Goal: Task Accomplishment & Management: Use online tool/utility

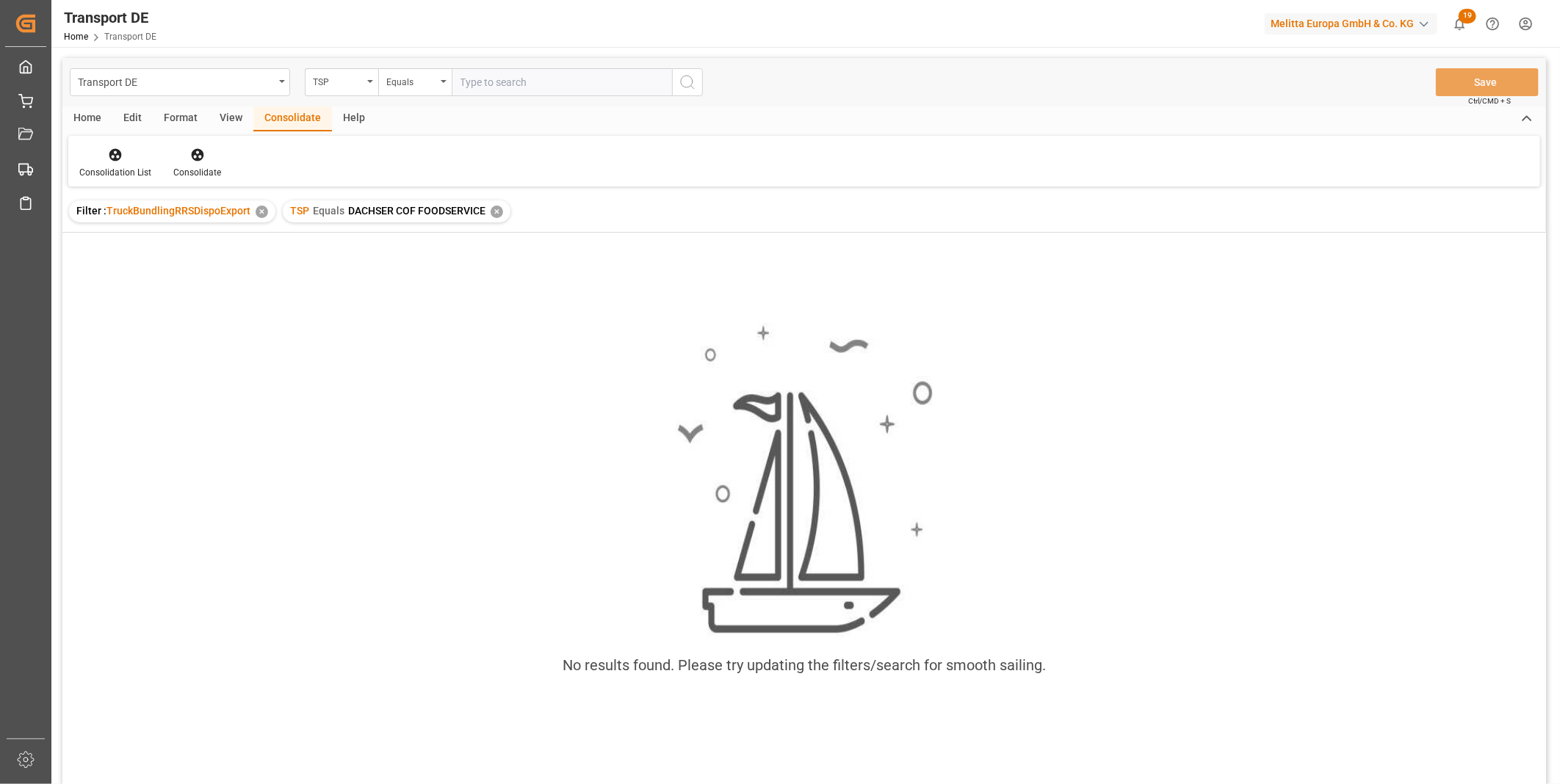
click at [501, 211] on div "TSP Equals DACHSER COF FOODSERVICE ✕" at bounding box center [396, 211] width 228 height 22
click at [496, 211] on div "✕" at bounding box center [496, 212] width 12 height 12
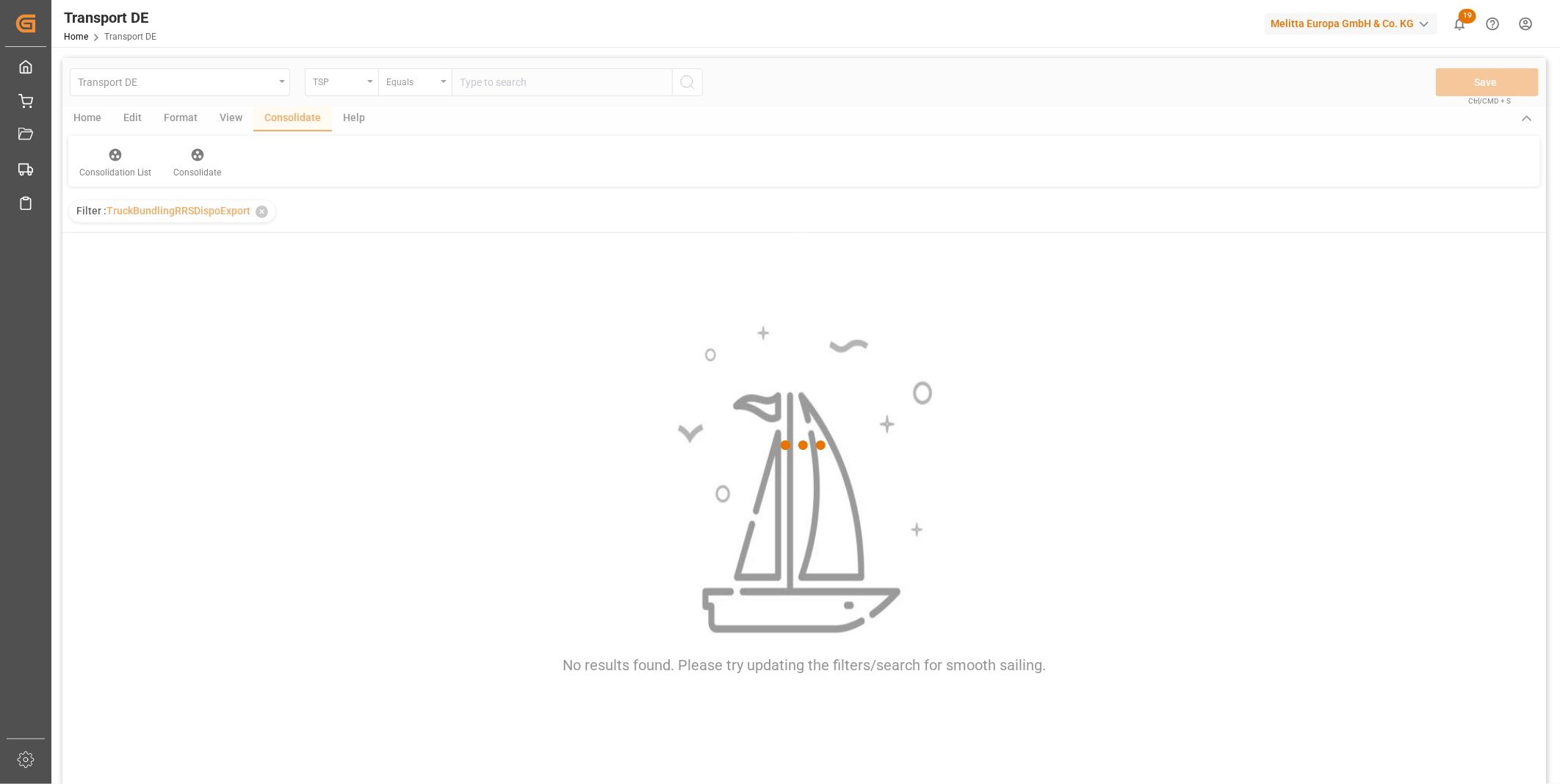
click at [340, 78] on div at bounding box center [804, 446] width 1484 height 776
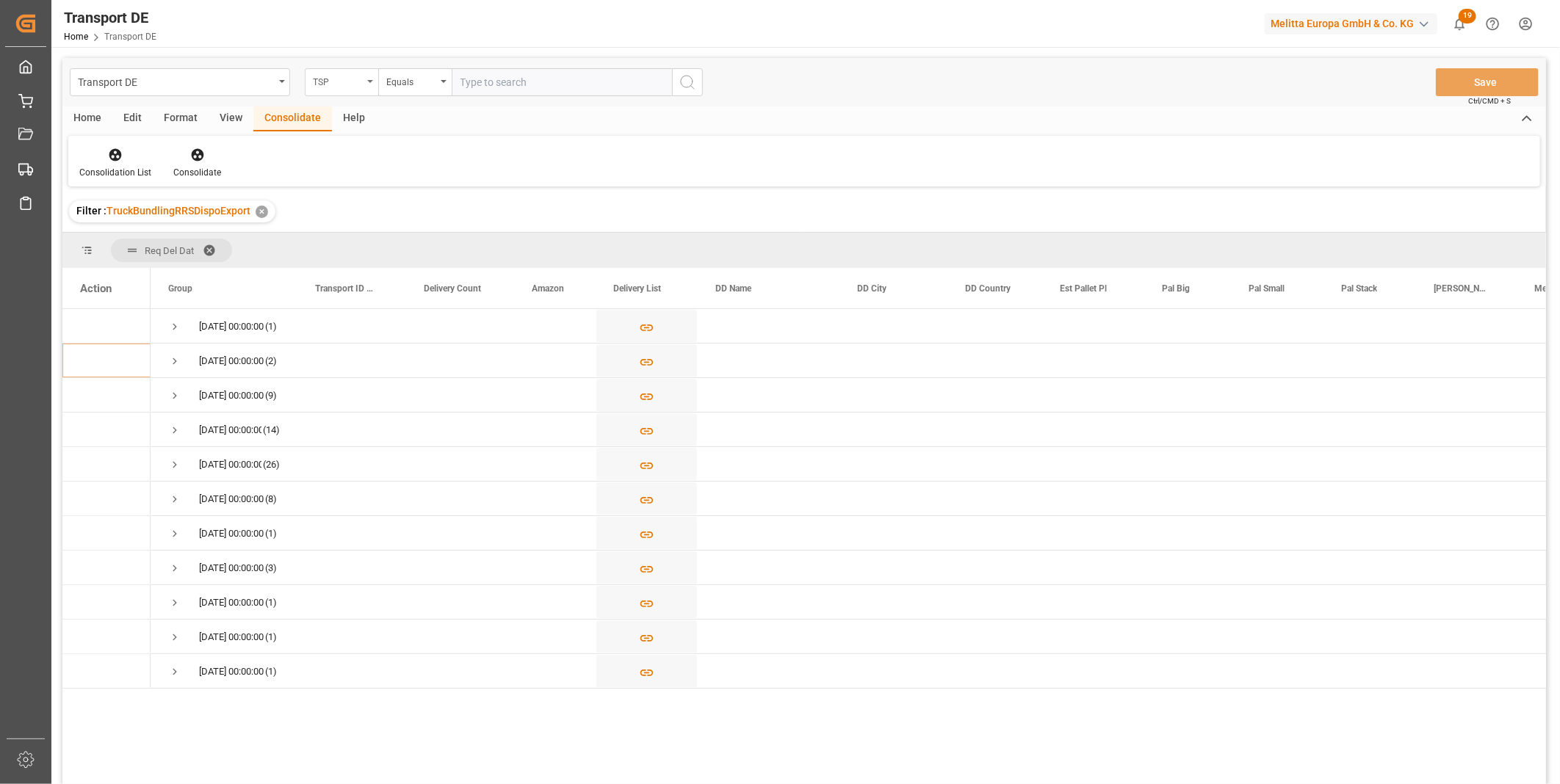
click at [348, 86] on div "TSP" at bounding box center [337, 80] width 50 height 17
type input "Route"
click at [350, 155] on div "Route" at bounding box center [415, 150] width 219 height 31
click at [415, 76] on div "Equals" at bounding box center [410, 80] width 50 height 17
click at [445, 241] on div "Starts with" at bounding box center [489, 242] width 219 height 31
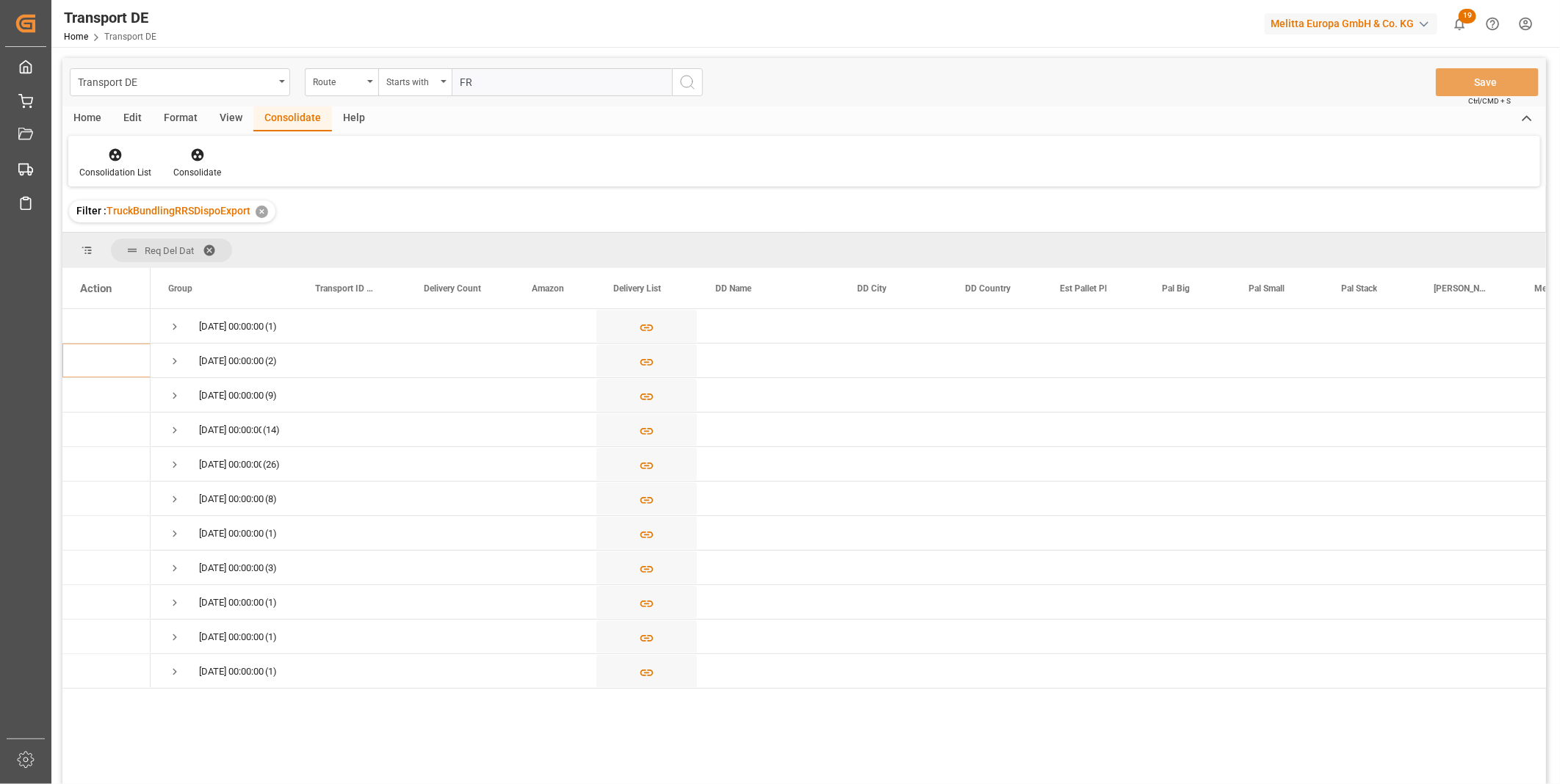
type input "FR"
click at [700, 84] on button "search button" at bounding box center [687, 83] width 31 height 28
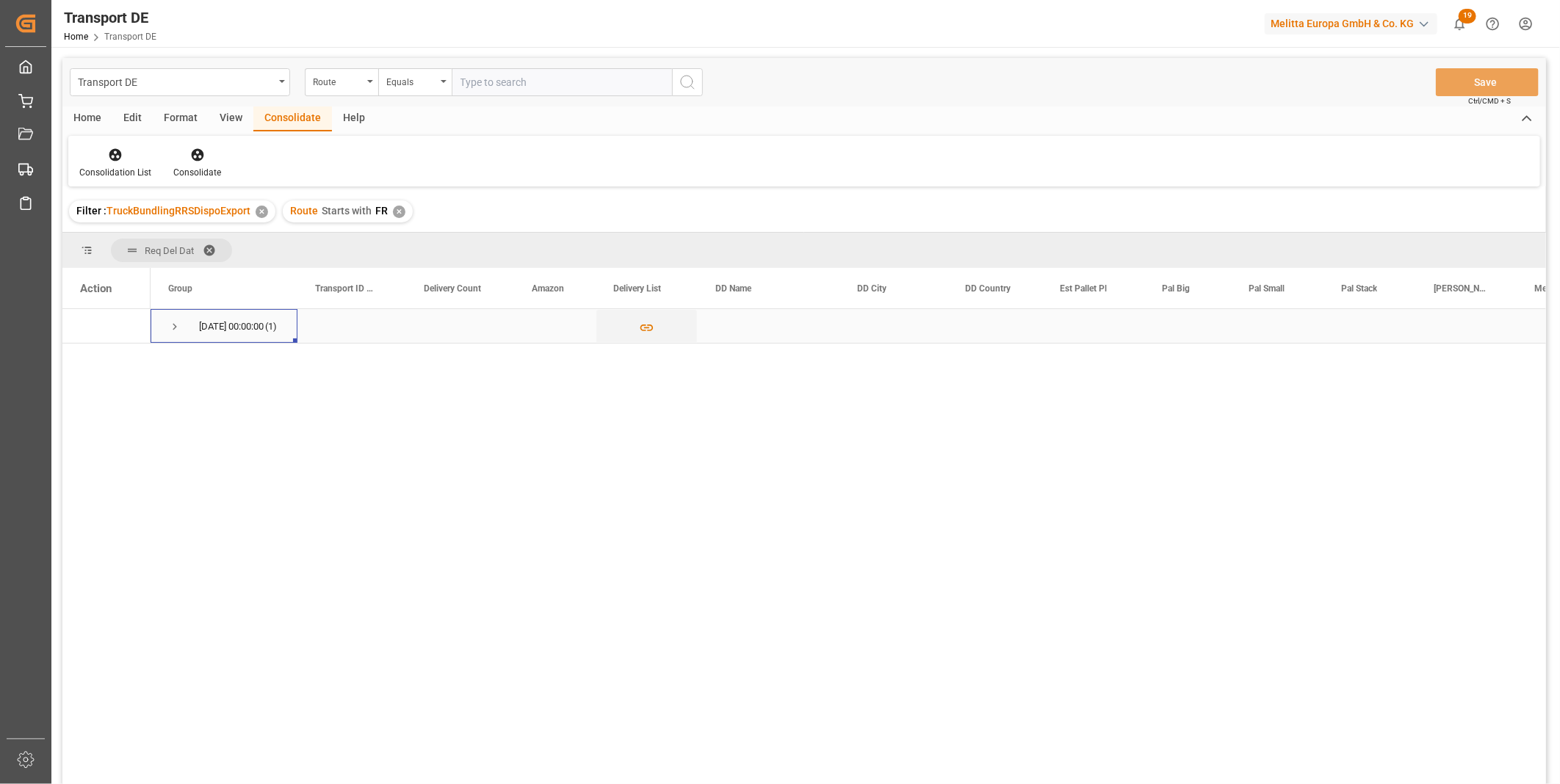
click at [177, 332] on span "Press SPACE to select this row." at bounding box center [175, 327] width 13 height 13
click at [394, 213] on div "✕" at bounding box center [398, 212] width 12 height 12
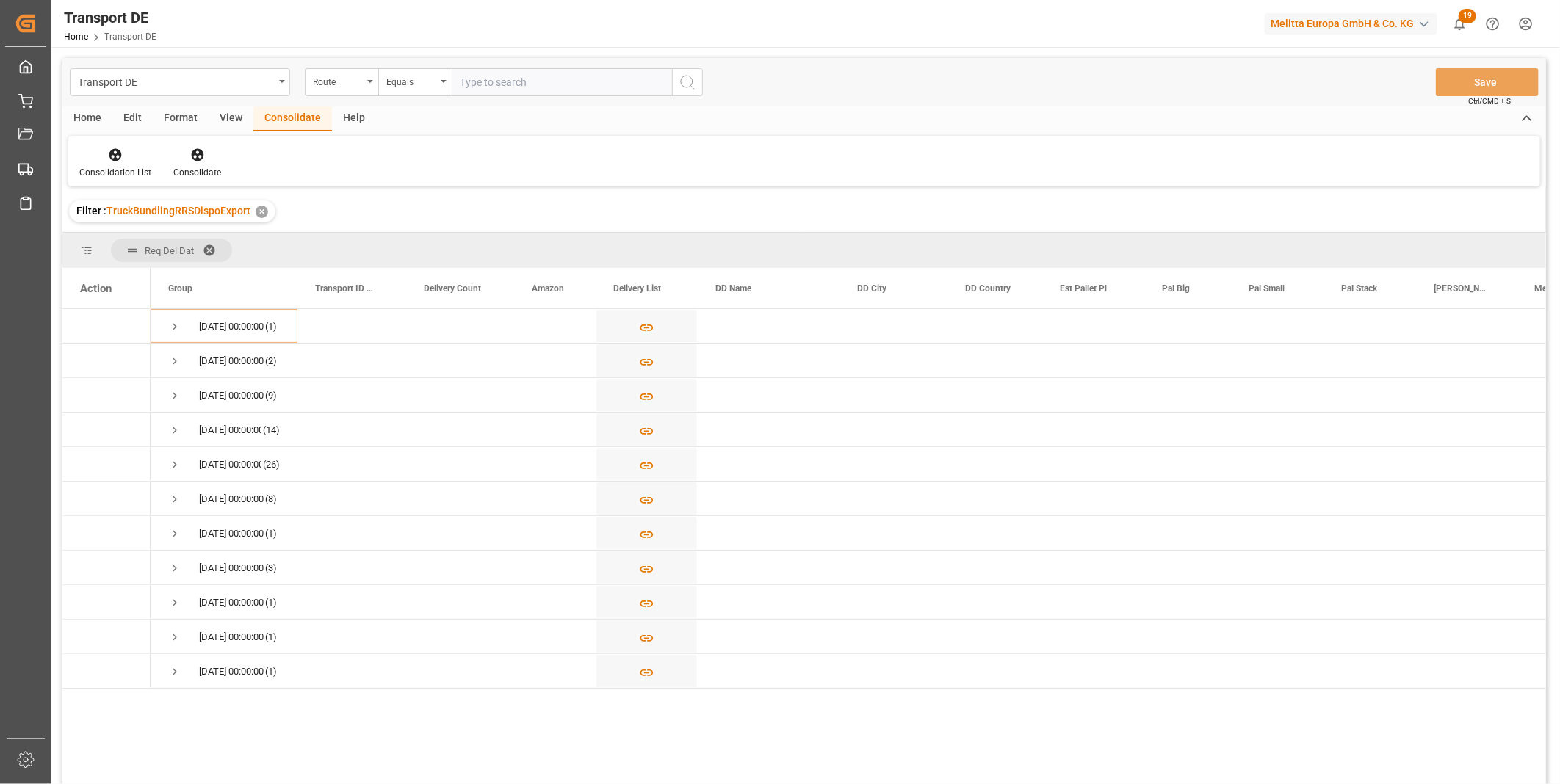
click at [415, 63] on div "Transport DE Route Equals Save Ctrl/CMD + S" at bounding box center [804, 83] width 1484 height 49
click at [419, 73] on div "Equals" at bounding box center [410, 80] width 50 height 17
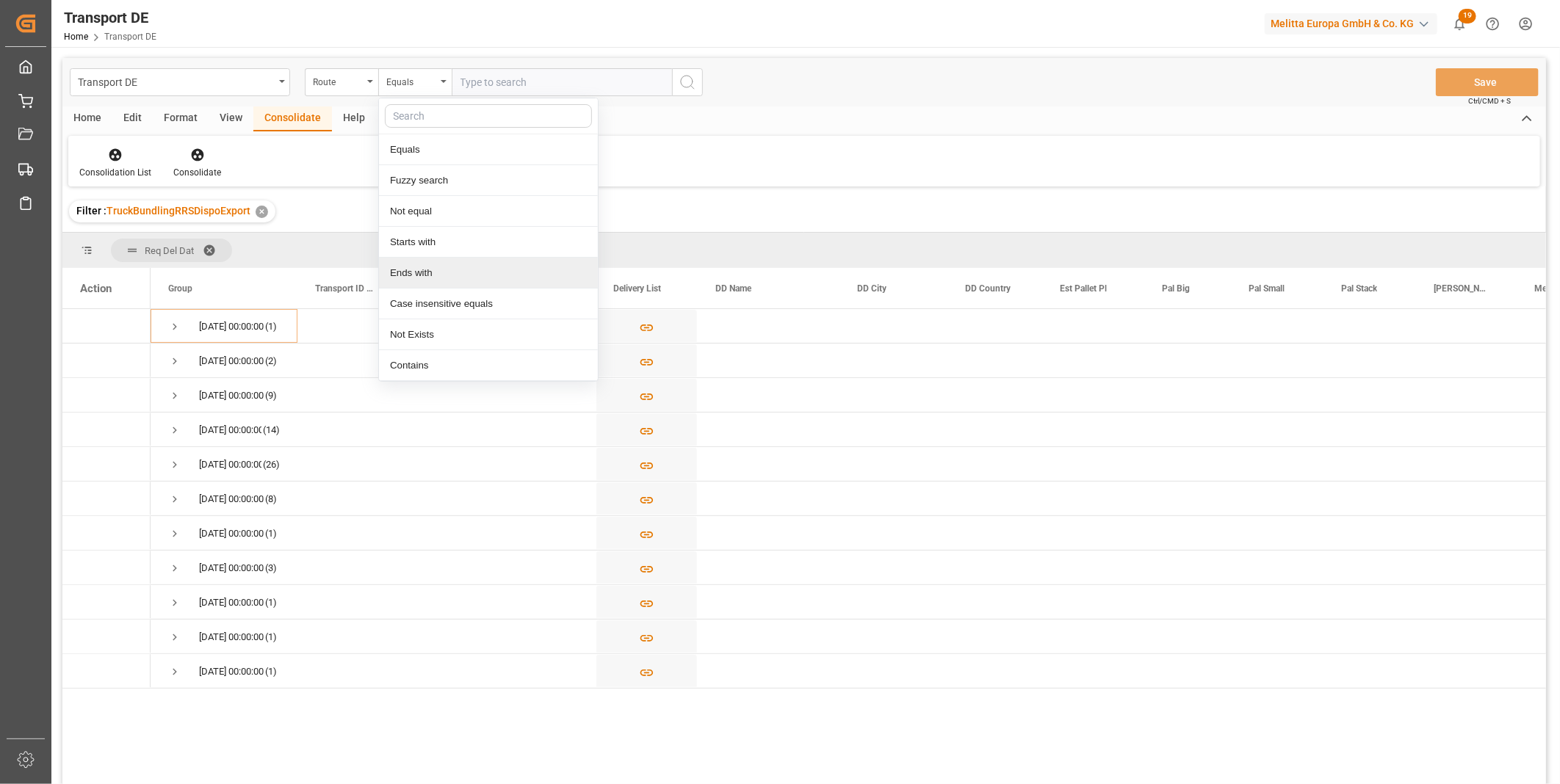
click at [414, 280] on div "Ends with" at bounding box center [489, 273] width 219 height 31
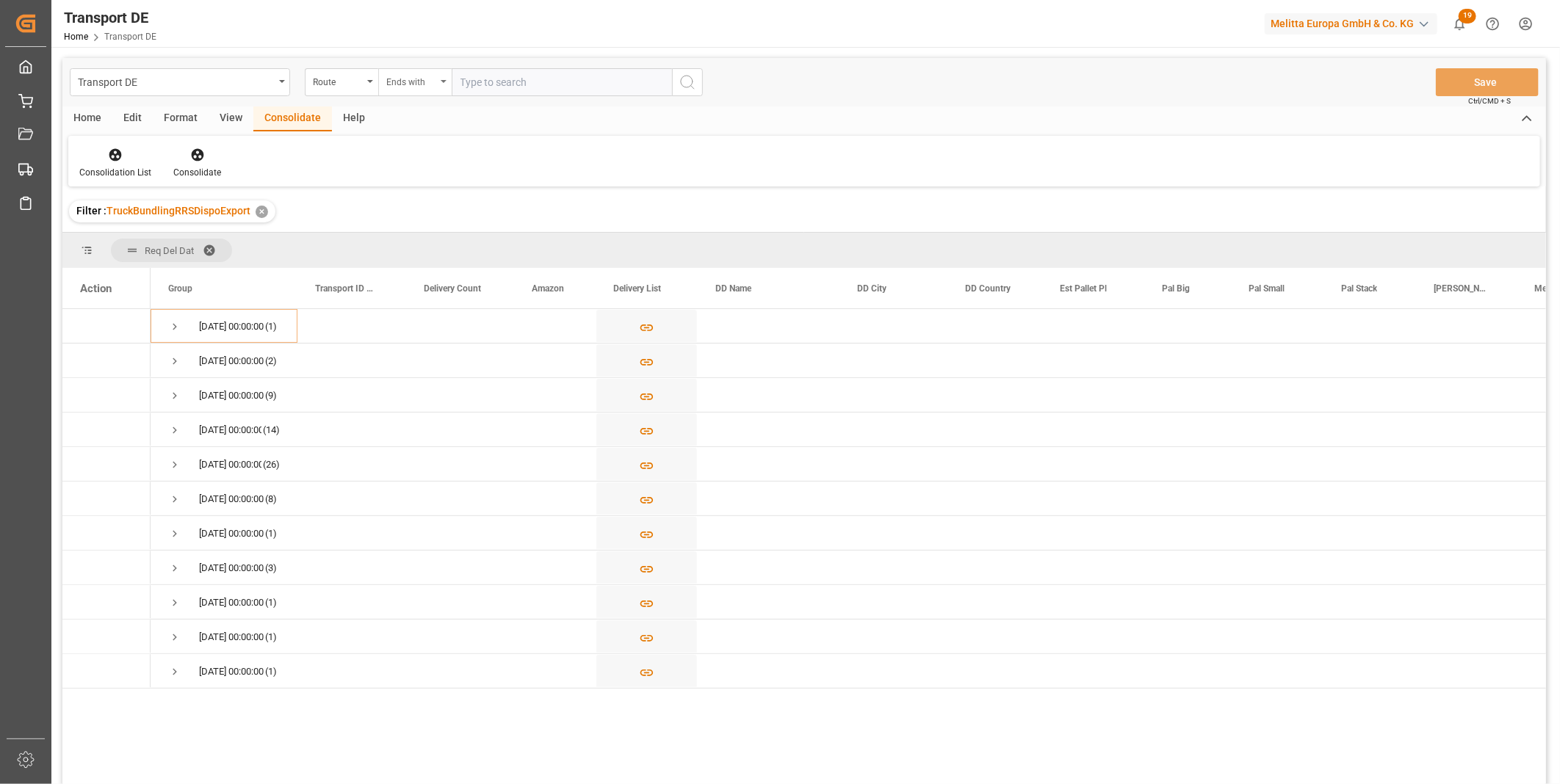
click at [413, 88] on div "Ends with" at bounding box center [415, 83] width 73 height 28
click at [438, 239] on div "Starts with" at bounding box center [489, 242] width 219 height 31
type input "AT"
click at [692, 73] on icon "search button" at bounding box center [687, 82] width 18 height 18
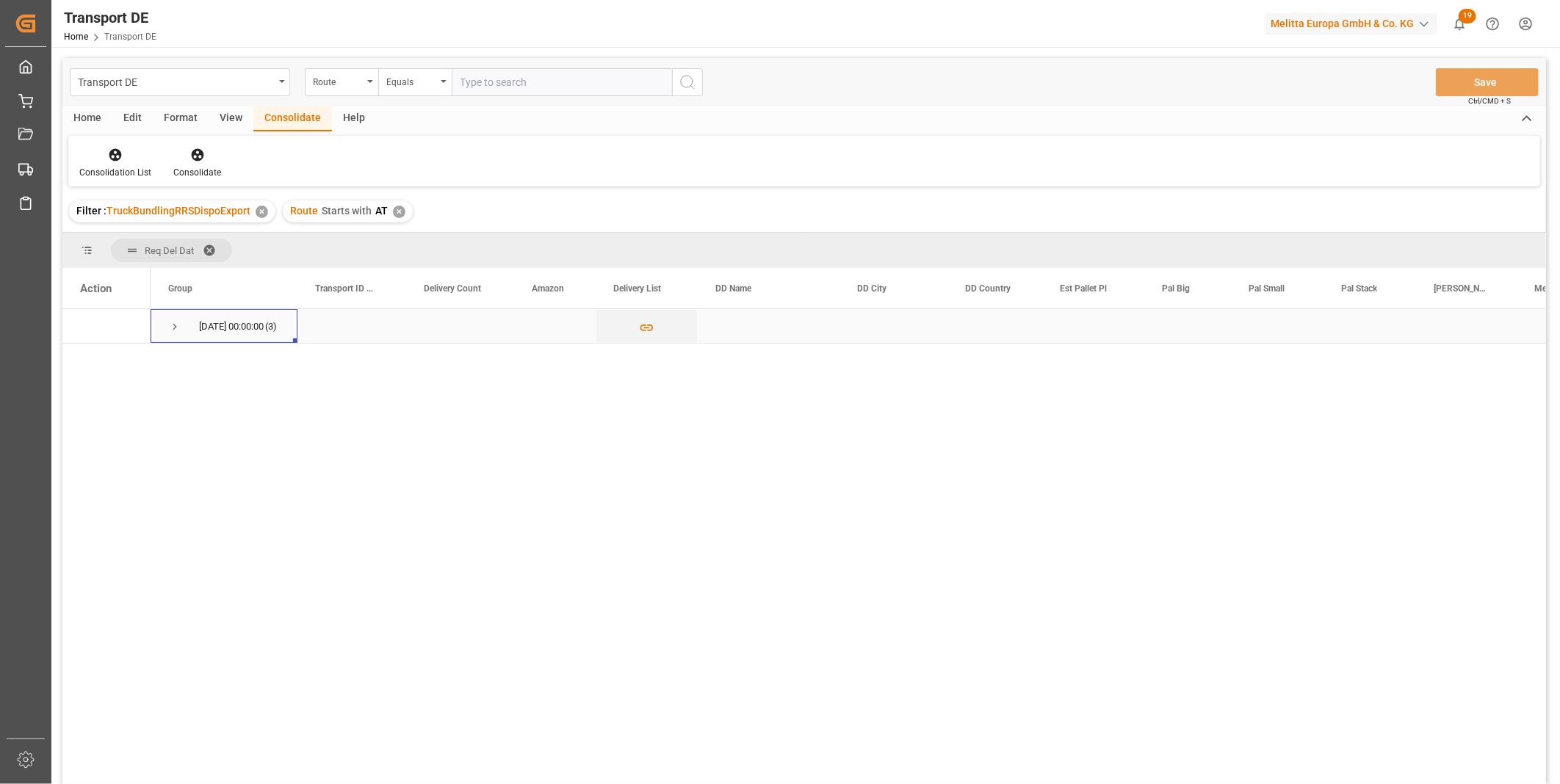
click at [178, 326] on span "Press SPACE to select this row." at bounding box center [175, 327] width 13 height 13
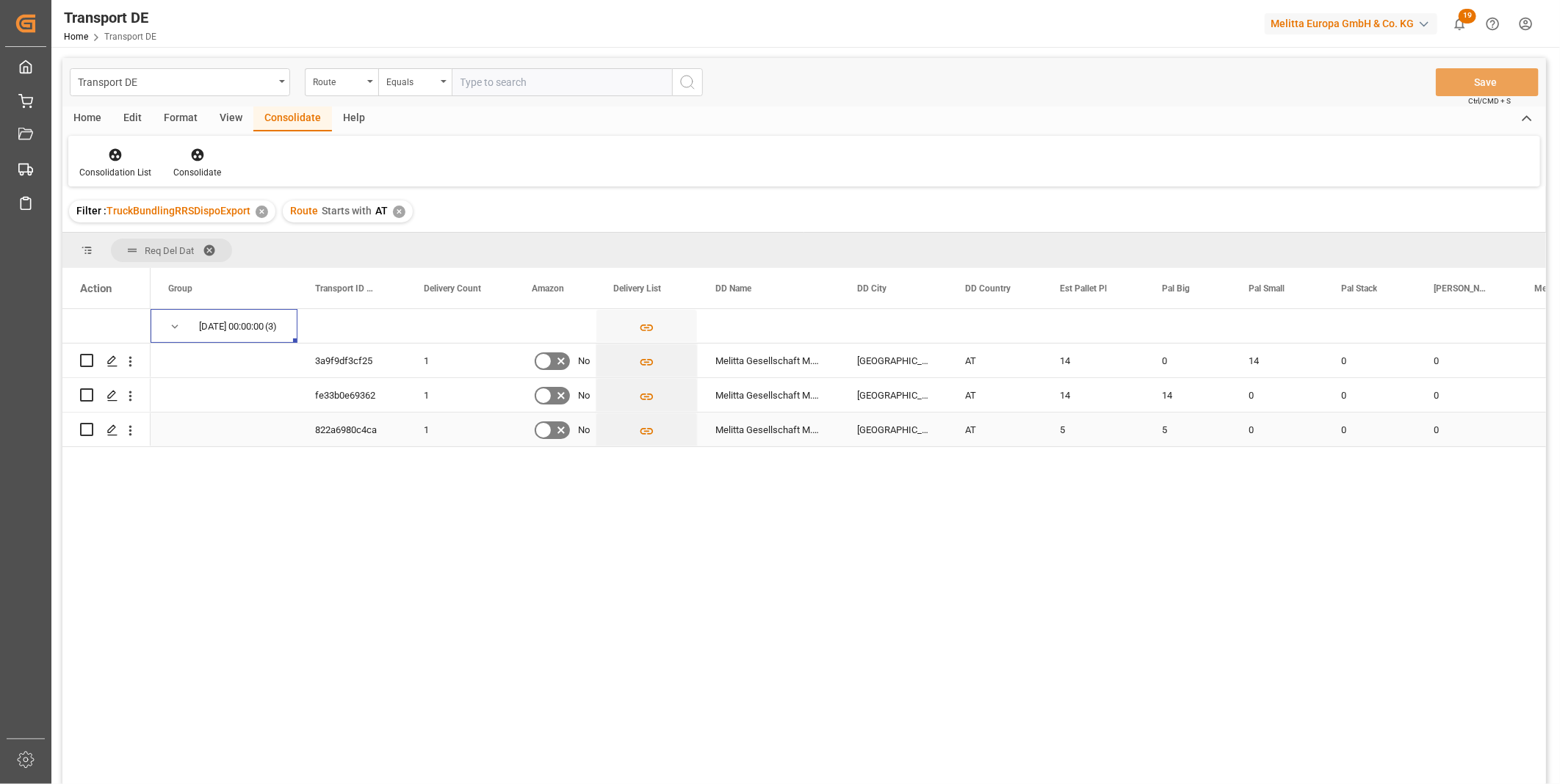
click at [88, 426] on input "Press Space to toggle row selection (unchecked)" at bounding box center [87, 429] width 13 height 13
checkbox input "true"
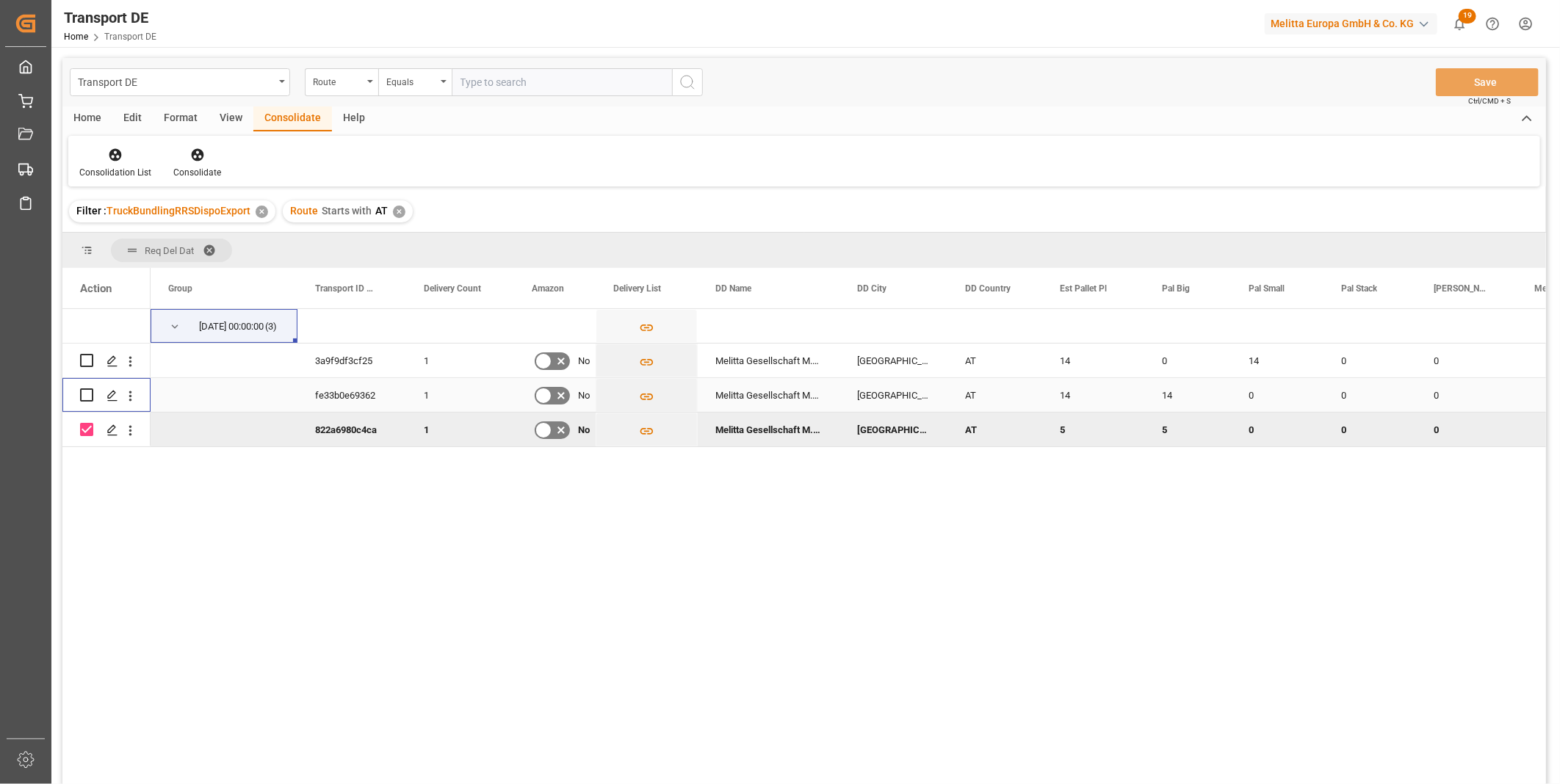
click at [86, 394] on input "Press Space to toggle row selection (unchecked)" at bounding box center [87, 395] width 13 height 13
checkbox input "true"
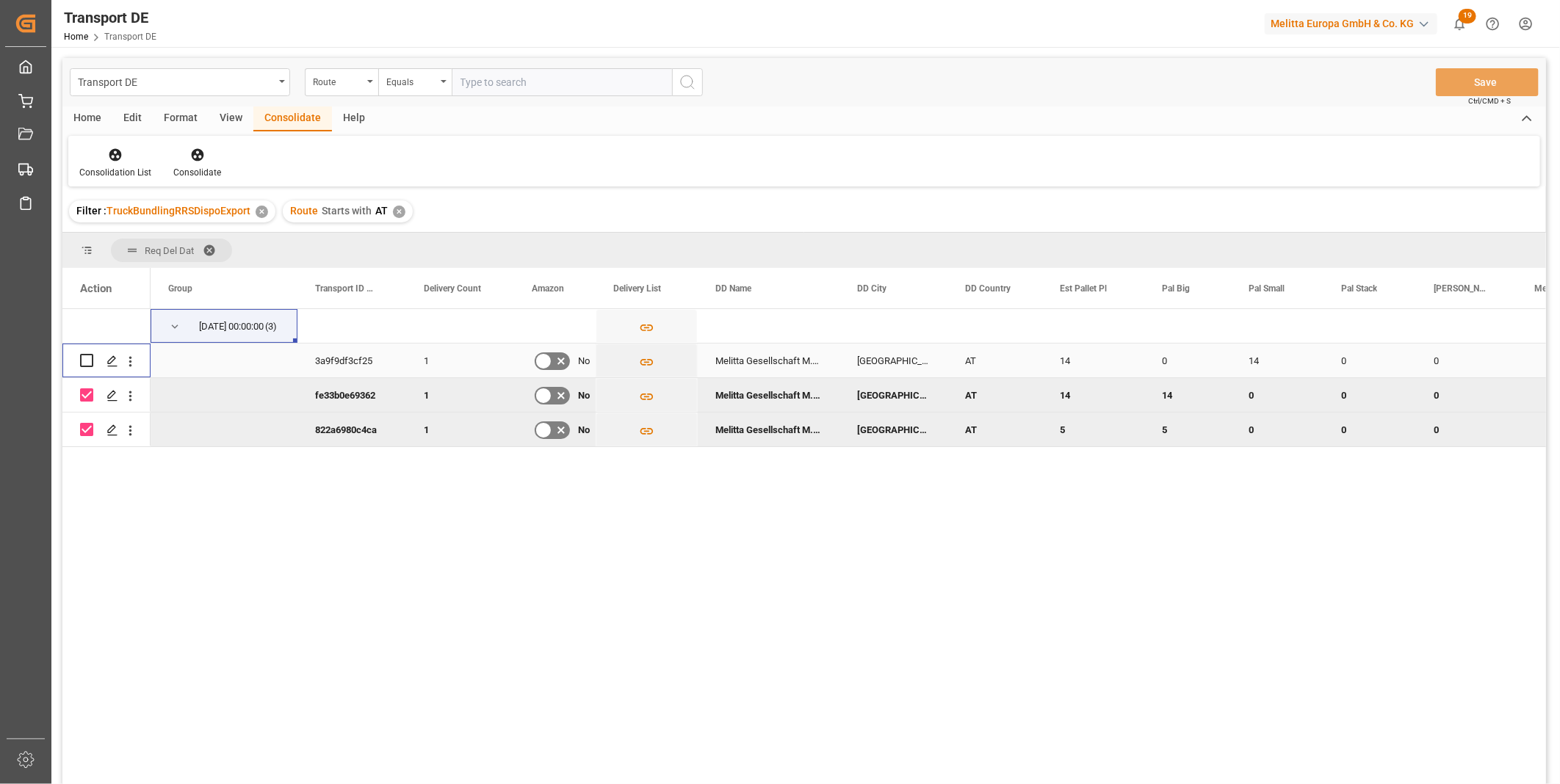
click at [86, 366] on input "Press Space to toggle row selection (unchecked)" at bounding box center [87, 360] width 13 height 13
checkbox input "true"
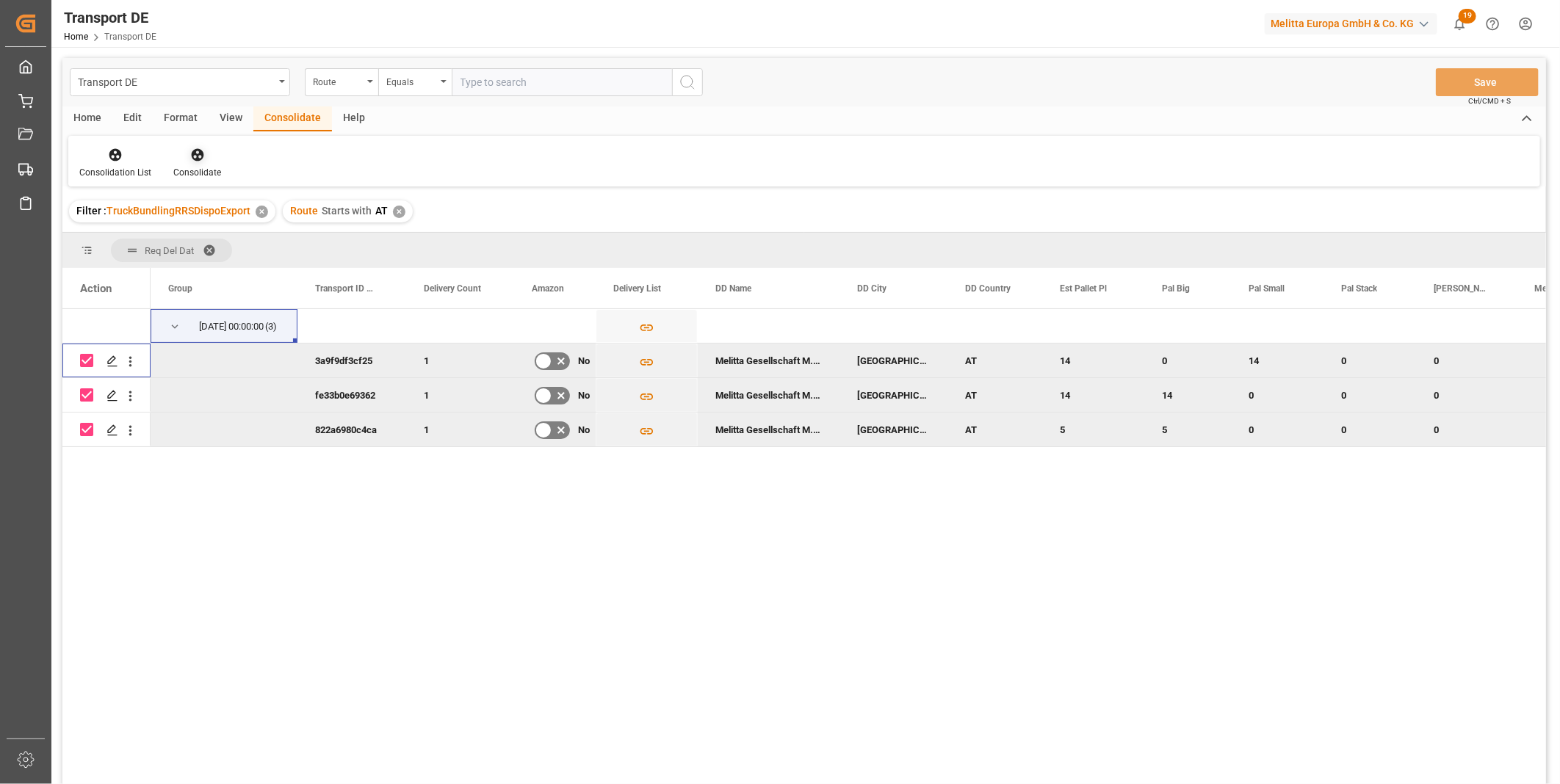
click at [187, 172] on div "Consolidate" at bounding box center [197, 172] width 48 height 13
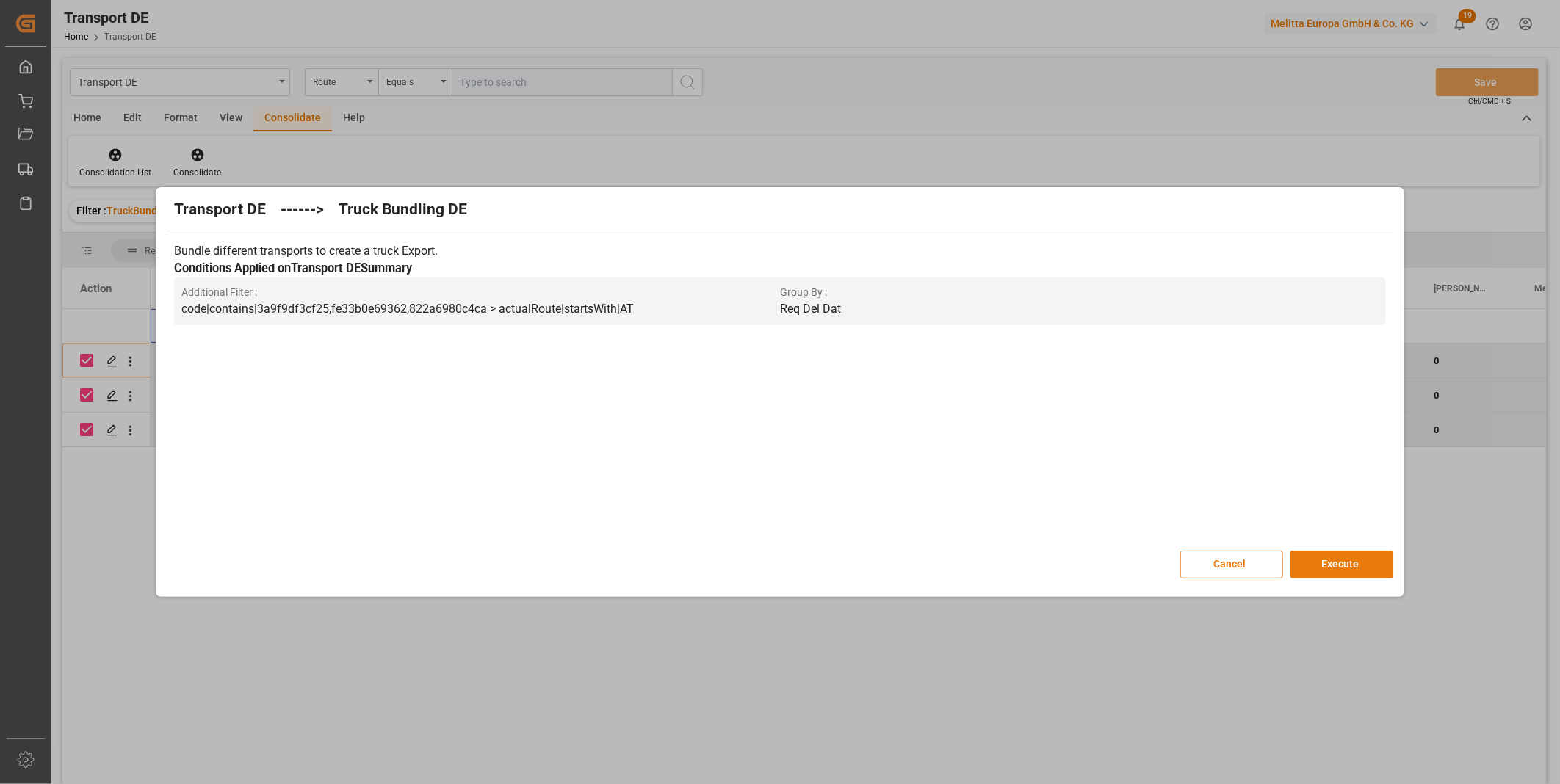
click at [1301, 567] on button "Execute" at bounding box center [1342, 565] width 103 height 28
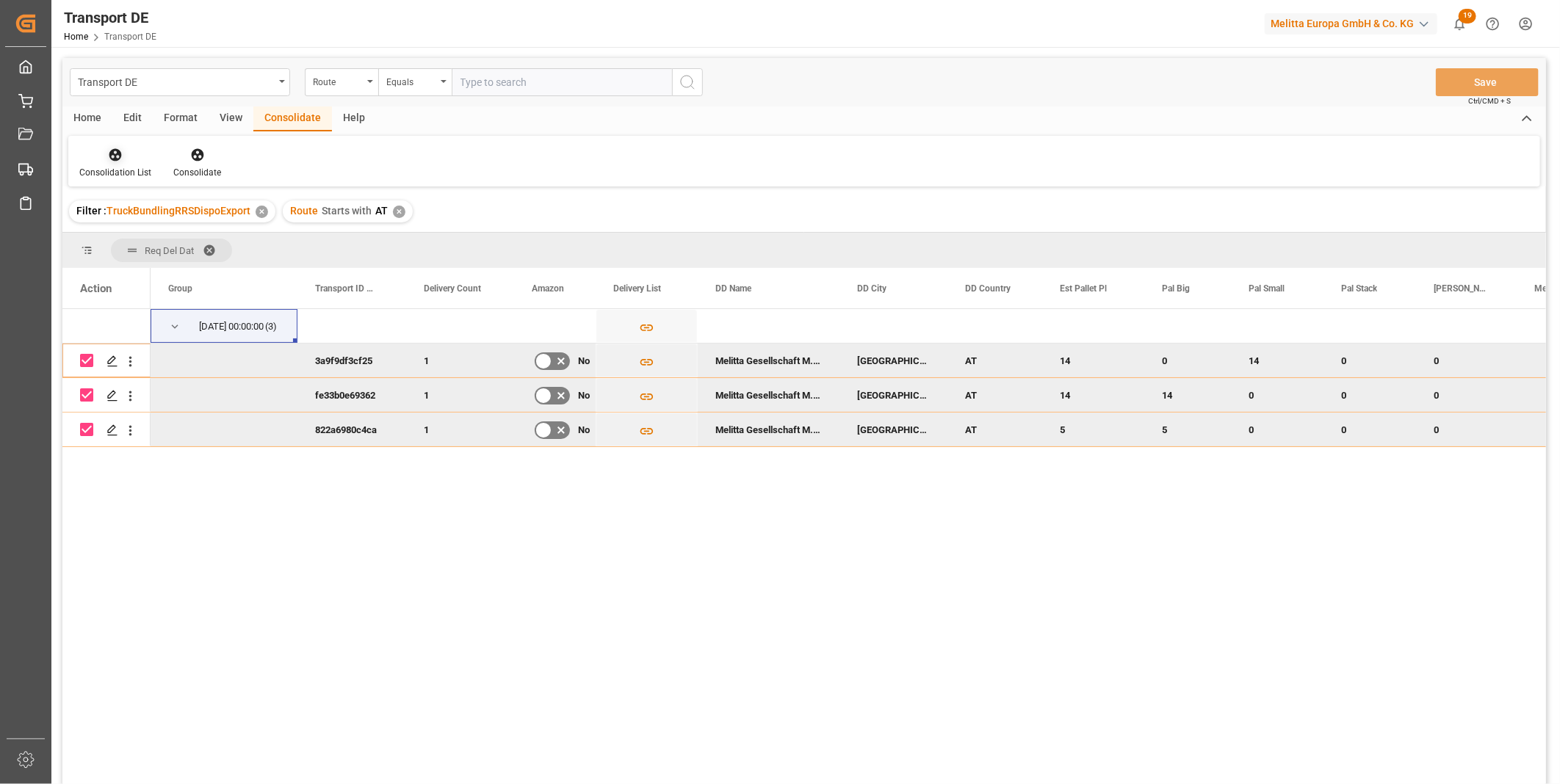
click at [99, 167] on div "Consolidation List" at bounding box center [115, 172] width 72 height 13
click at [131, 263] on div "Transport DE Route Equals Save Ctrl/CMD + S Home Edit Format View Consolidate H…" at bounding box center [804, 440] width 1484 height 765
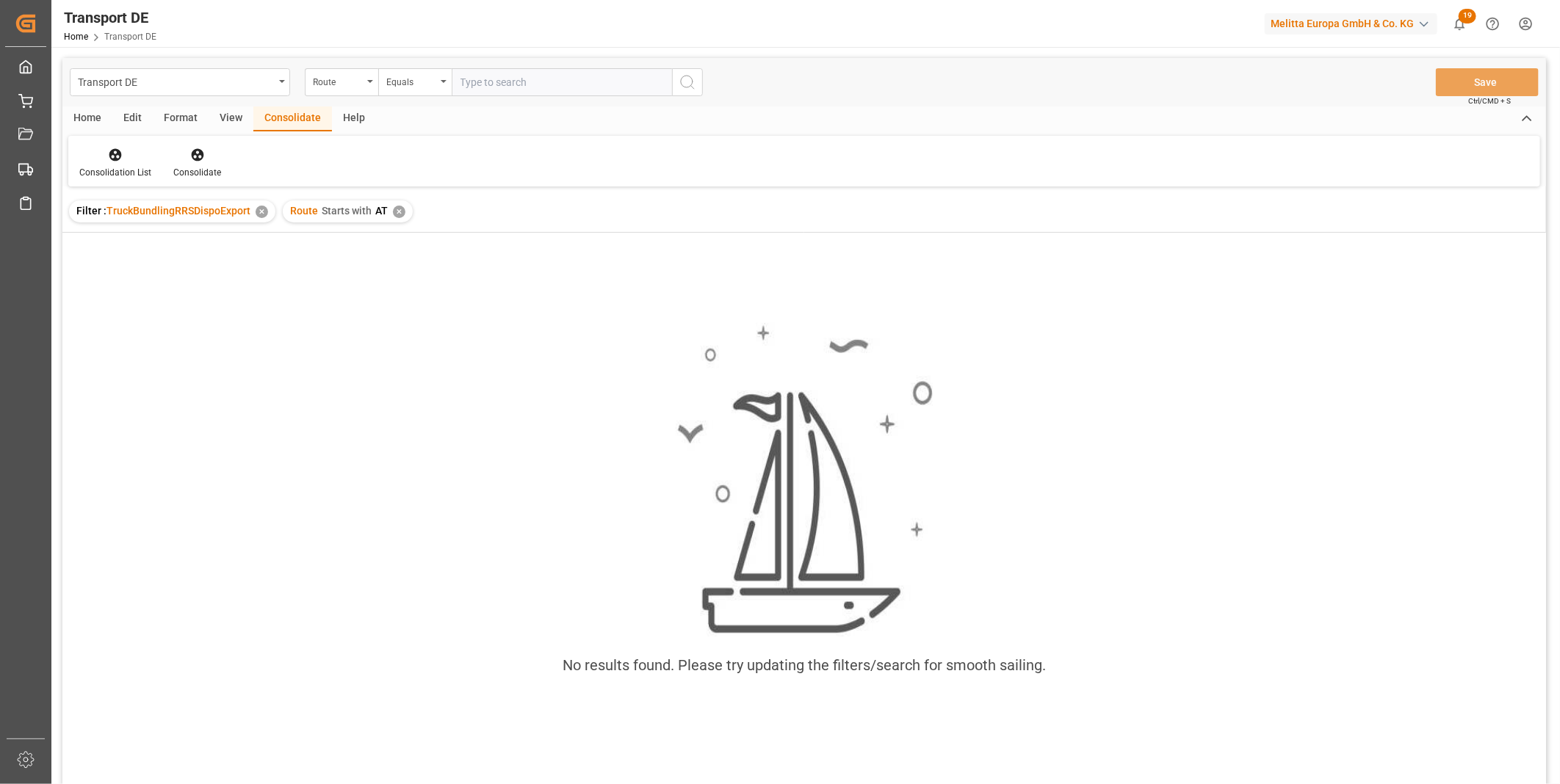
click at [394, 210] on div "✕" at bounding box center [398, 212] width 12 height 12
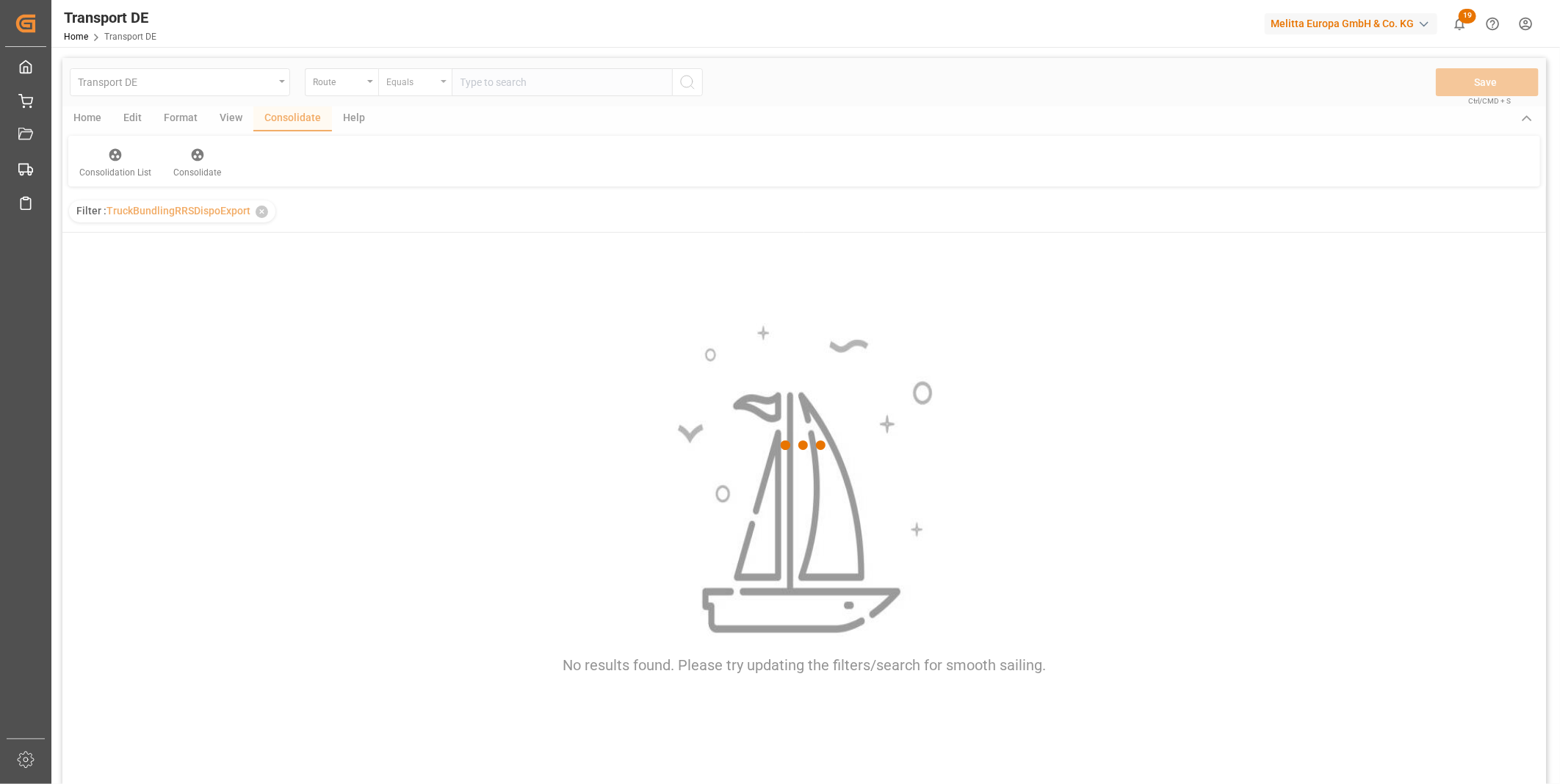
click at [412, 81] on div "Equals" at bounding box center [410, 80] width 50 height 17
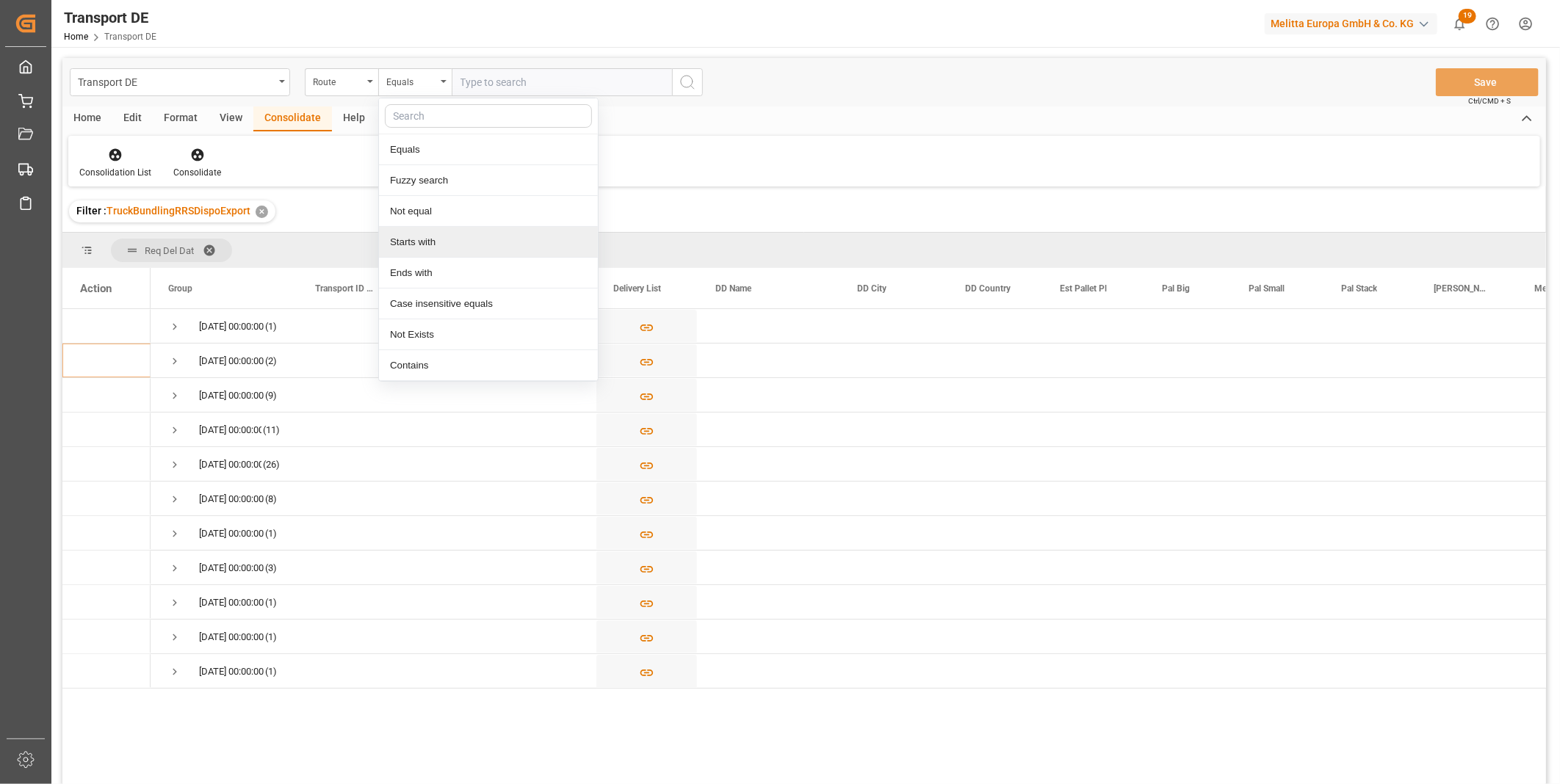
click at [414, 253] on div "Starts with" at bounding box center [489, 242] width 219 height 31
type input "SE"
click at [710, 76] on div "Transport DE Route Starts with SE Save Ctrl/CMD + S" at bounding box center [804, 83] width 1484 height 49
click at [679, 82] on icon "search button" at bounding box center [687, 82] width 18 height 18
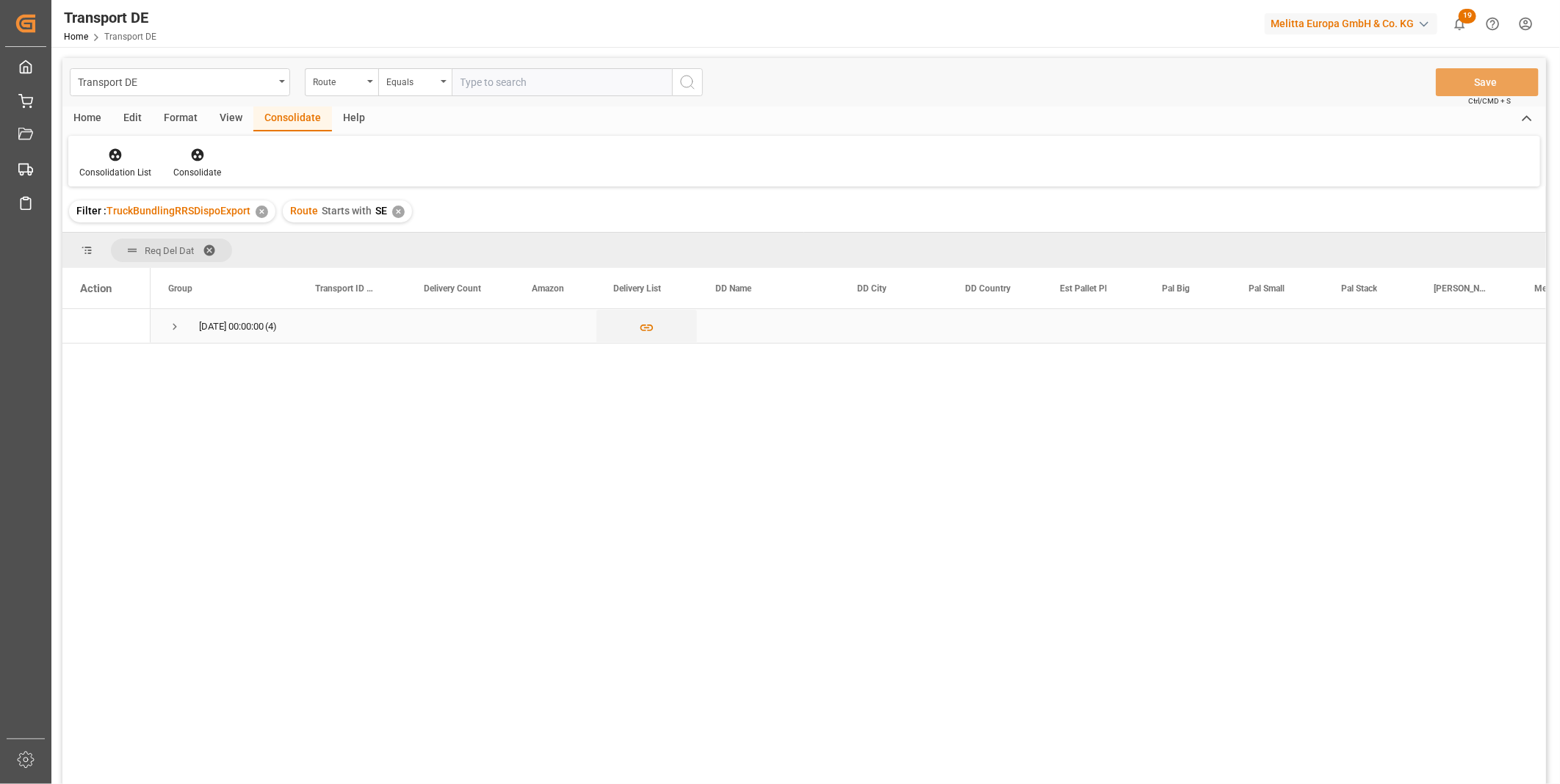
click at [180, 326] on span "Press SPACE to select this row." at bounding box center [175, 327] width 13 height 13
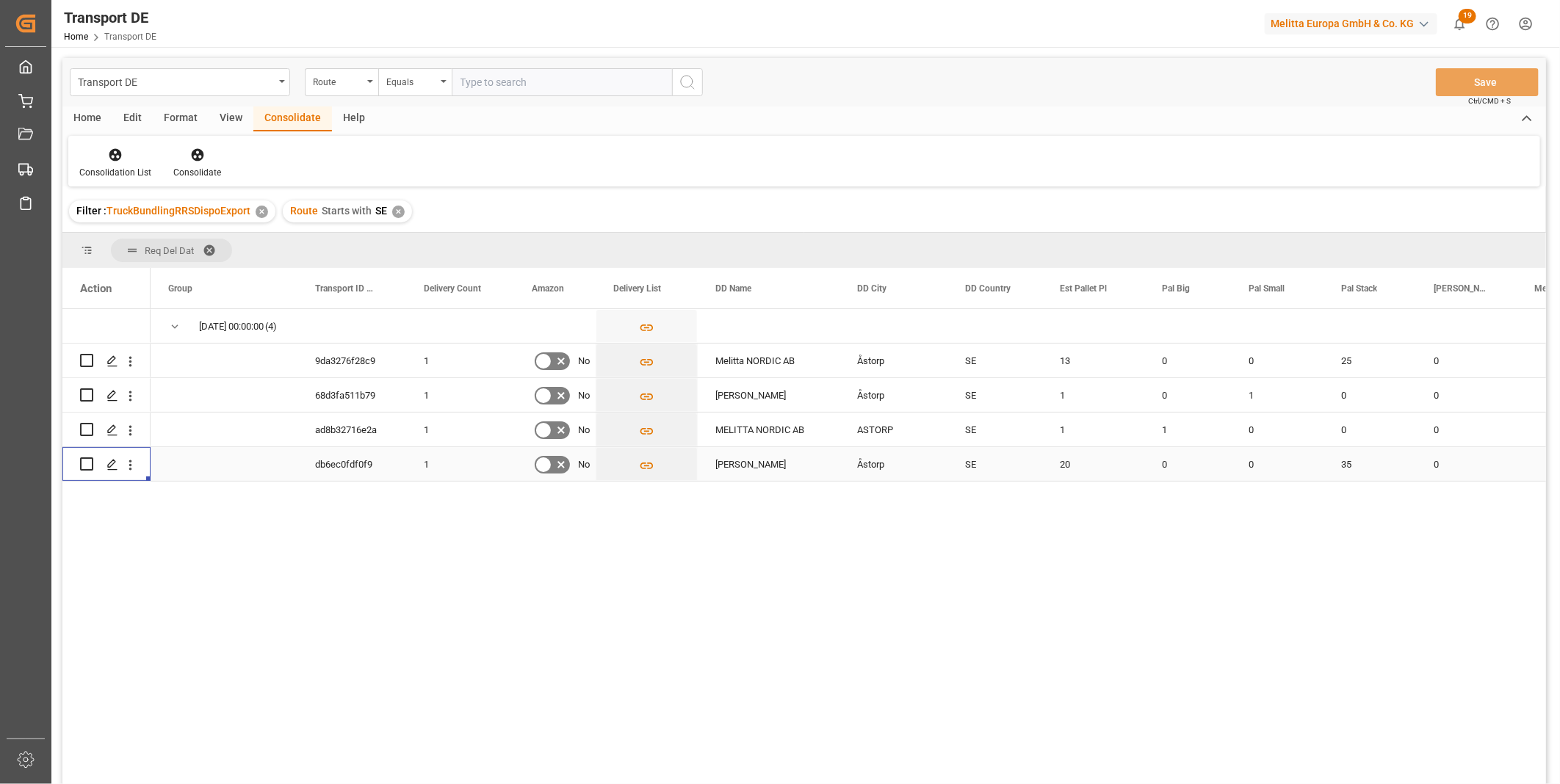
click at [78, 463] on div "Press SPACE to select this row." at bounding box center [106, 464] width 88 height 34
click at [86, 463] on input "Press Space to toggle row selection (unchecked)" at bounding box center [87, 464] width 13 height 13
checkbox input "true"
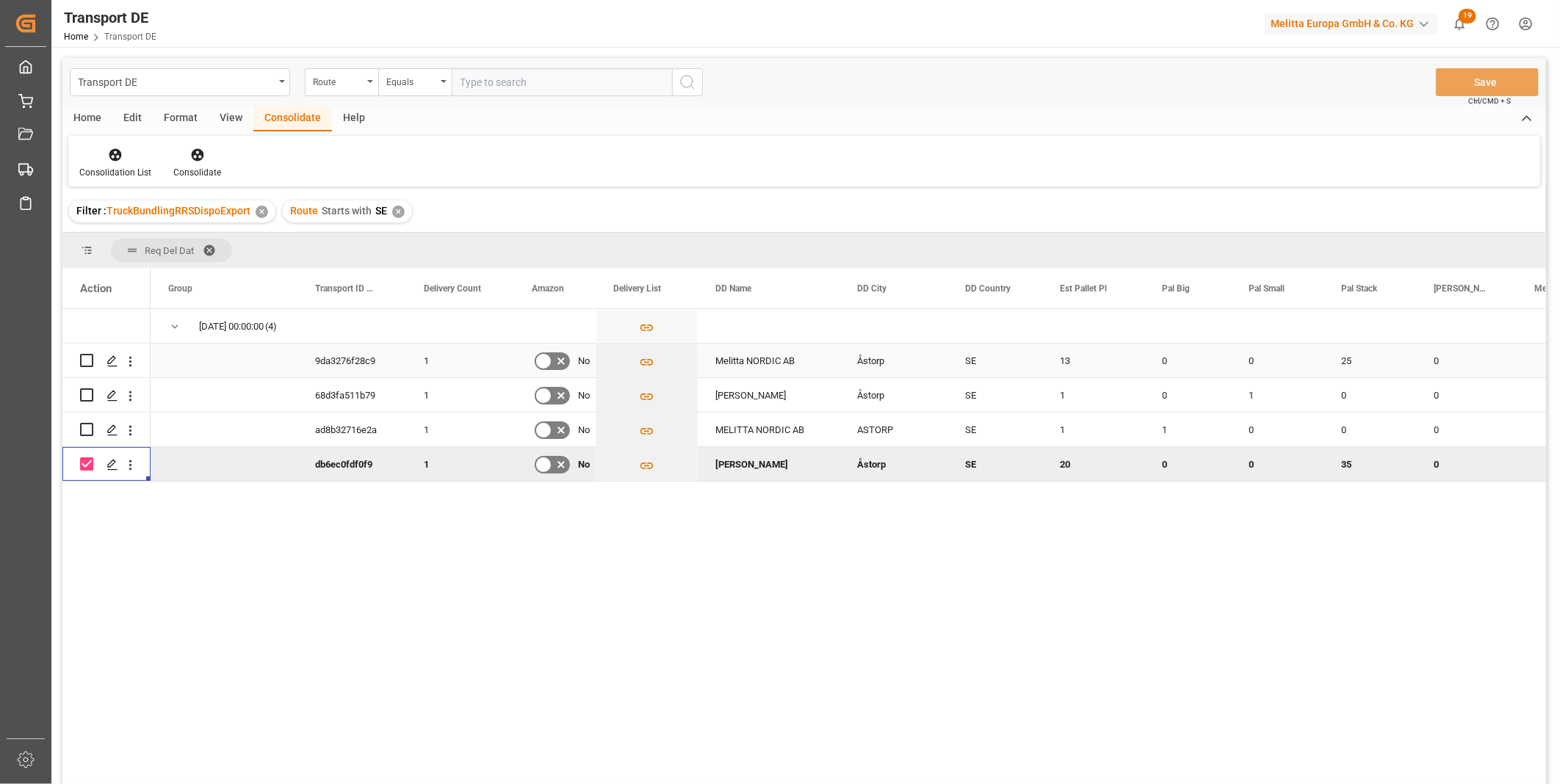
click at [84, 361] on input "Press Space to toggle row selection (unchecked)" at bounding box center [87, 360] width 13 height 13
checkbox input "true"
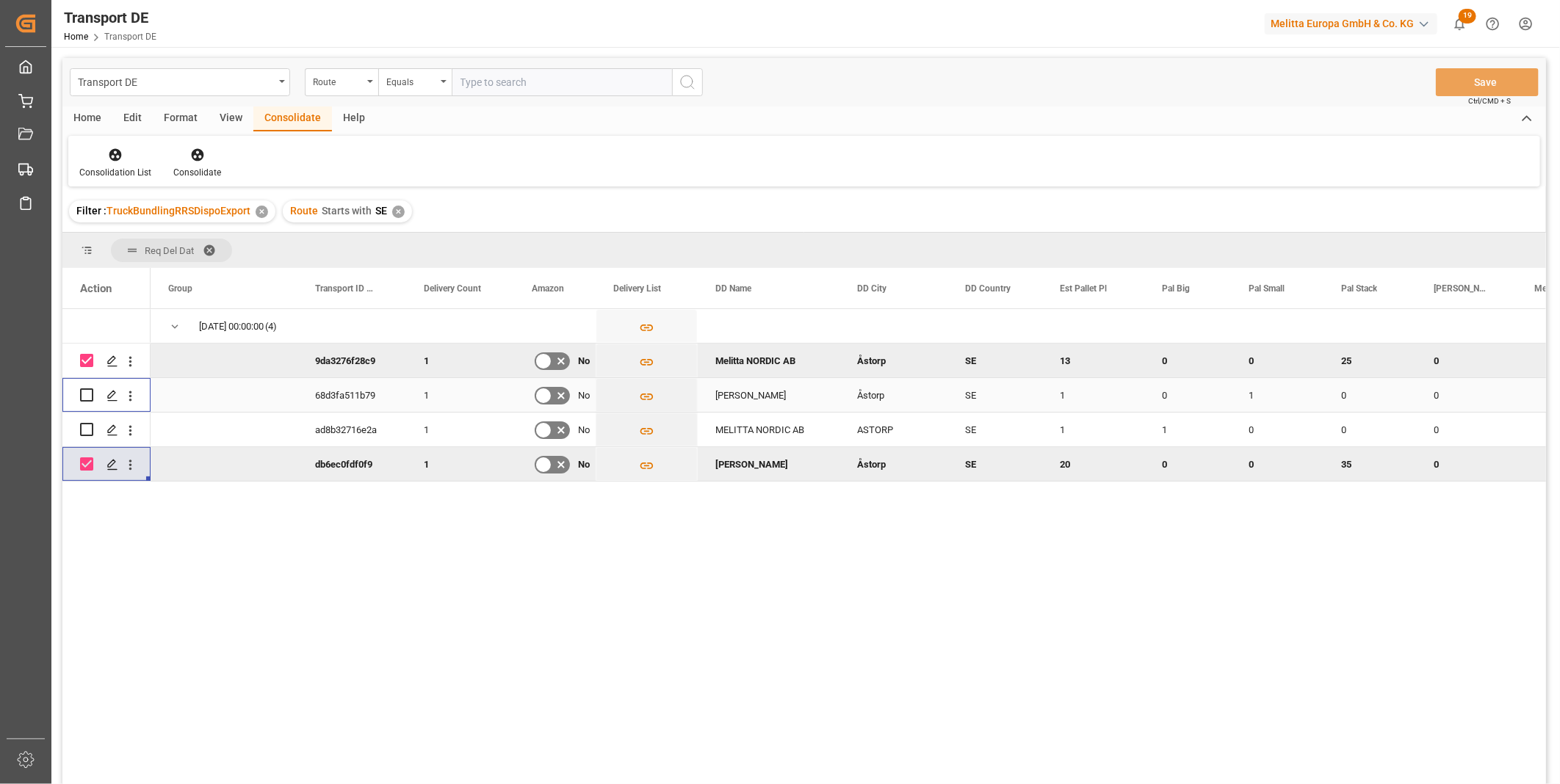
drag, startPoint x: 86, startPoint y: 392, endPoint x: 87, endPoint y: 417, distance: 25.0
click at [86, 392] on input "Press Space to toggle row selection (unchecked)" at bounding box center [87, 395] width 13 height 13
checkbox input "true"
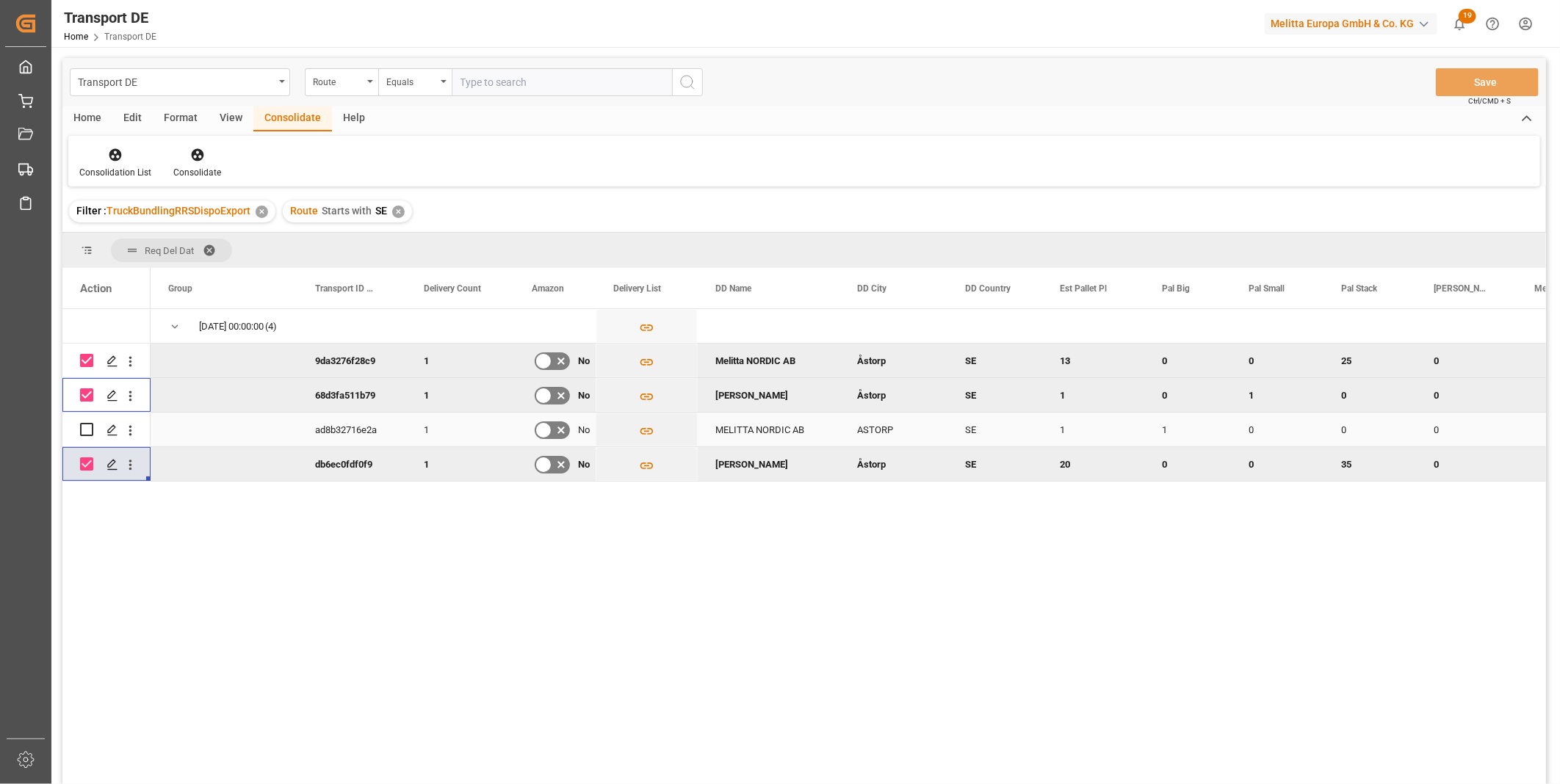
click at [88, 428] on input "Press Space to toggle row selection (unchecked)" at bounding box center [87, 429] width 13 height 13
checkbox input "true"
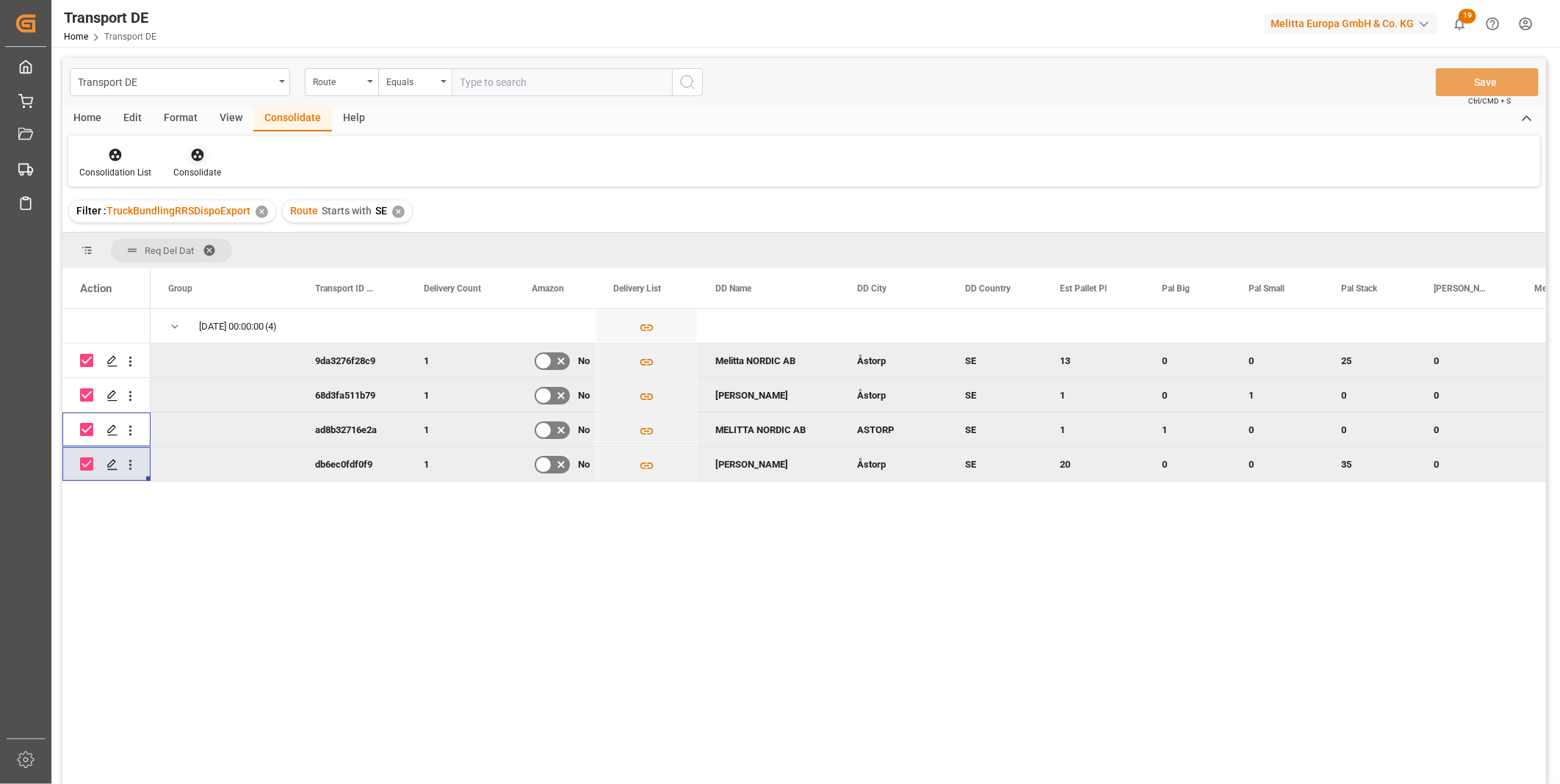
click at [221, 147] on div "Consolidate" at bounding box center [197, 163] width 70 height 32
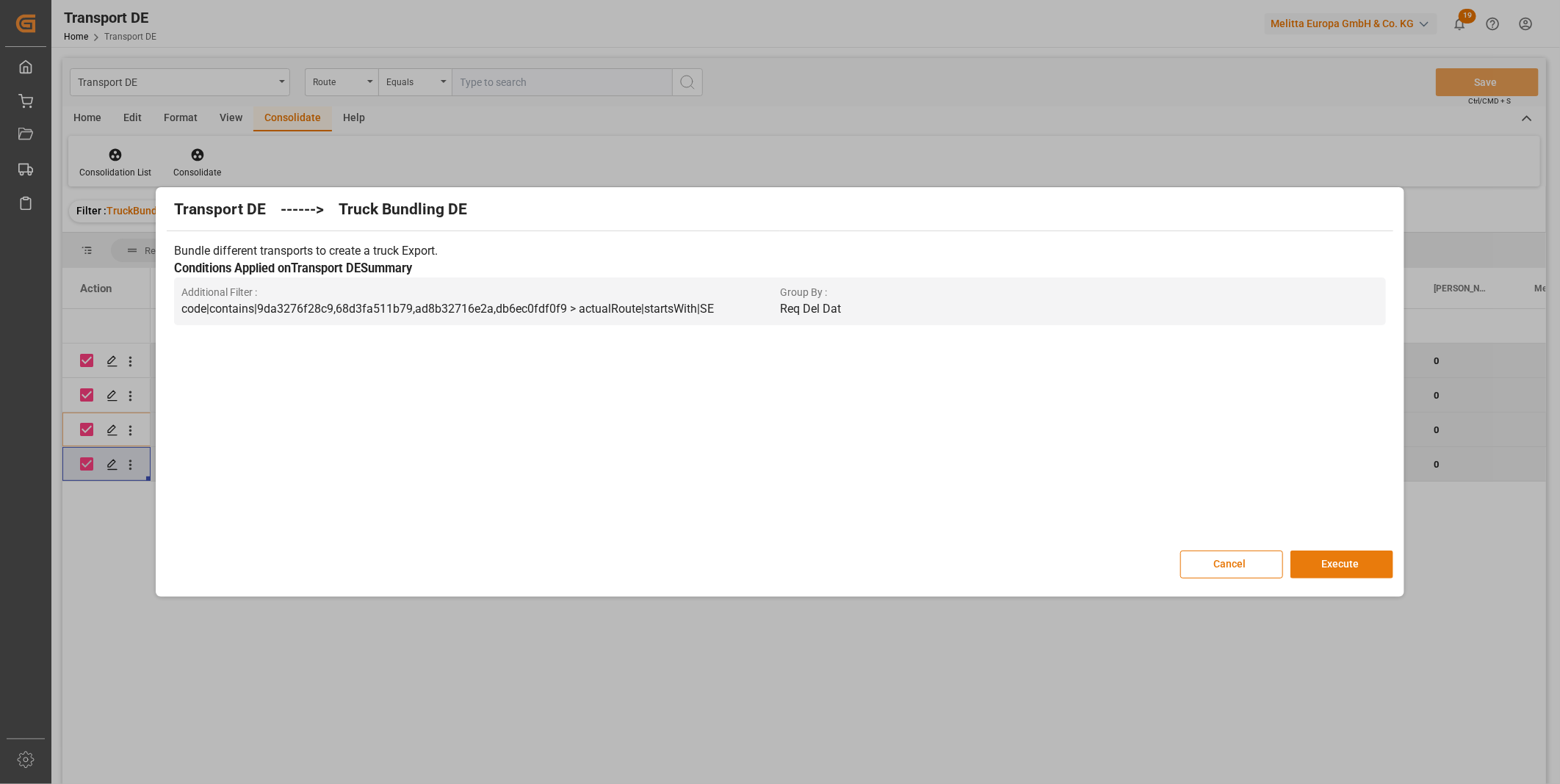
click at [1340, 563] on button "Execute" at bounding box center [1342, 565] width 103 height 28
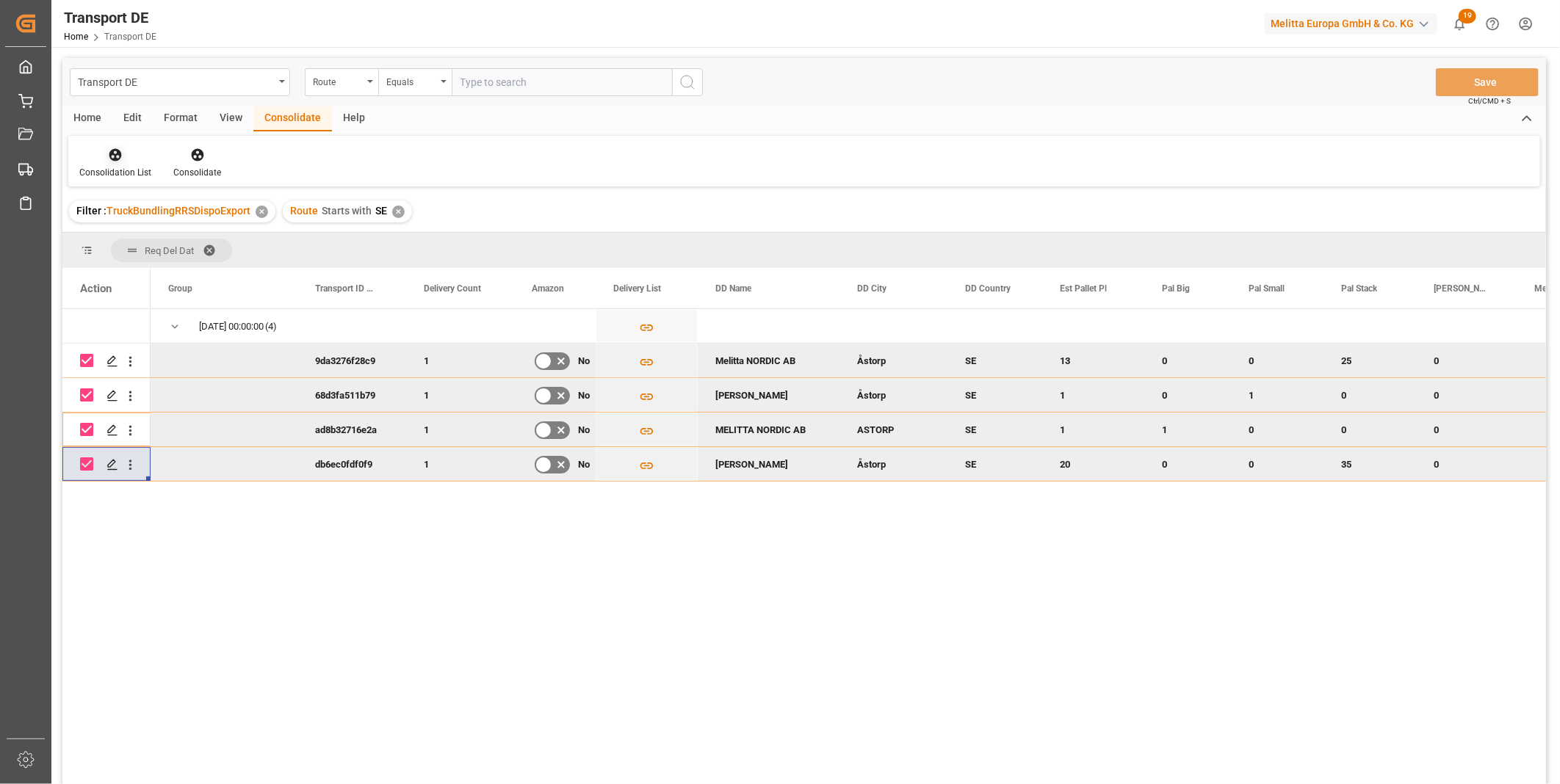
click at [137, 151] on div at bounding box center [115, 154] width 72 height 15
click at [246, 273] on div "Transport DE Route Equals Save Ctrl/CMD + S Home Edit Format View Consolidate H…" at bounding box center [804, 440] width 1484 height 765
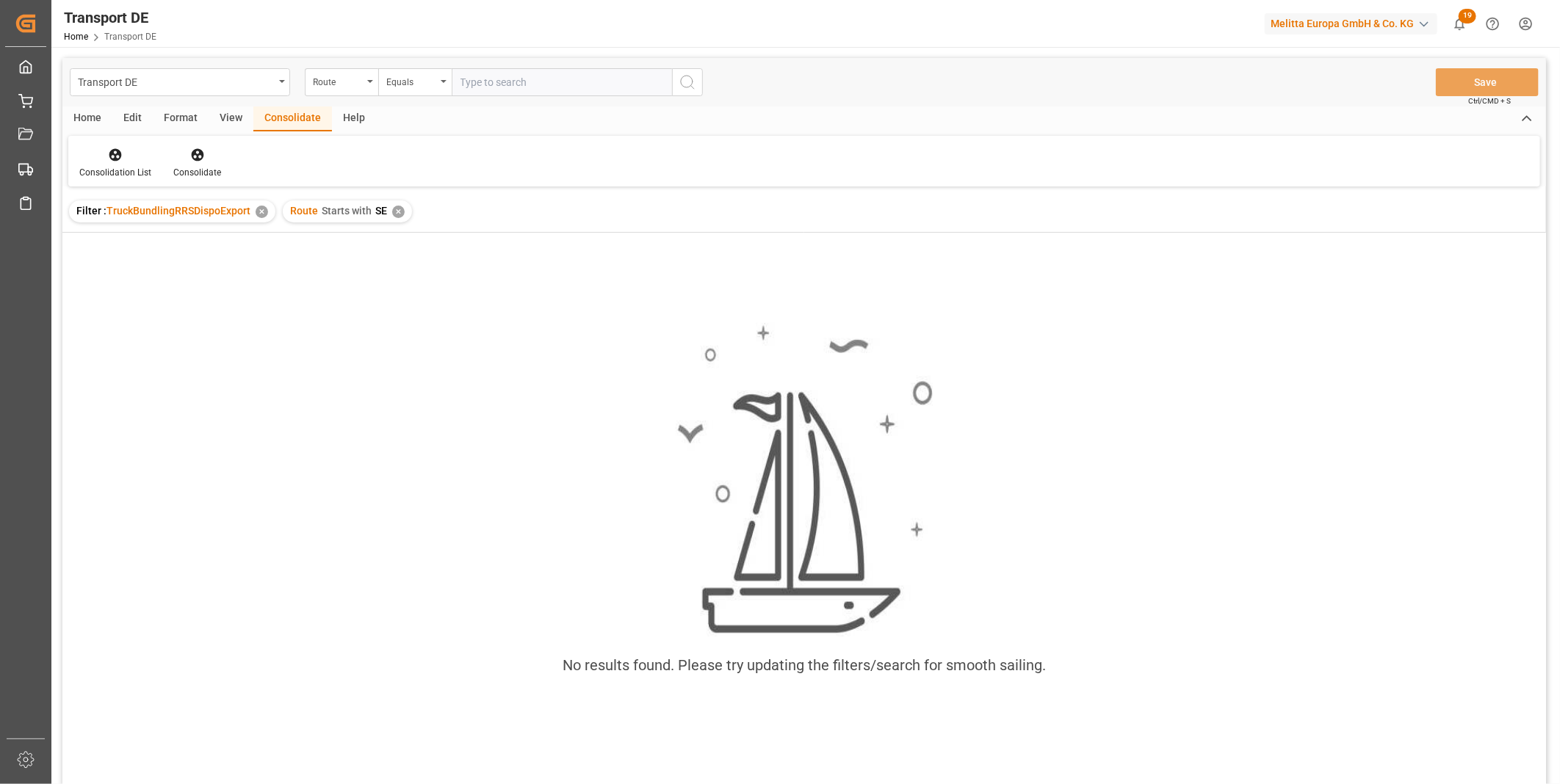
click at [401, 211] on div "✕" at bounding box center [398, 212] width 12 height 12
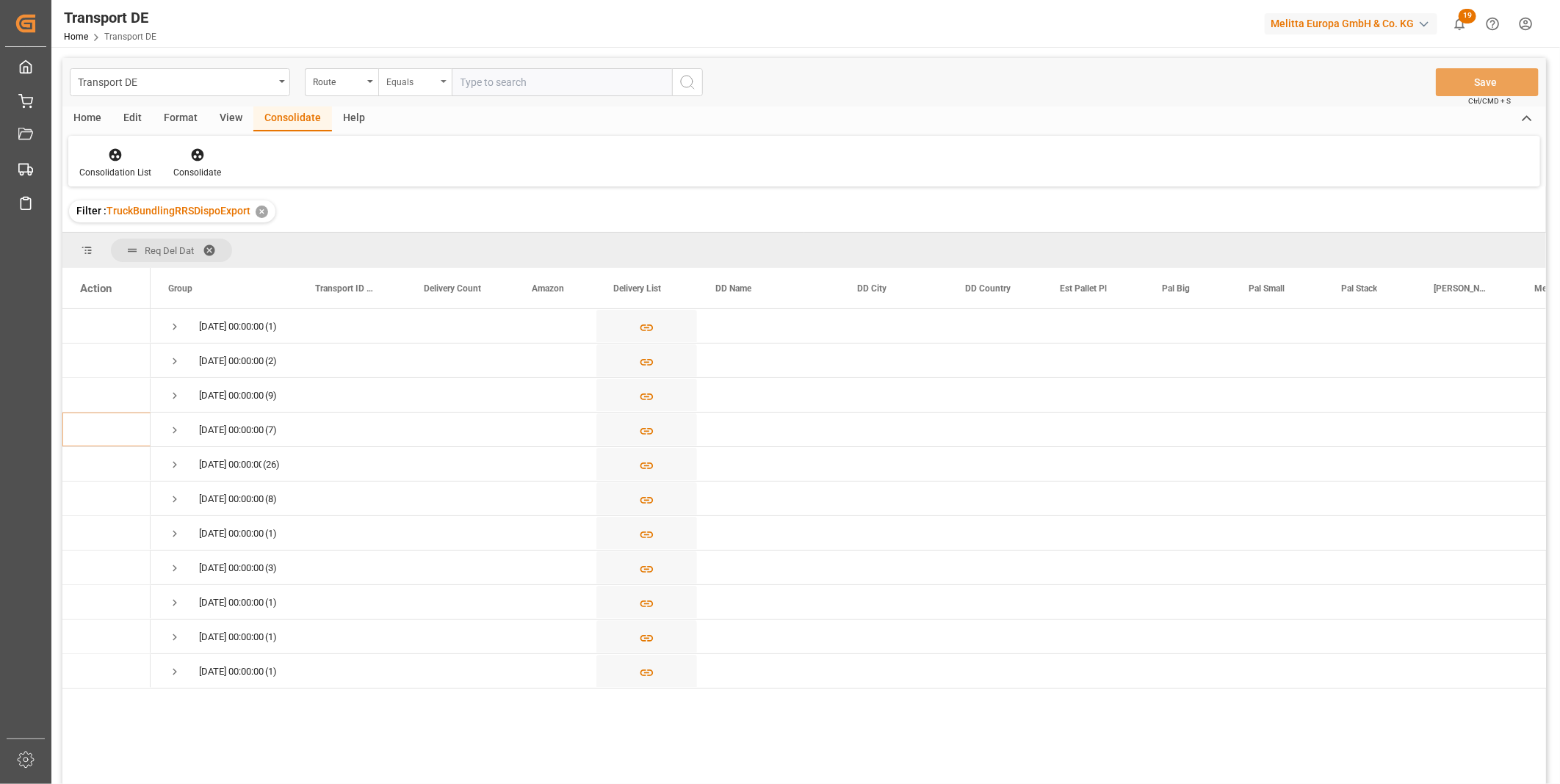
click at [428, 82] on div "Equals" at bounding box center [410, 80] width 50 height 17
click at [415, 250] on div "Starts with" at bounding box center [489, 242] width 219 height 31
type input "CH"
click at [694, 96] on div "Transport DE Route Starts with CH Save Ctrl/CMD + S" at bounding box center [804, 83] width 1484 height 49
click at [684, 86] on icon "search button" at bounding box center [687, 82] width 18 height 18
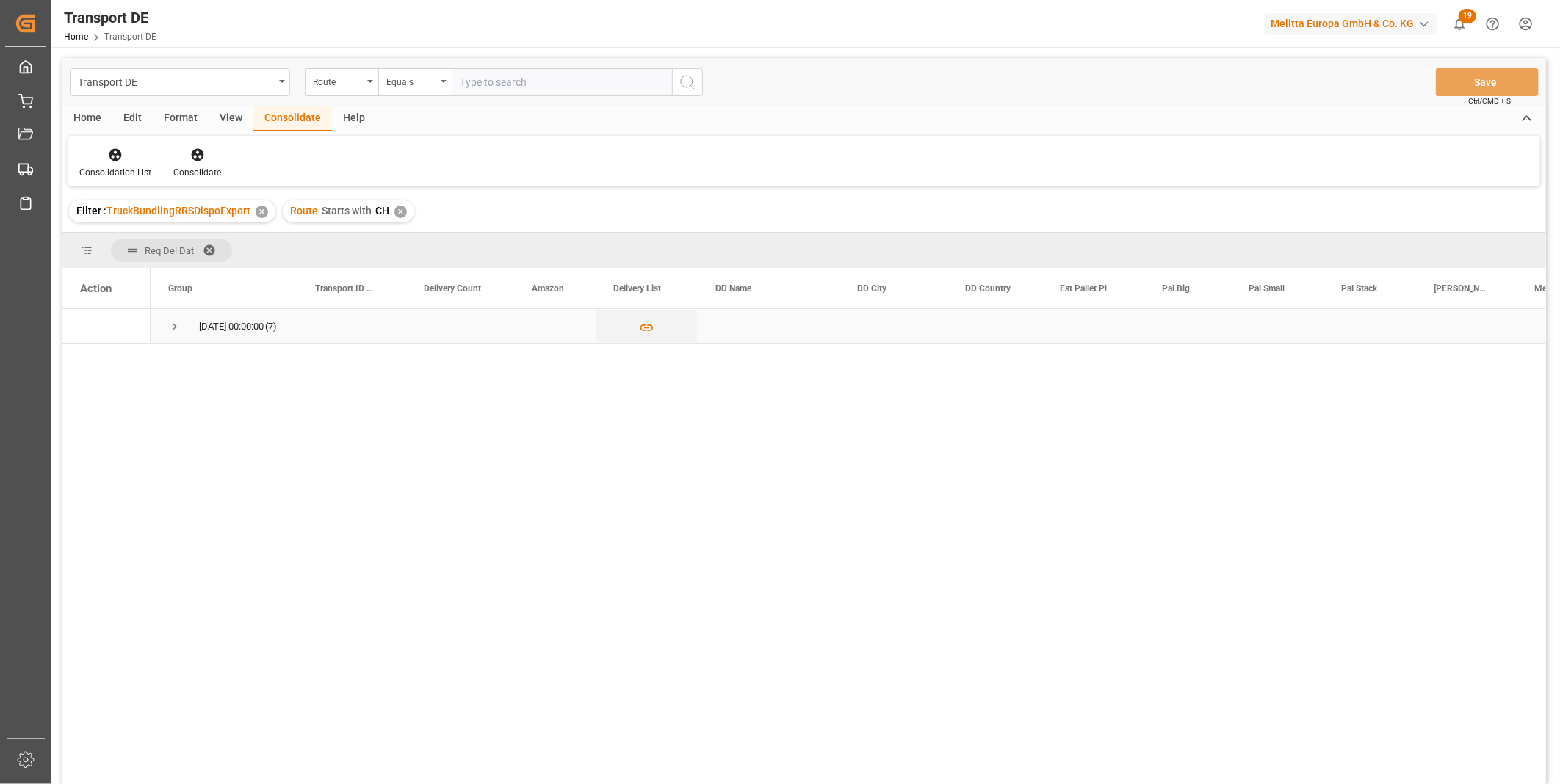
click at [163, 327] on div "22.09.2025 00:00:00 (7)" at bounding box center [224, 327] width 147 height 34
click at [167, 326] on div "22.09.2025 00:00:00 (7)" at bounding box center [224, 327] width 147 height 34
click at [171, 326] on span "Press SPACE to select this row." at bounding box center [175, 327] width 13 height 13
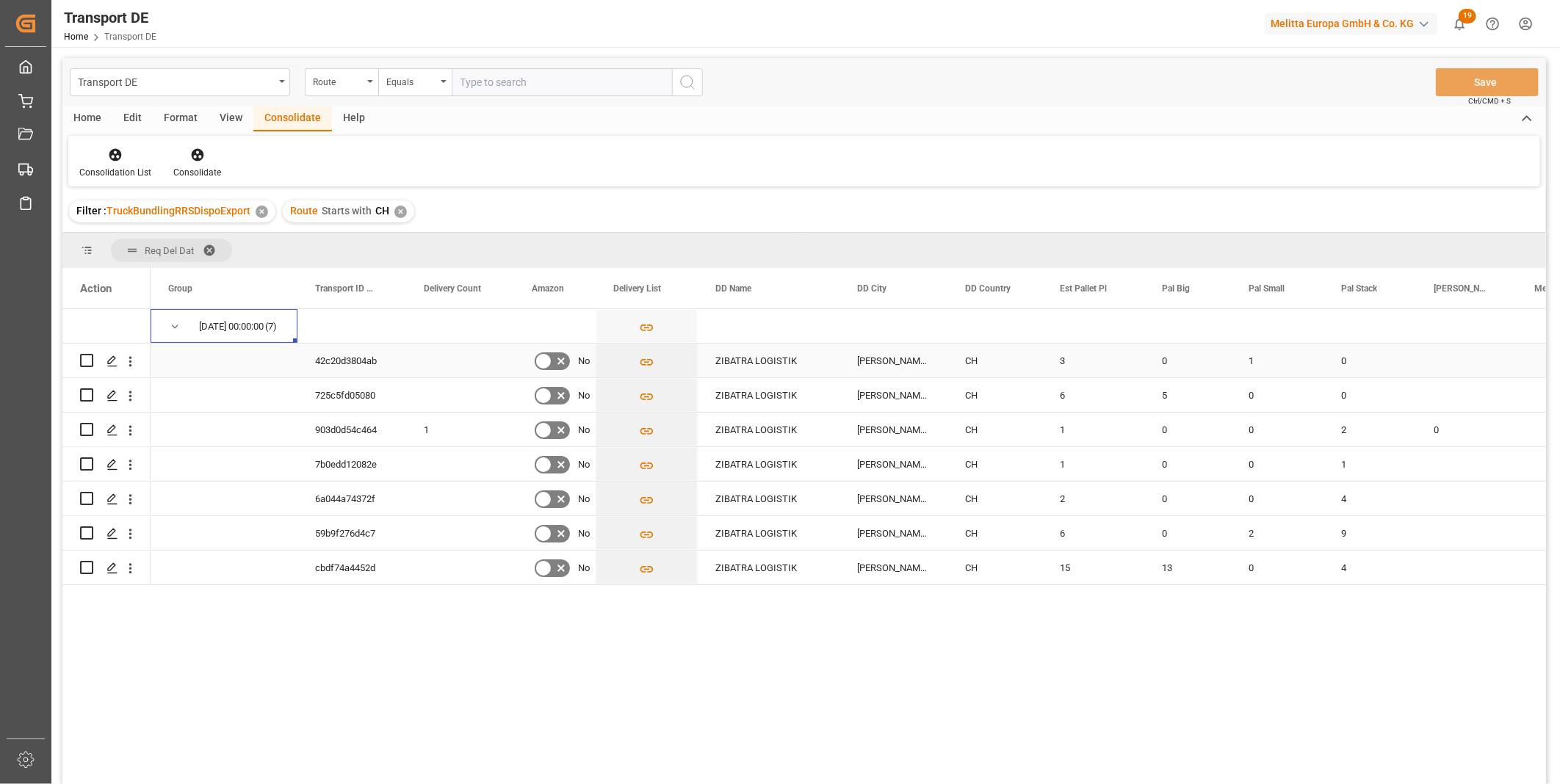
click at [88, 358] on input "Press Space to toggle row selection (unchecked)" at bounding box center [87, 360] width 13 height 13
checkbox input "true"
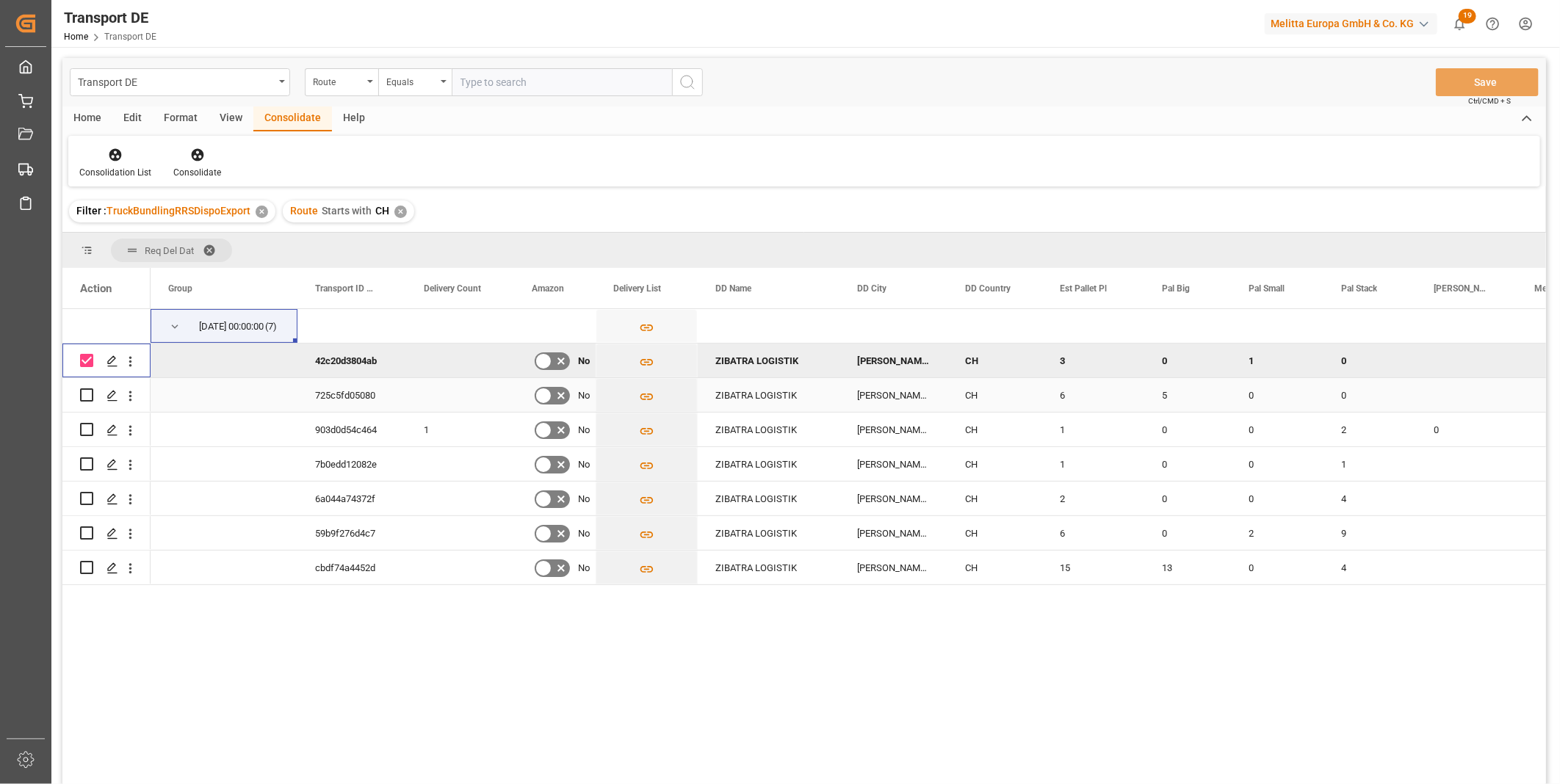
click at [87, 396] on input "Press Space to toggle row selection (unchecked)" at bounding box center [87, 395] width 13 height 13
checkbox input "true"
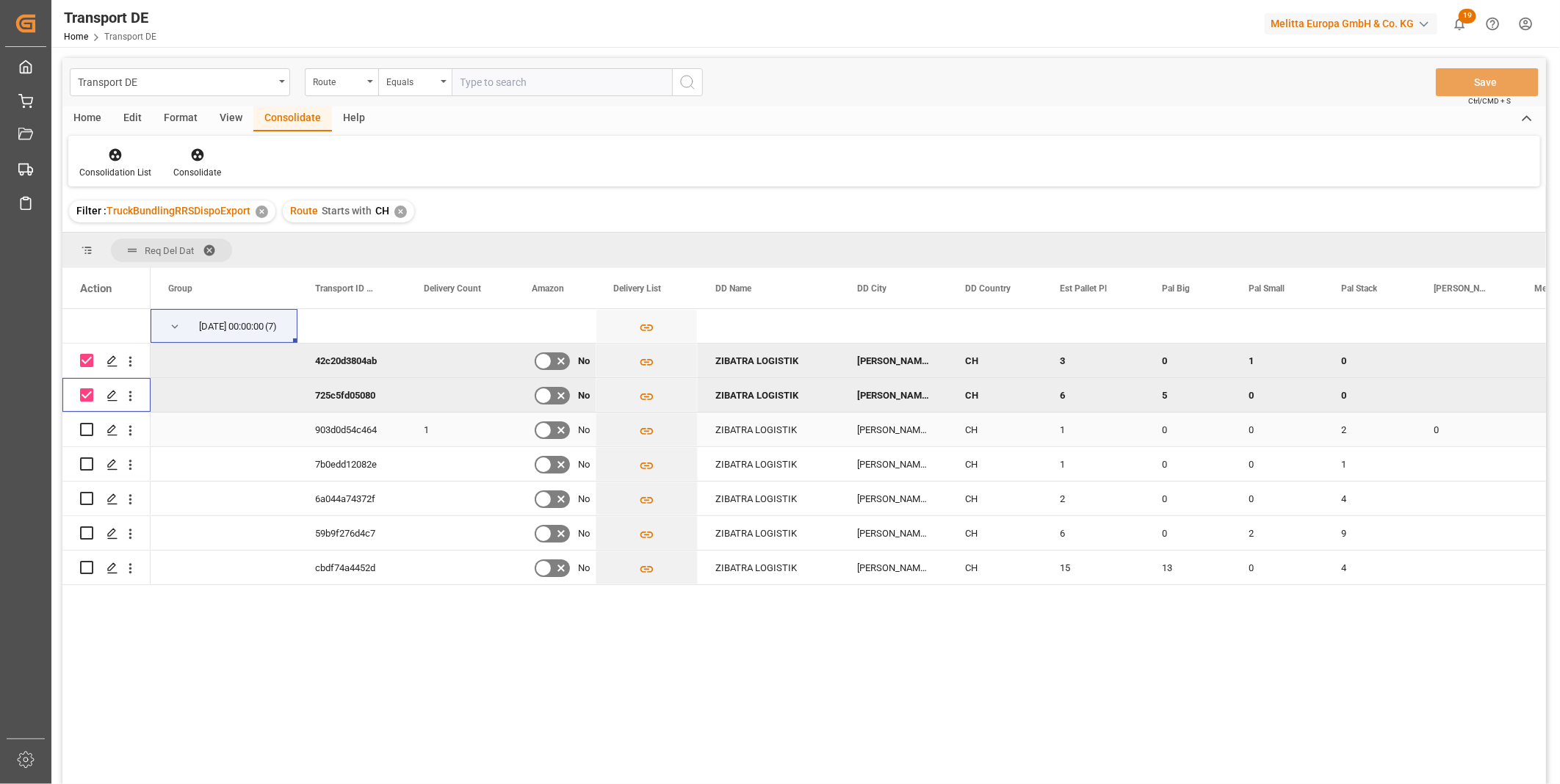
click at [88, 429] on input "Press Space to toggle row selection (unchecked)" at bounding box center [87, 429] width 13 height 13
checkbox input "true"
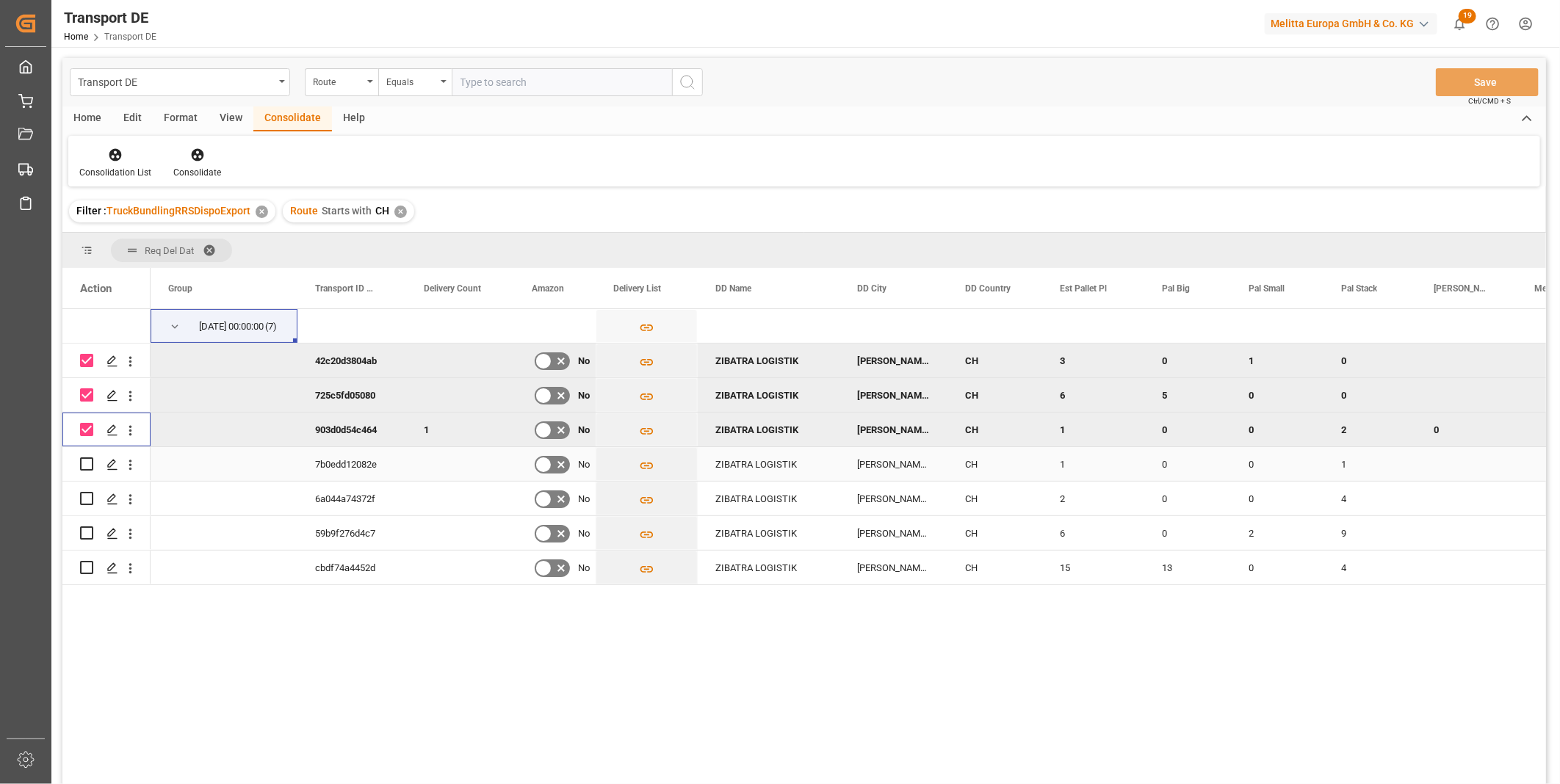
click at [81, 467] on input "Press Space to toggle row selection (unchecked)" at bounding box center [87, 464] width 13 height 13
checkbox input "true"
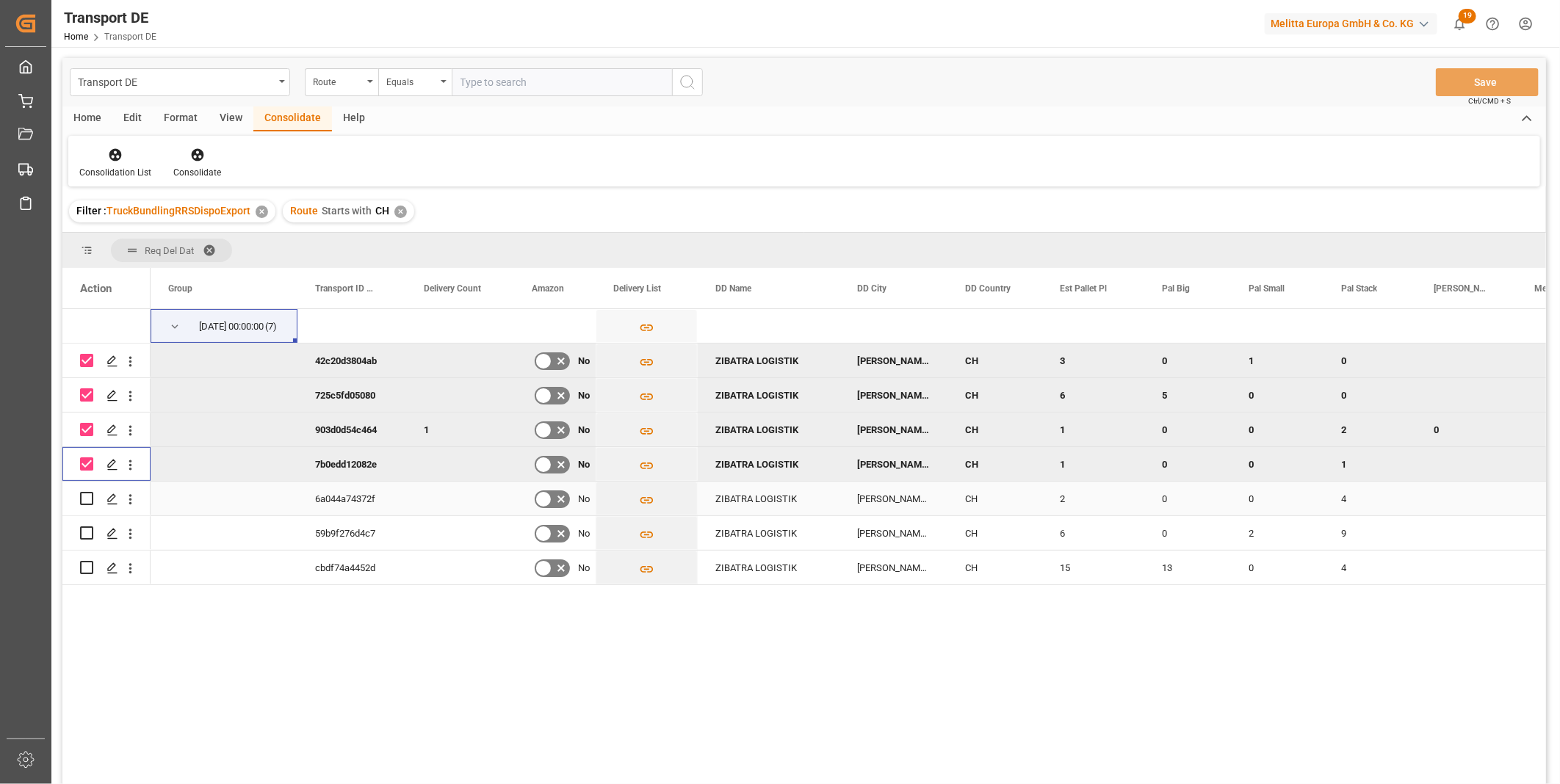
click at [88, 500] on input "Press Space to toggle row selection (unchecked)" at bounding box center [87, 499] width 13 height 13
checkbox input "true"
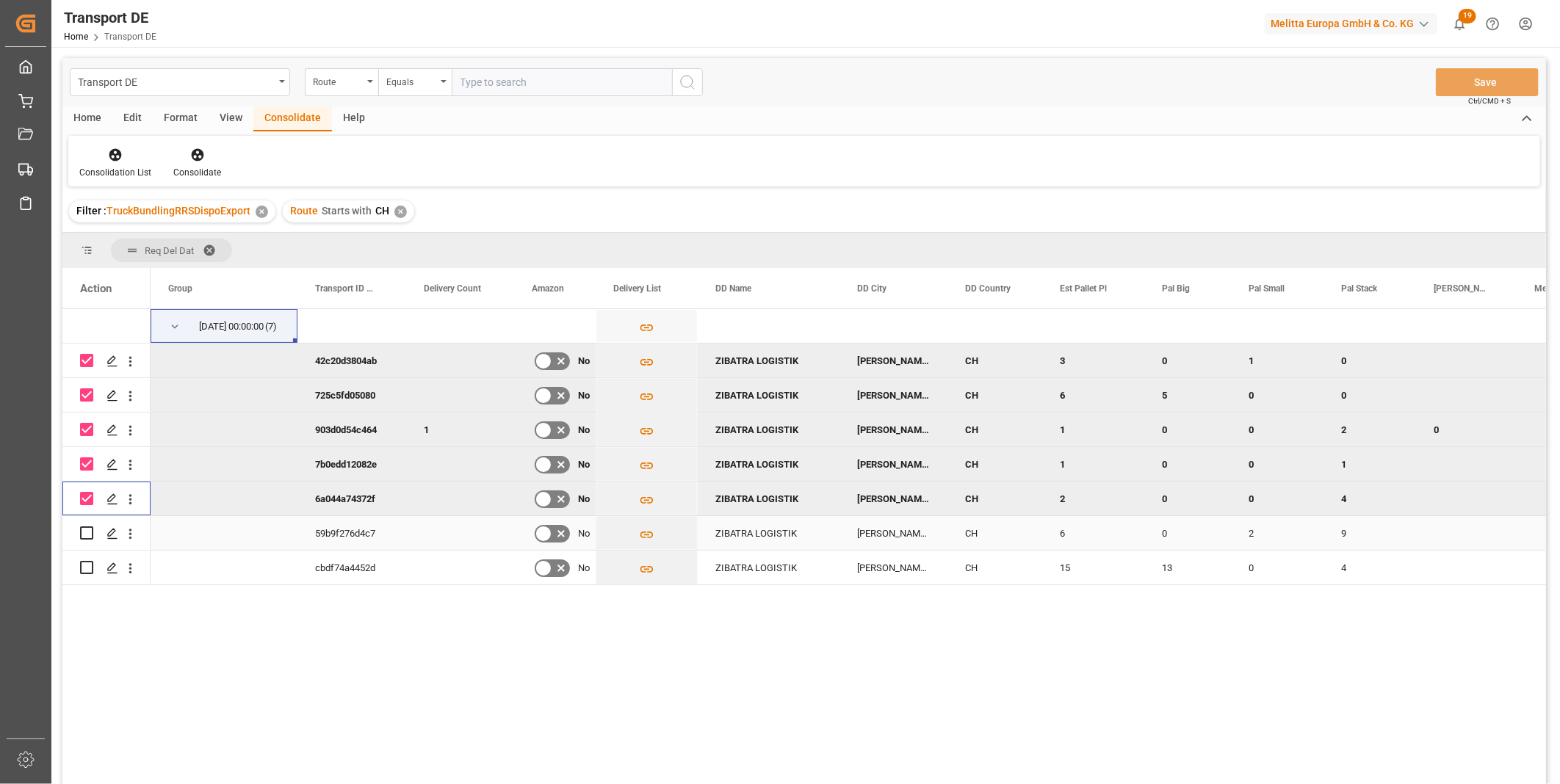
click at [85, 532] on input "Press Space to toggle row selection (unchecked)" at bounding box center [87, 534] width 13 height 13
checkbox input "true"
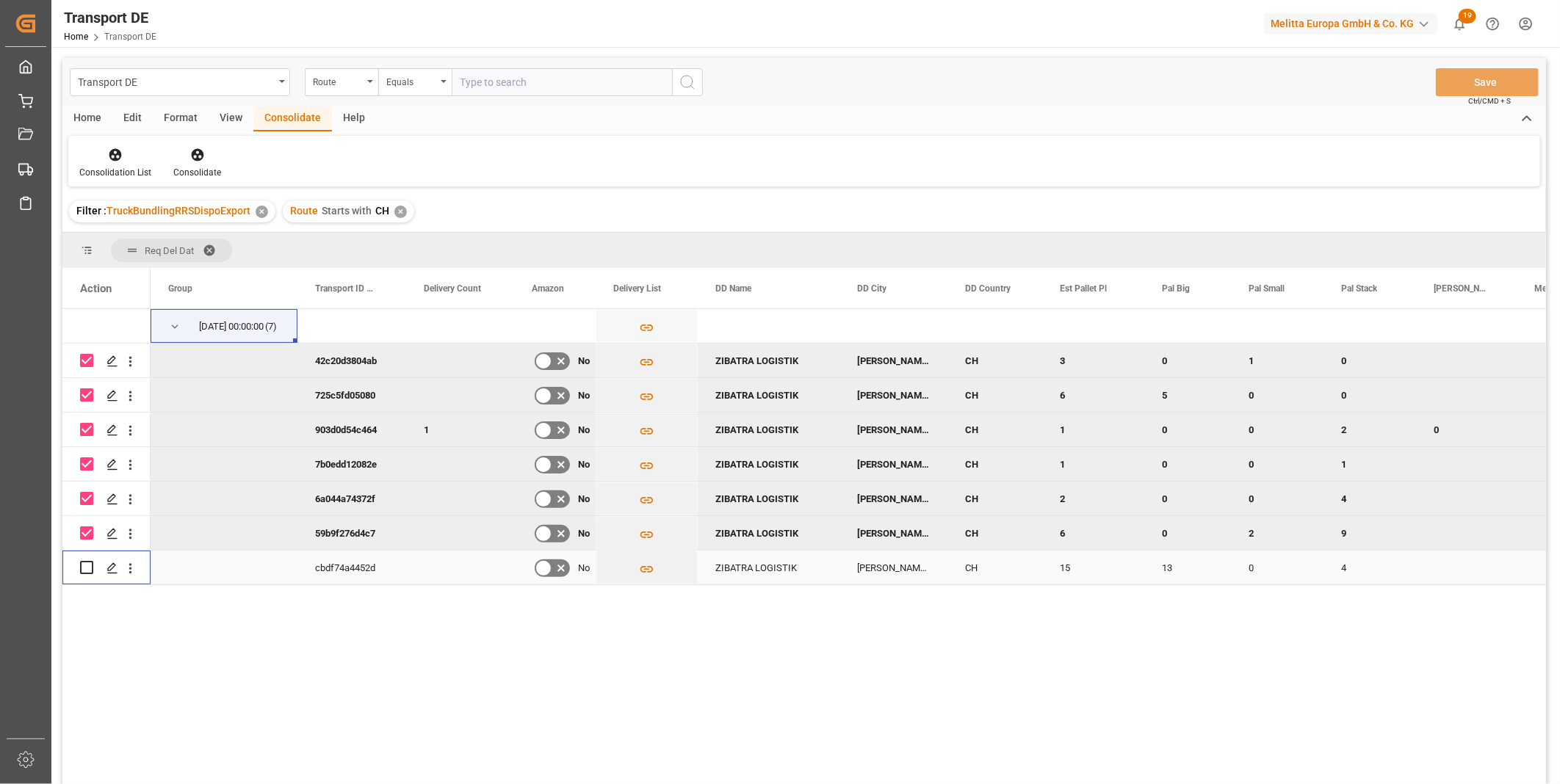
click at [88, 564] on input "Press Space to toggle row selection (unchecked)" at bounding box center [87, 568] width 13 height 13
checkbox input "true"
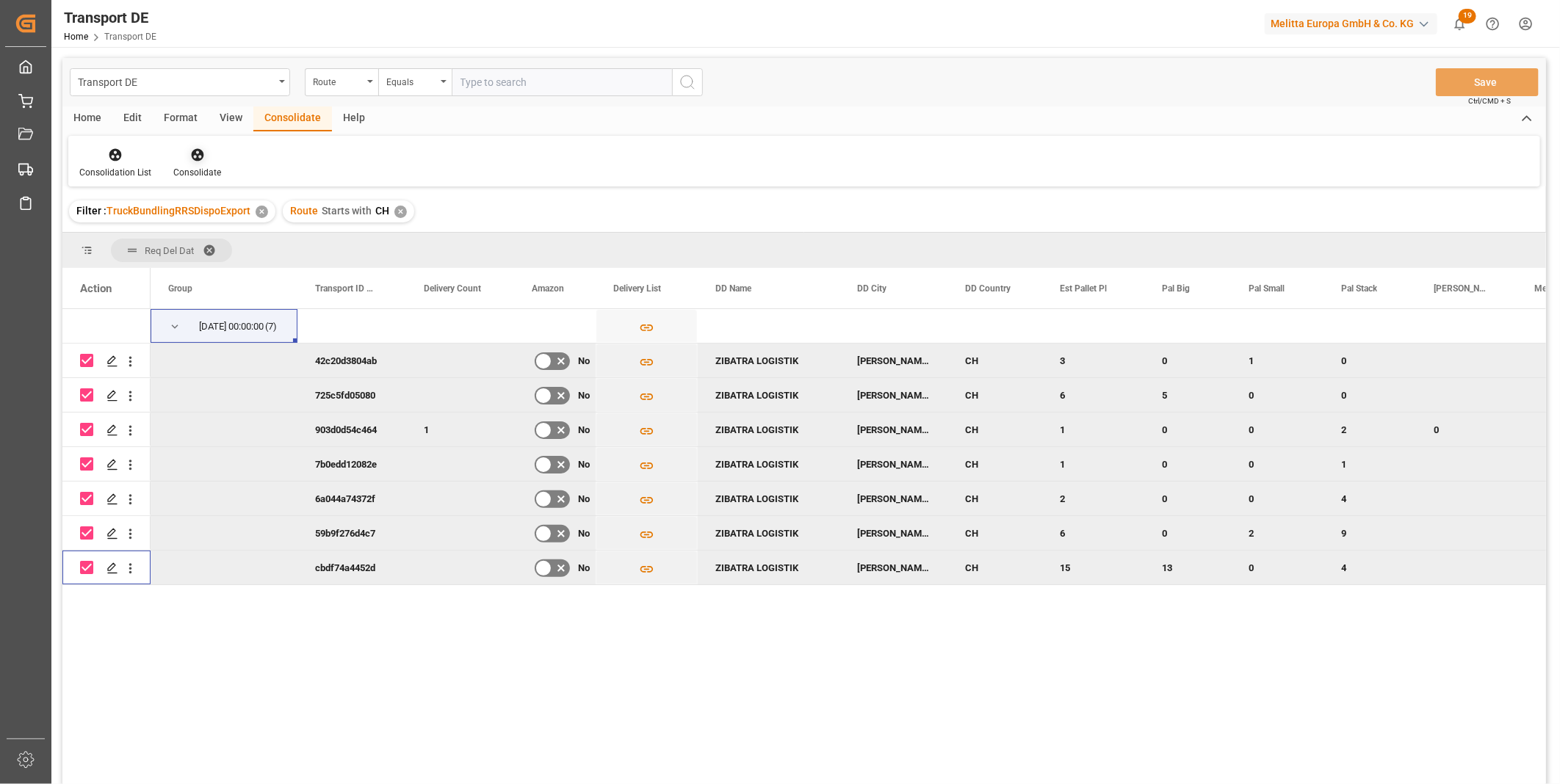
click at [185, 159] on div at bounding box center [197, 154] width 48 height 15
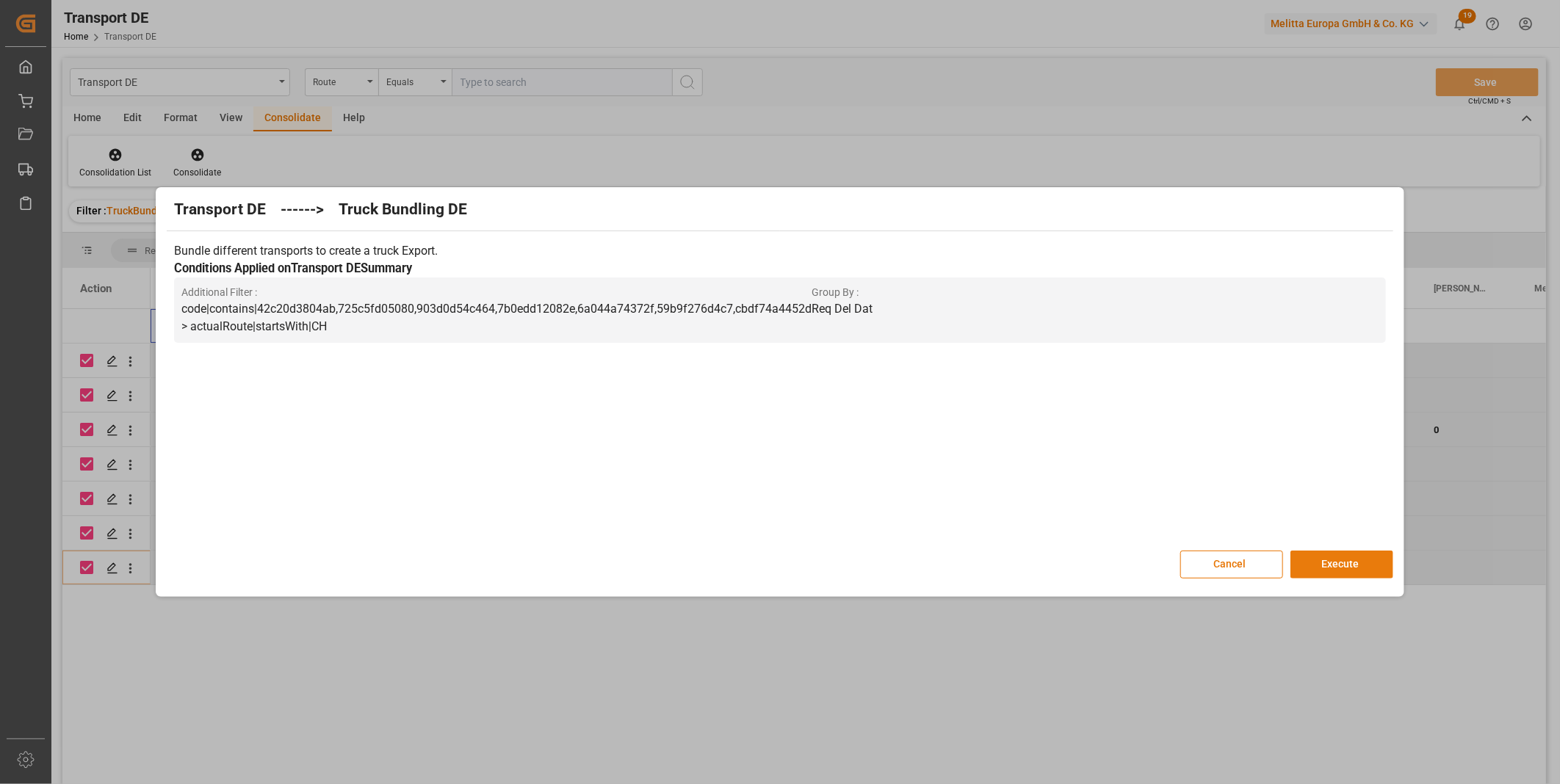
click at [1354, 568] on button "Execute" at bounding box center [1342, 565] width 103 height 28
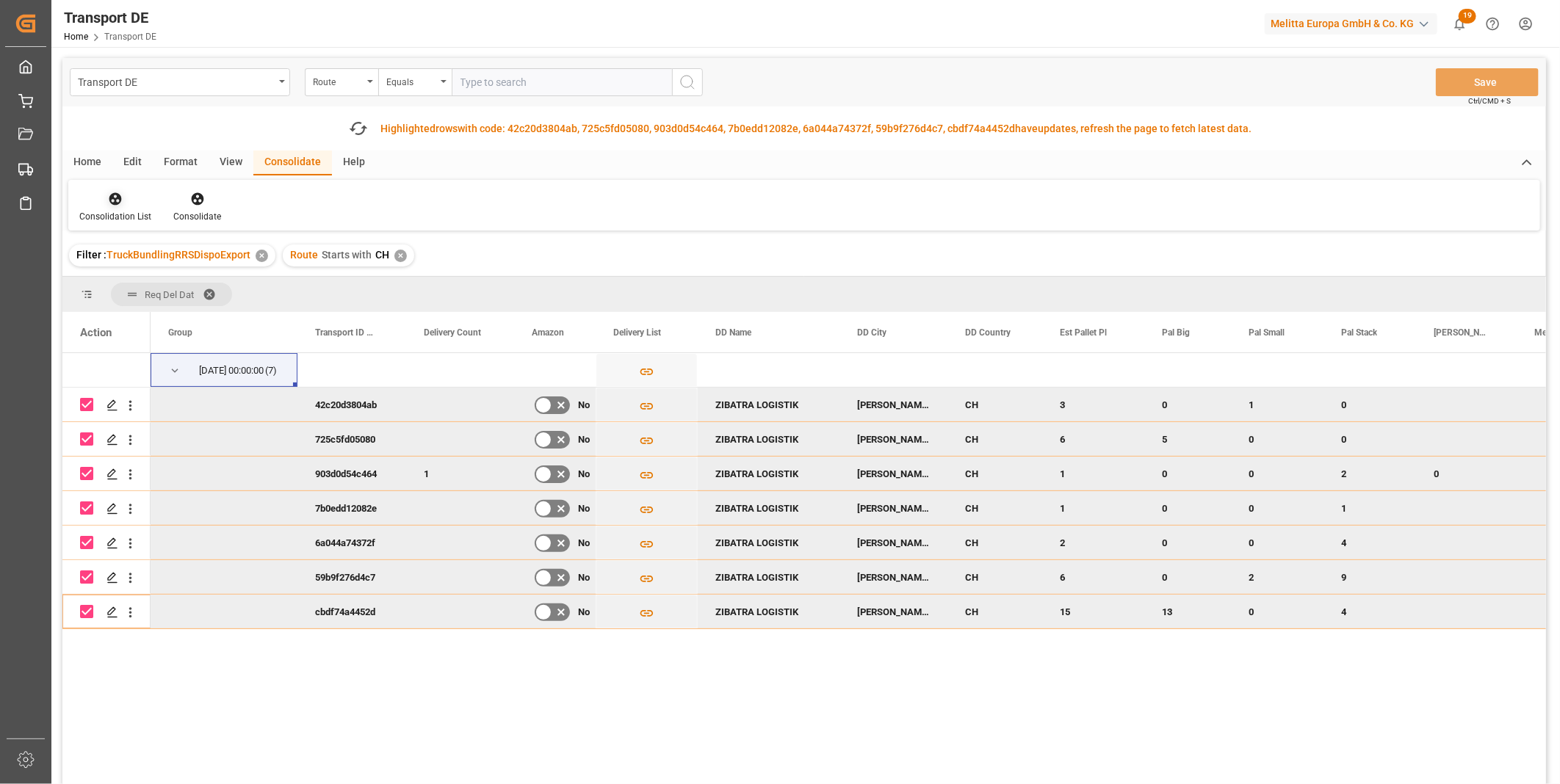
click at [110, 202] on icon at bounding box center [115, 199] width 12 height 12
click at [178, 310] on div "Transport DE Route Equals Save Ctrl/CMD + S Fetch latest updates Highlighted ro…" at bounding box center [804, 463] width 1484 height 809
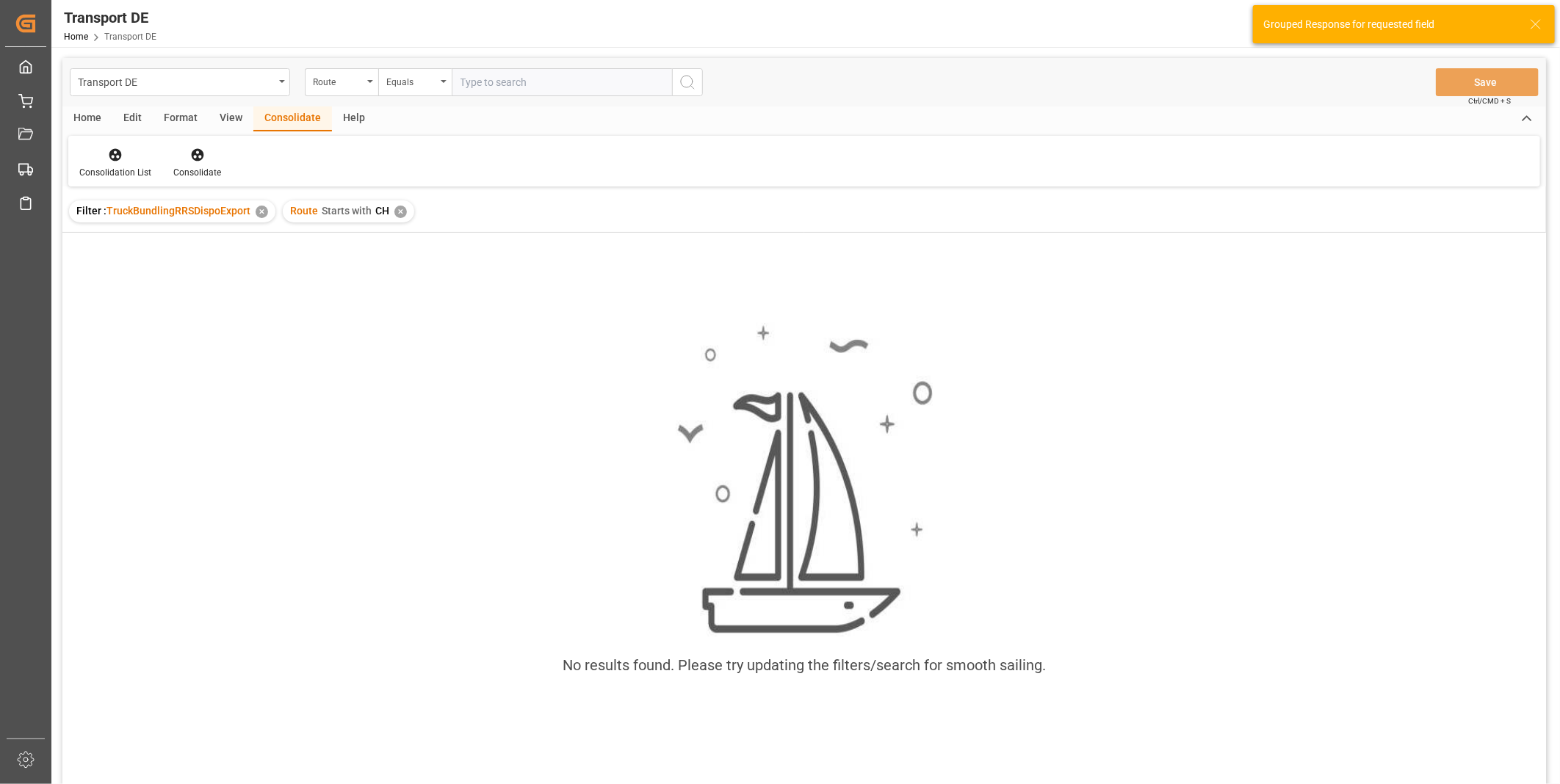
click at [406, 216] on div "Route Starts with CH ✕" at bounding box center [348, 211] width 132 height 22
click at [401, 225] on div "Filter : TruckBundlingRRSDispoExport ✕ Route Starts with CH ✕" at bounding box center [804, 212] width 1484 height 41
click at [395, 209] on div "✕" at bounding box center [400, 212] width 12 height 12
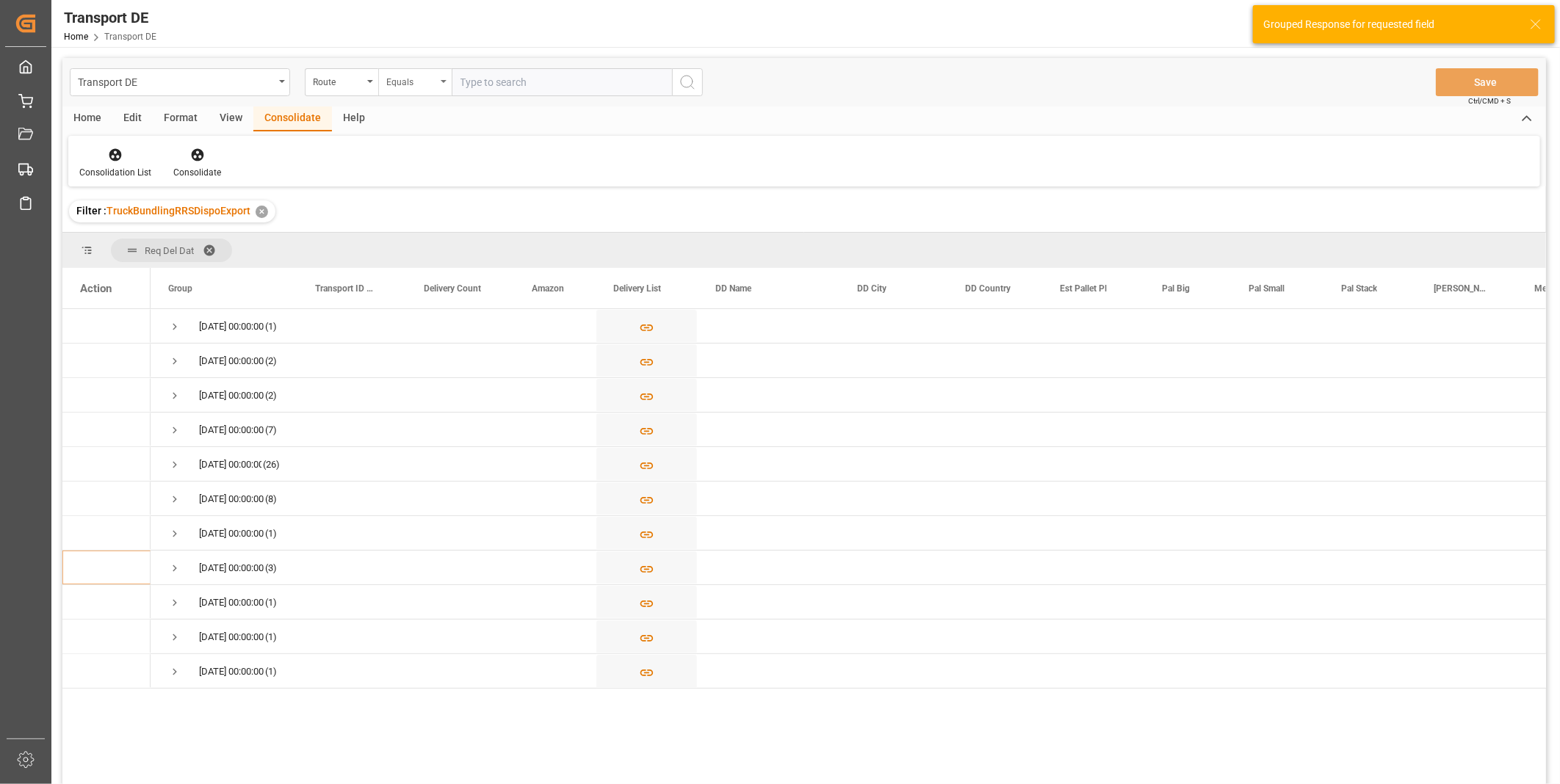
click at [426, 86] on div "Equals" at bounding box center [410, 80] width 50 height 17
click at [421, 230] on div "Starts with" at bounding box center [489, 242] width 219 height 31
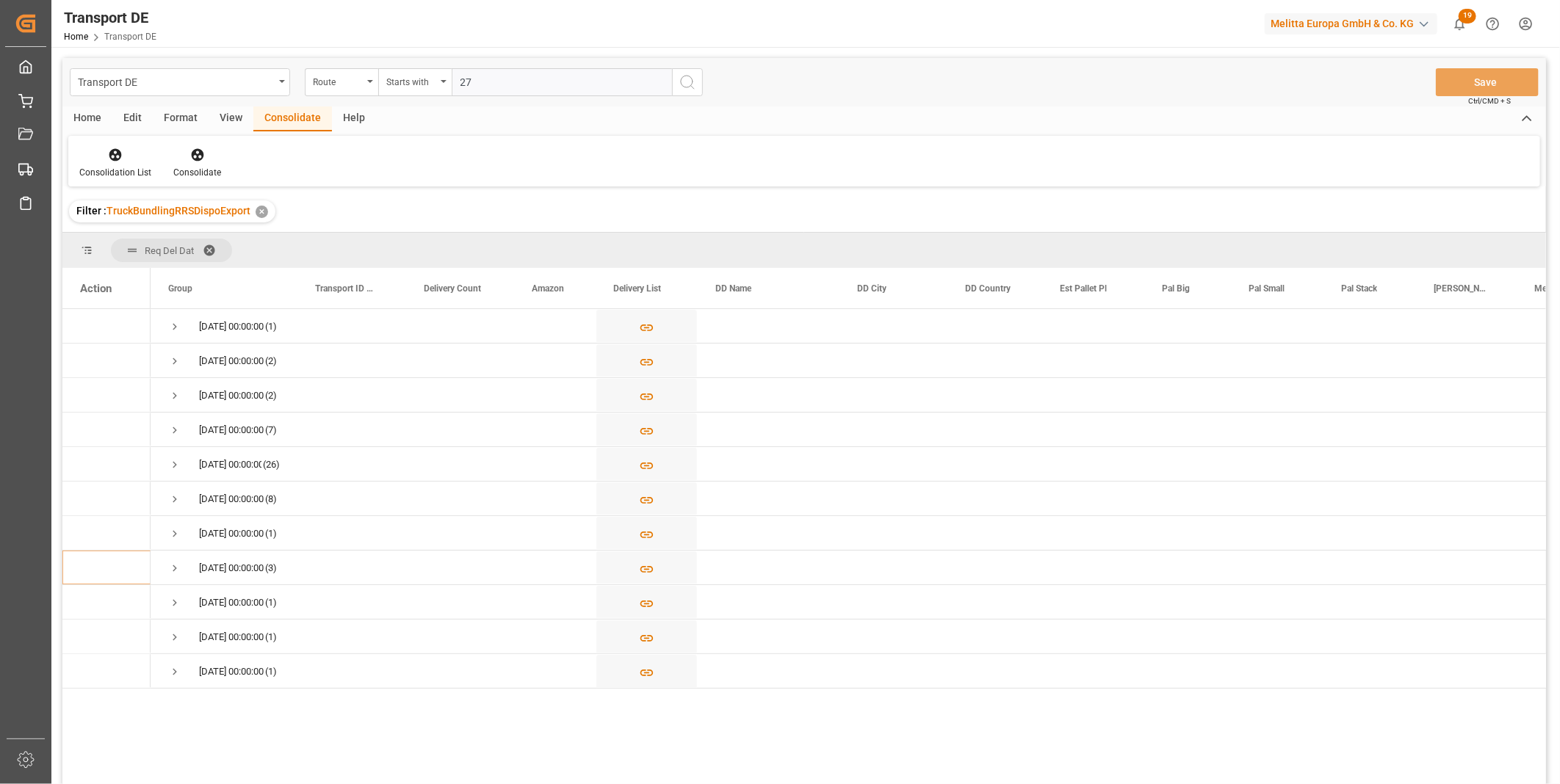
type input "270"
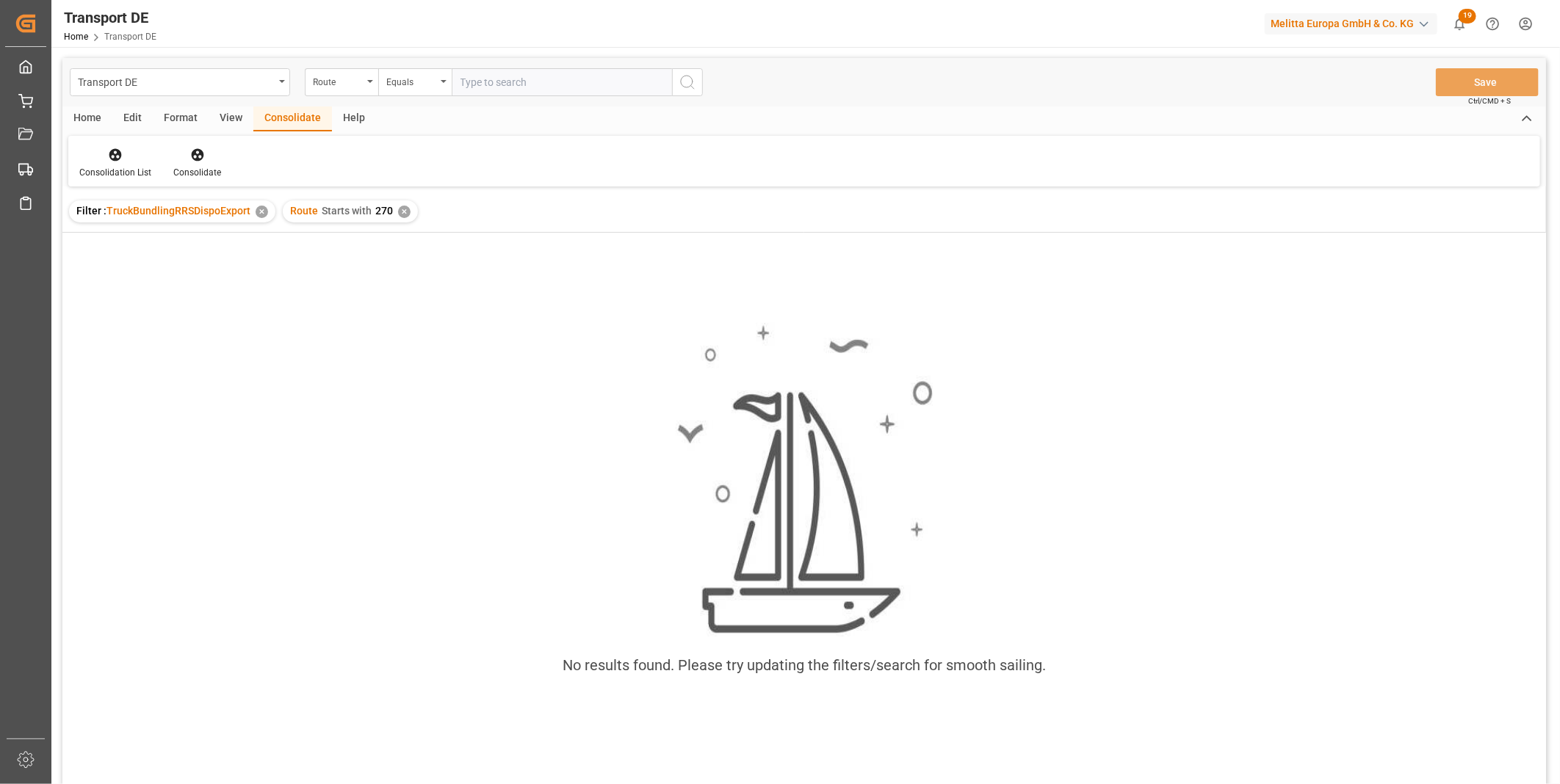
click at [399, 213] on div "✕" at bounding box center [404, 212] width 12 height 12
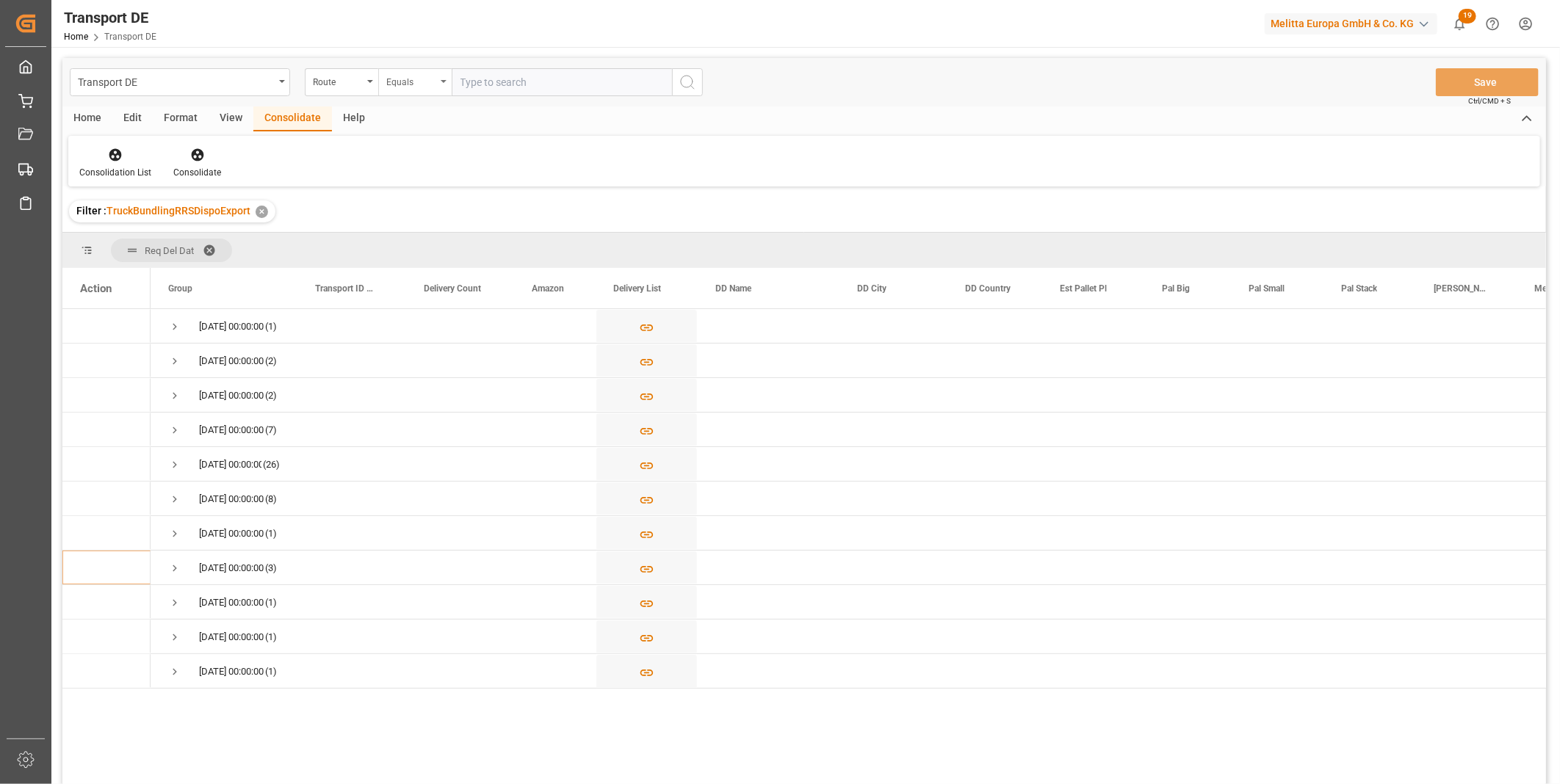
click at [396, 84] on div "Equals" at bounding box center [410, 80] width 50 height 17
click at [431, 237] on div "Starts with" at bounding box center [489, 242] width 219 height 31
type input "270"
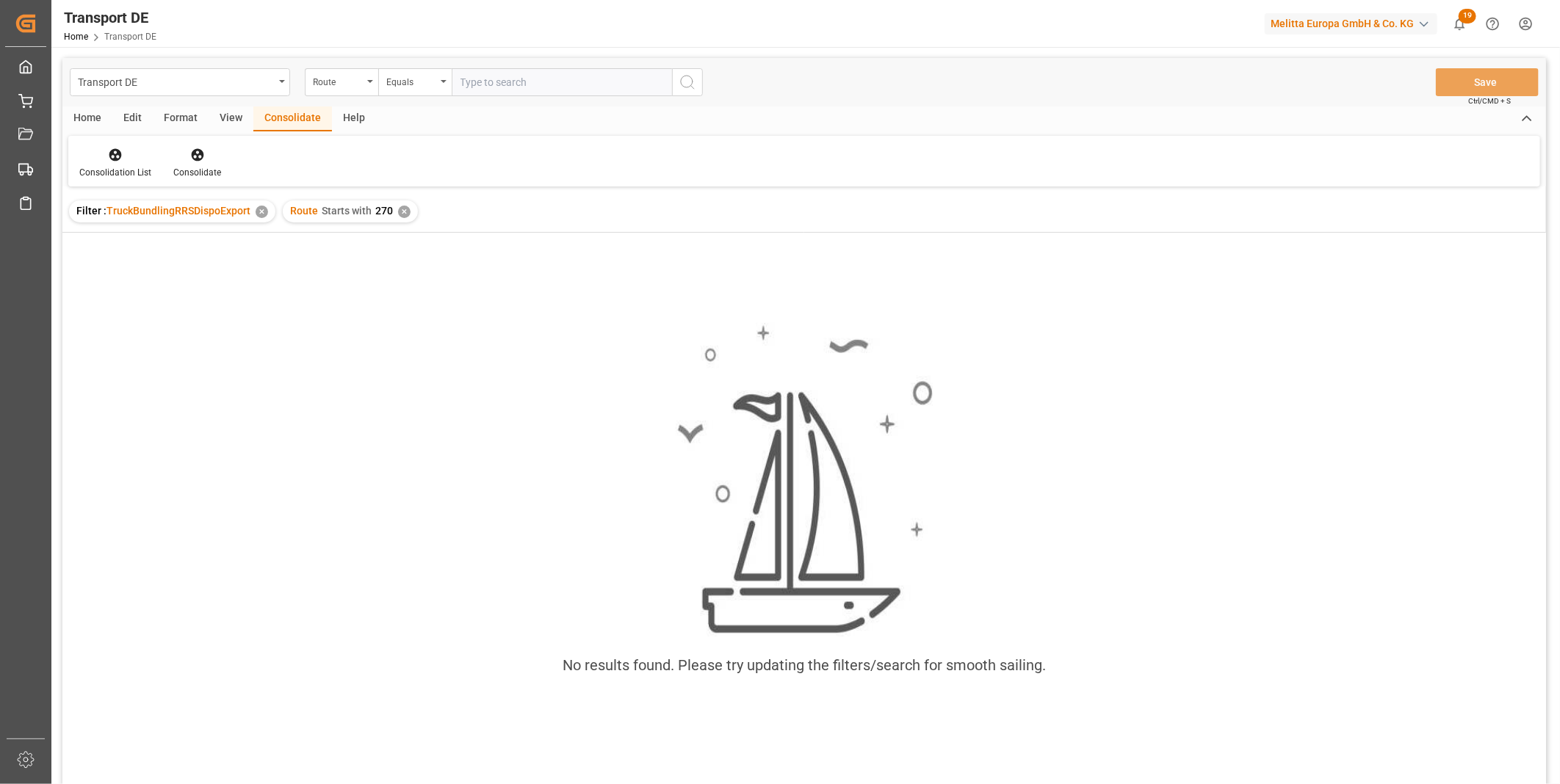
click at [394, 212] on div "Route Starts with 270 ✕" at bounding box center [350, 211] width 136 height 22
click at [398, 212] on div "✕" at bounding box center [404, 212] width 12 height 12
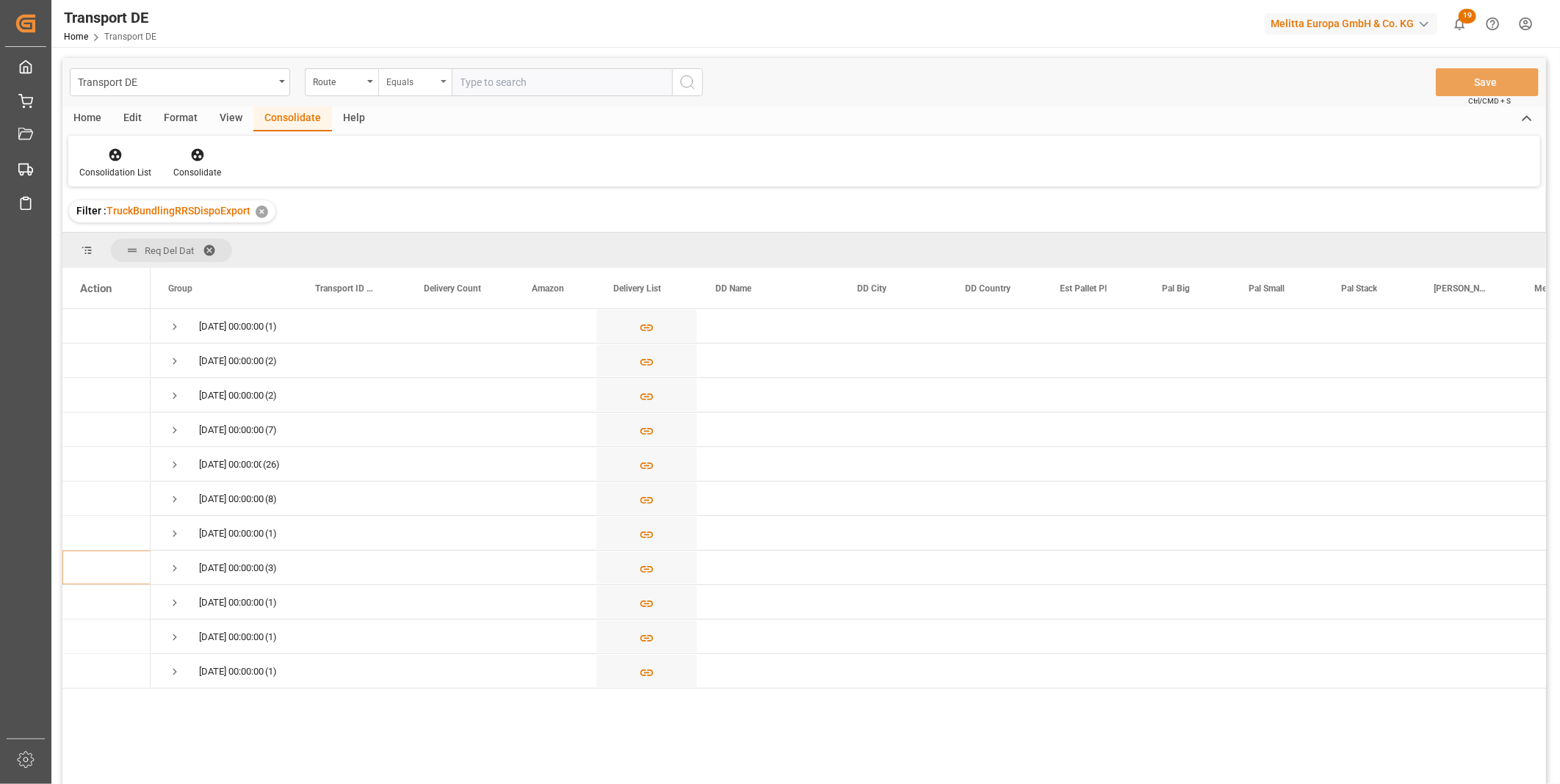
click at [428, 73] on div "Equals" at bounding box center [410, 80] width 50 height 17
click at [445, 233] on div "Starts with" at bounding box center [489, 242] width 219 height 31
type input "280"
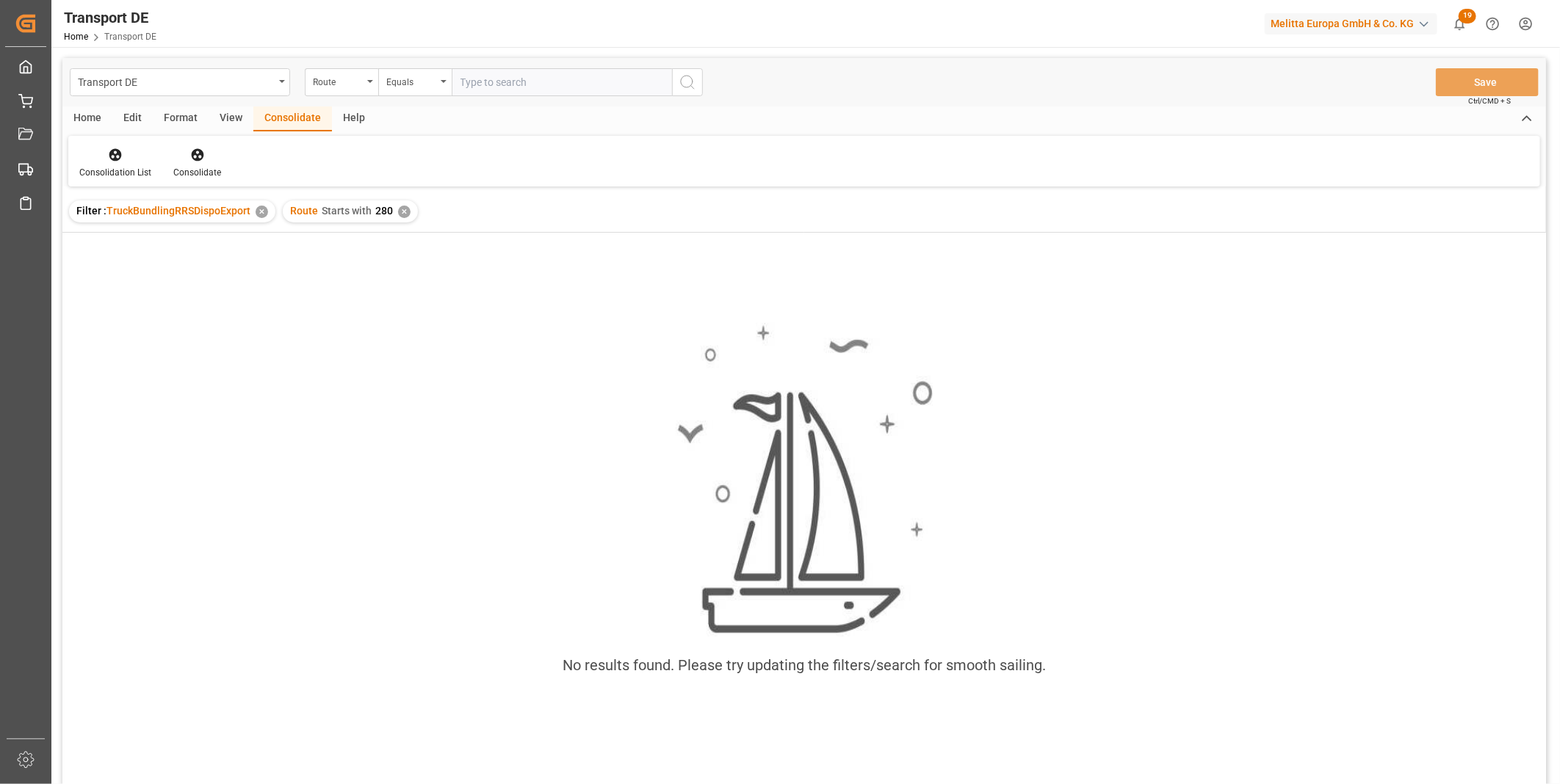
click at [398, 213] on div "✕" at bounding box center [404, 212] width 12 height 12
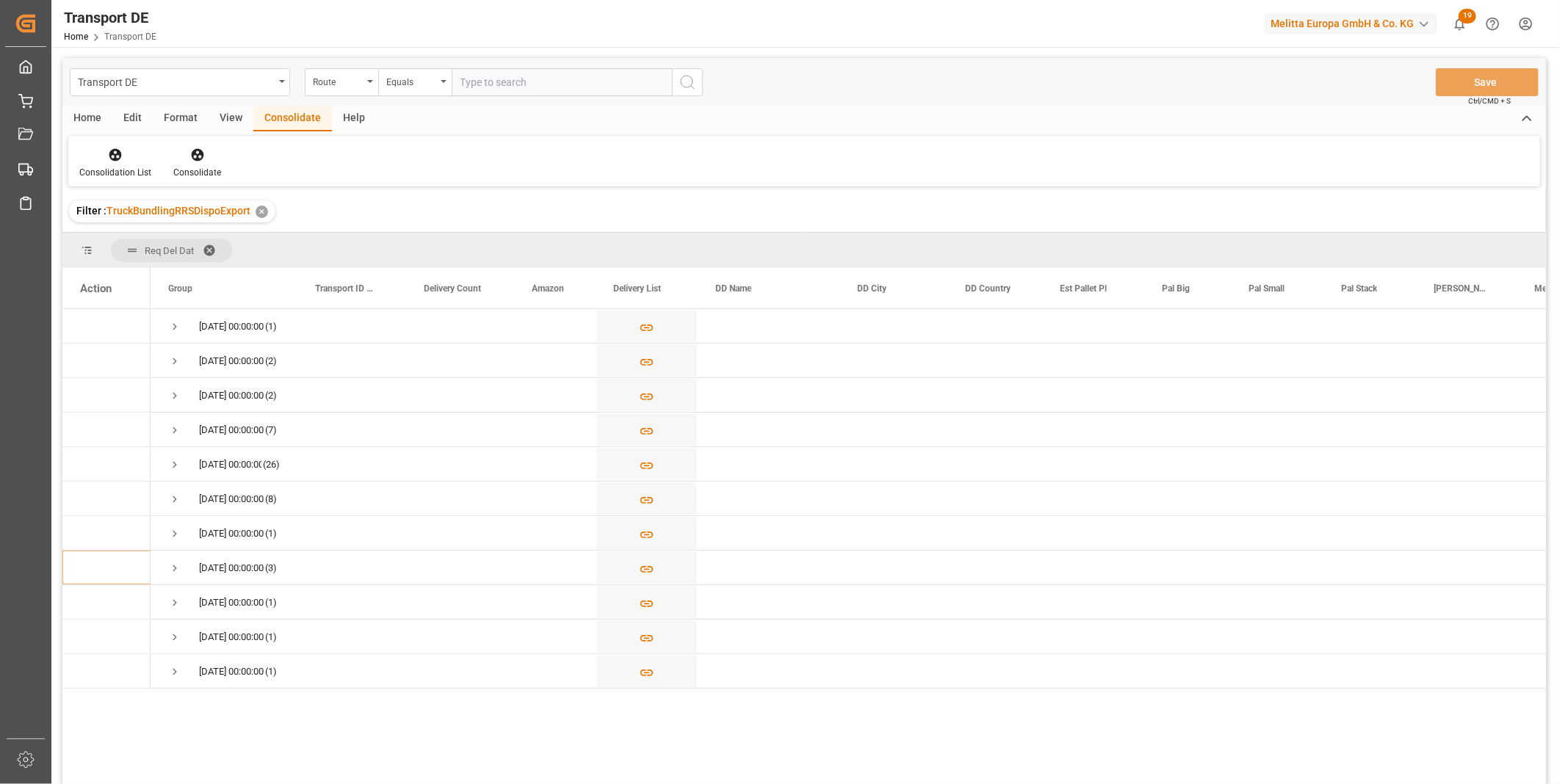
click at [483, 84] on input "text" at bounding box center [562, 83] width 220 height 28
click at [432, 86] on div "Equals" at bounding box center [410, 80] width 50 height 17
click at [434, 248] on div "Starts with" at bounding box center [489, 242] width 219 height 31
type input "240"
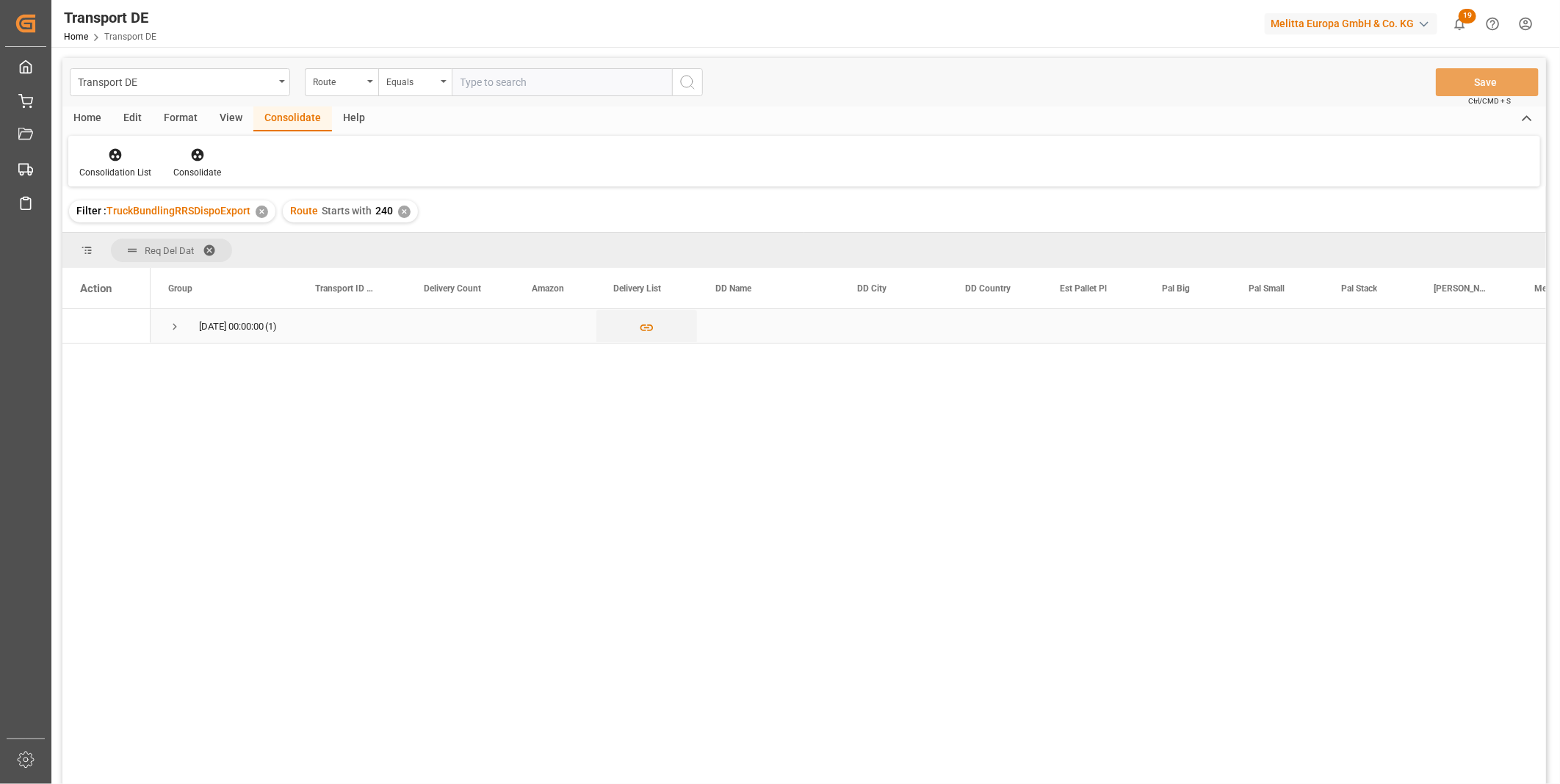
click at [182, 319] on span "29.09.2025 00:00:00 (1)" at bounding box center [224, 326] width 112 height 32
click at [172, 319] on span "Press SPACE to select this row." at bounding box center [175, 327] width 13 height 34
click at [87, 360] on input "Press Space to toggle row selection (unchecked)" at bounding box center [87, 360] width 13 height 13
checkbox input "true"
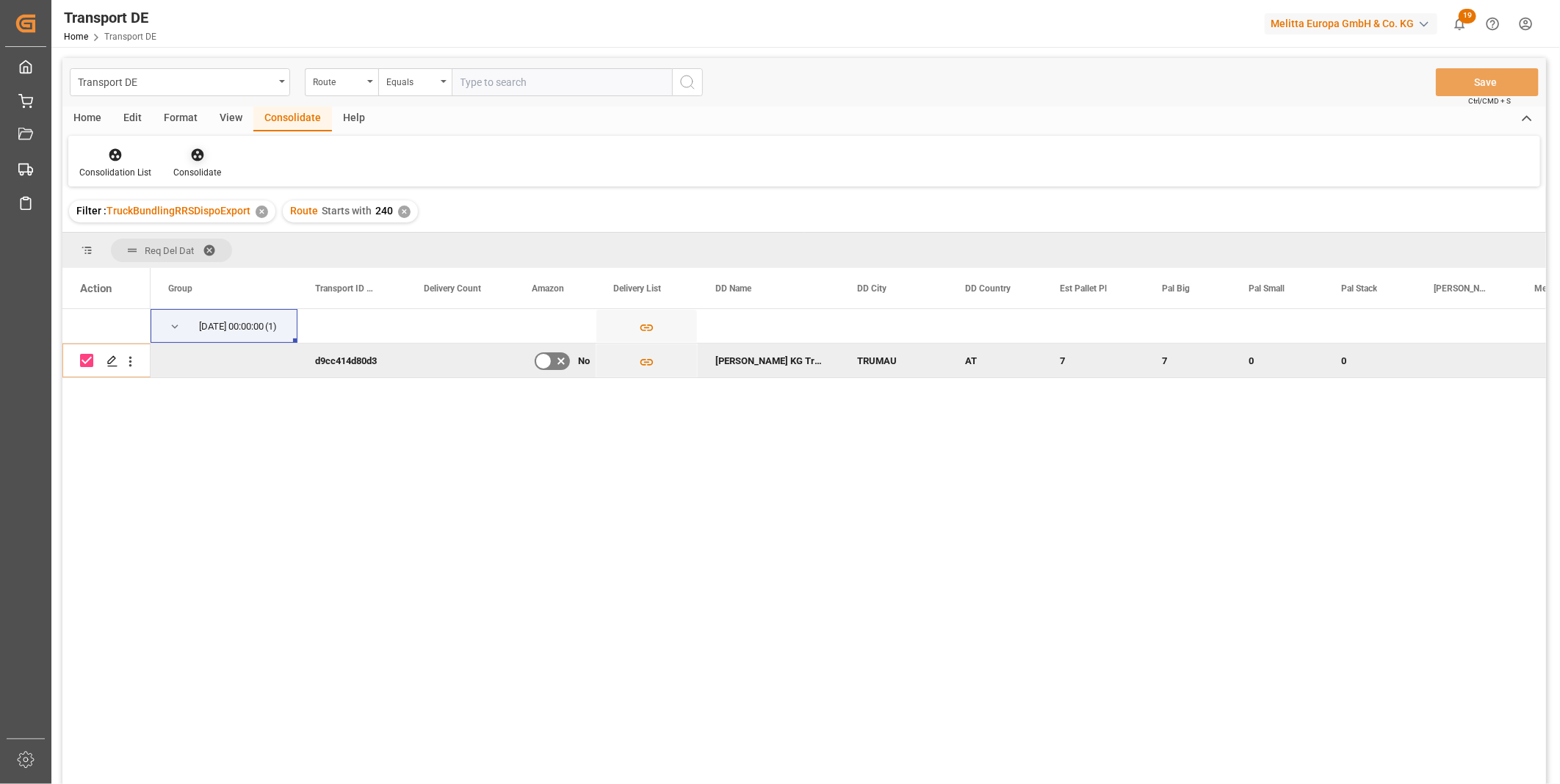
click at [195, 163] on div "Consolidate" at bounding box center [197, 163] width 70 height 32
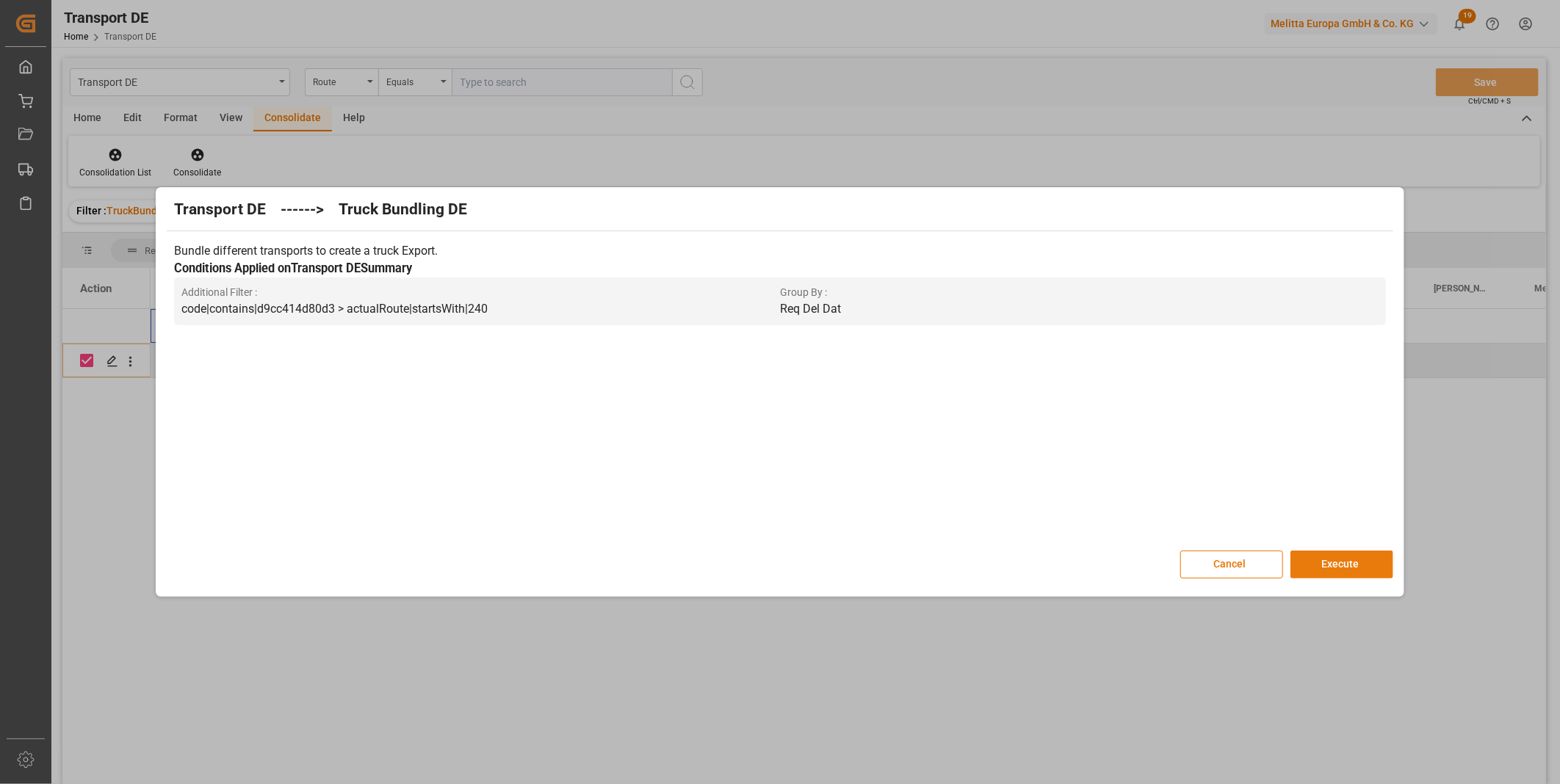
click at [1368, 569] on button "Execute" at bounding box center [1342, 565] width 103 height 28
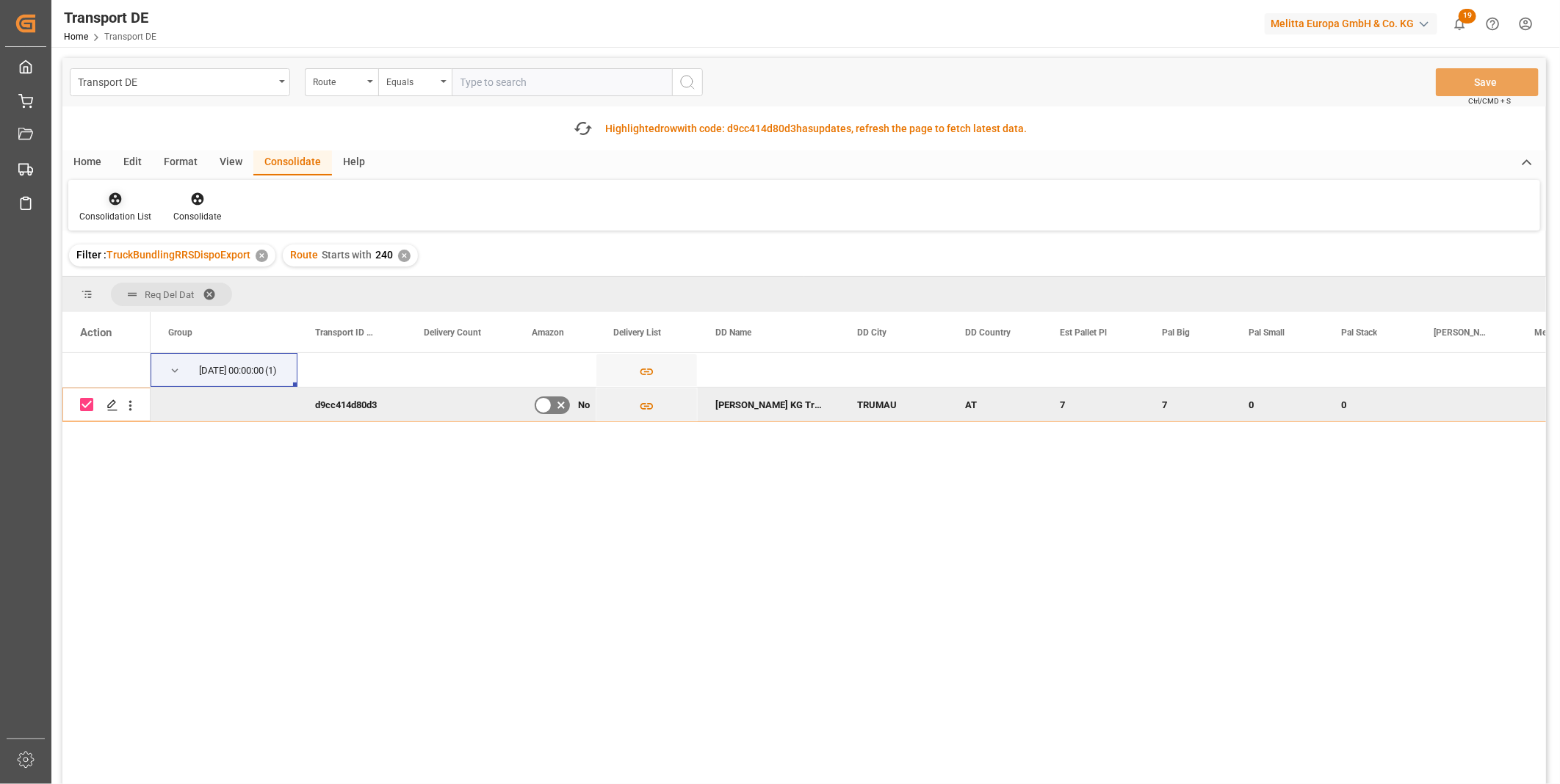
click at [140, 213] on div "Consolidation List" at bounding box center [115, 216] width 72 height 13
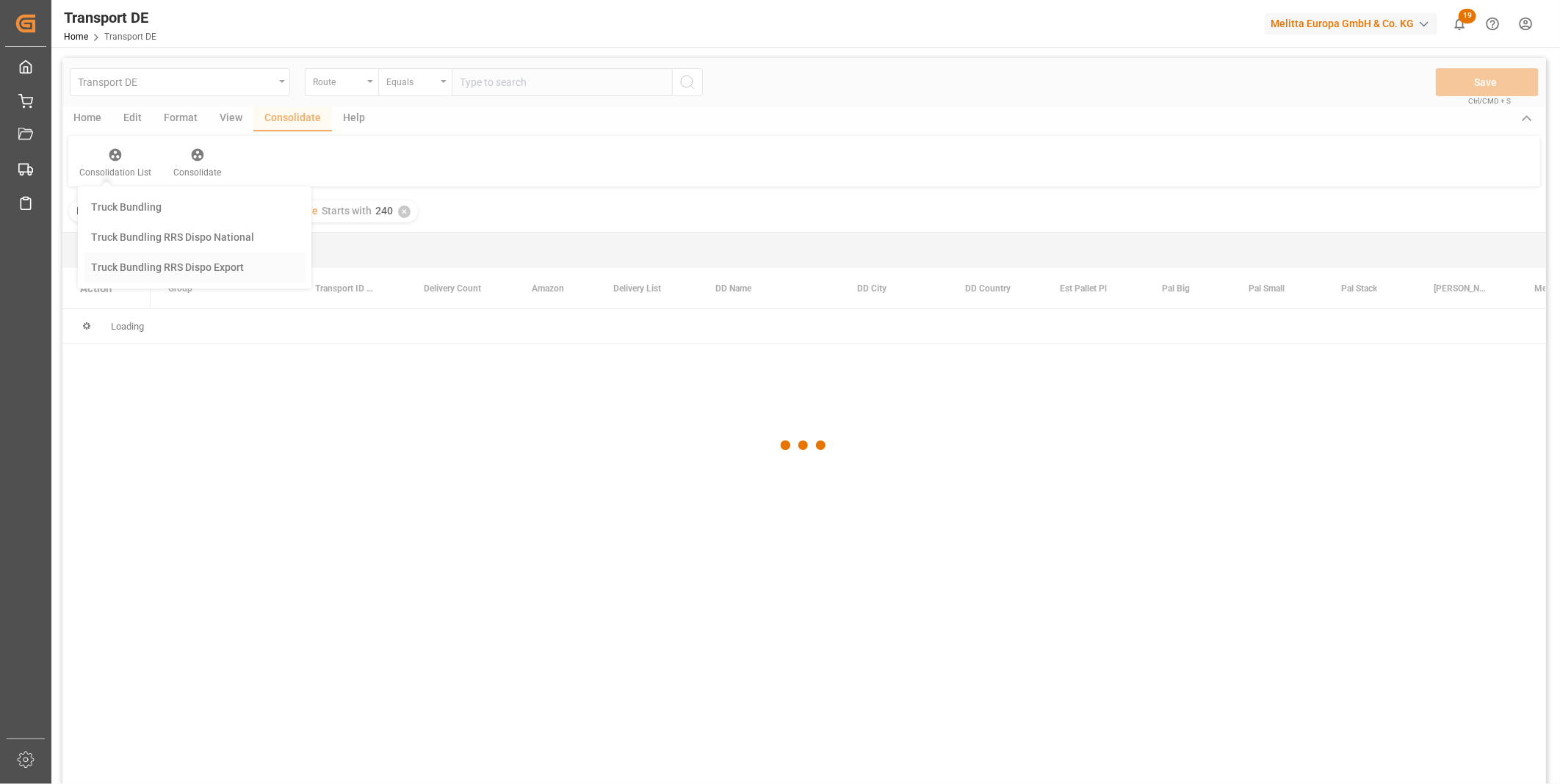
click at [157, 326] on div "Transport DE Route Equals Save Ctrl/CMD + S Home Edit Format View Consolidate H…" at bounding box center [804, 440] width 1484 height 765
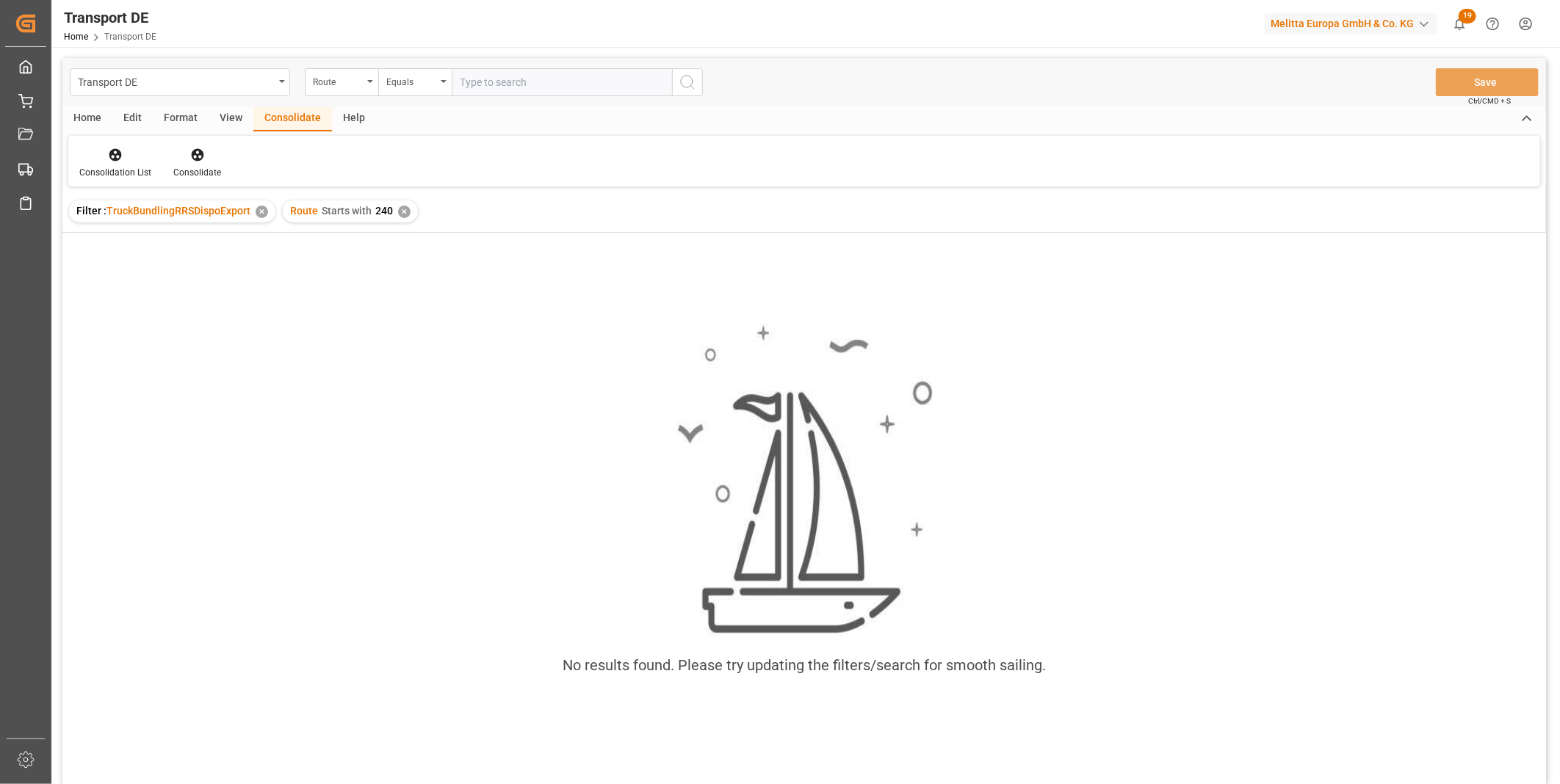
click at [407, 211] on div "✕" at bounding box center [404, 212] width 12 height 12
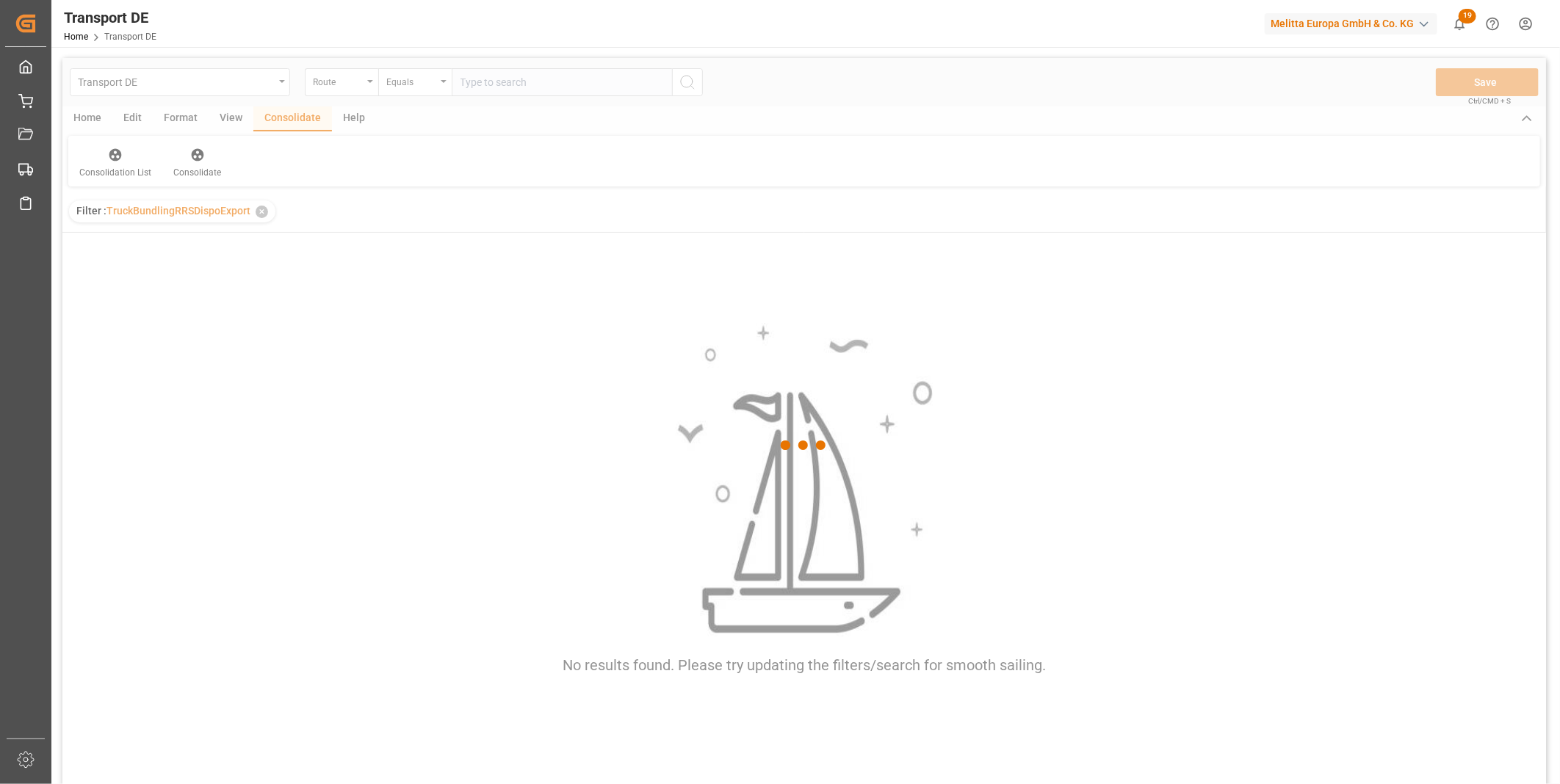
click at [419, 58] on div at bounding box center [804, 446] width 1484 height 776
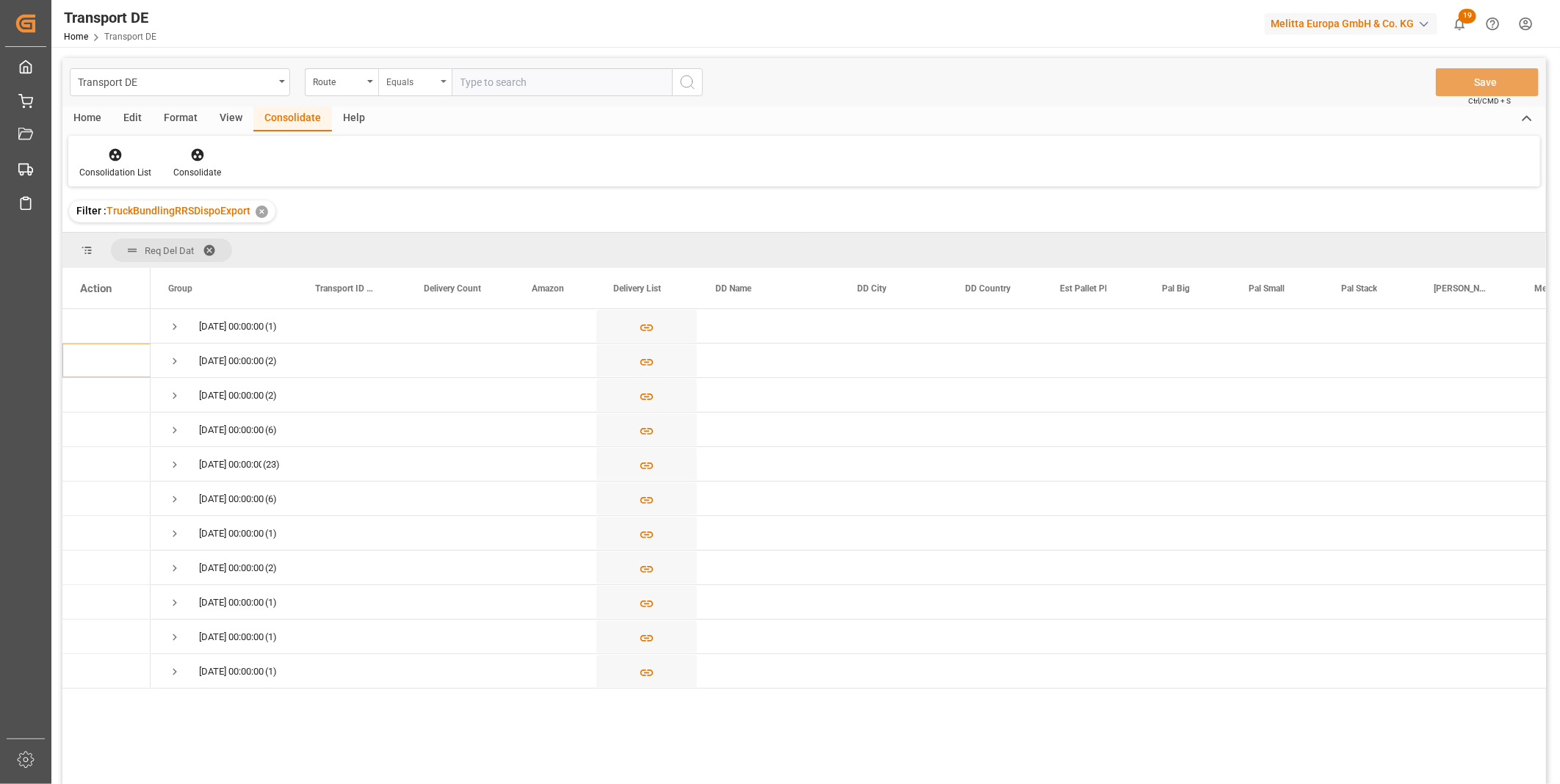
click at [420, 88] on div "Equals" at bounding box center [410, 80] width 50 height 17
click at [406, 236] on div "Starts with" at bounding box center [489, 242] width 219 height 31
type input "GR"
click at [698, 82] on button "search button" at bounding box center [687, 83] width 31 height 28
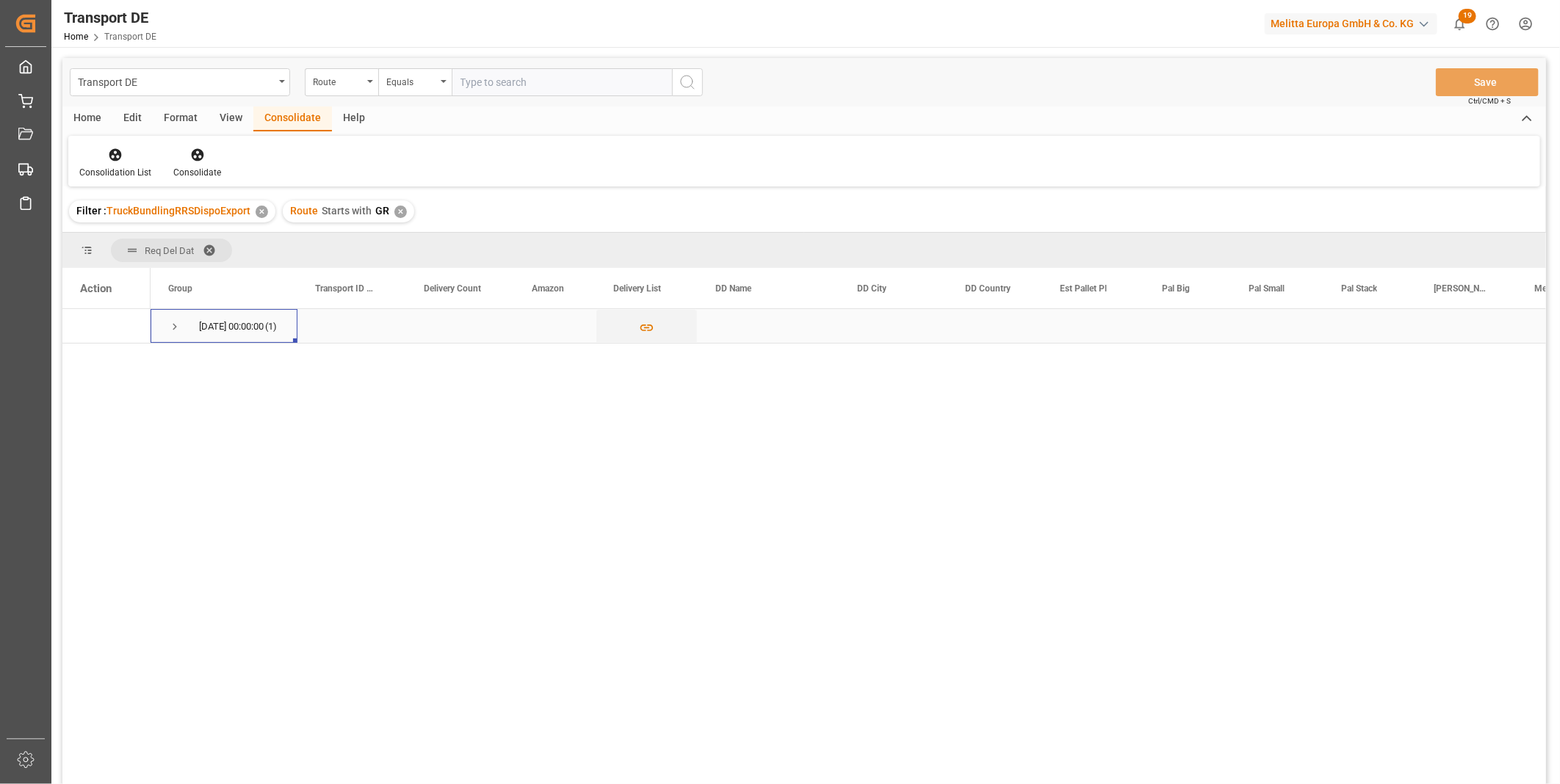
click at [172, 320] on span "Press SPACE to select this row." at bounding box center [175, 327] width 13 height 13
drag, startPoint x: 82, startPoint y: 366, endPoint x: 94, endPoint y: 350, distance: 20.0
click at [82, 366] on input "Press Space to toggle row selection (unchecked)" at bounding box center [87, 360] width 13 height 13
checkbox input "true"
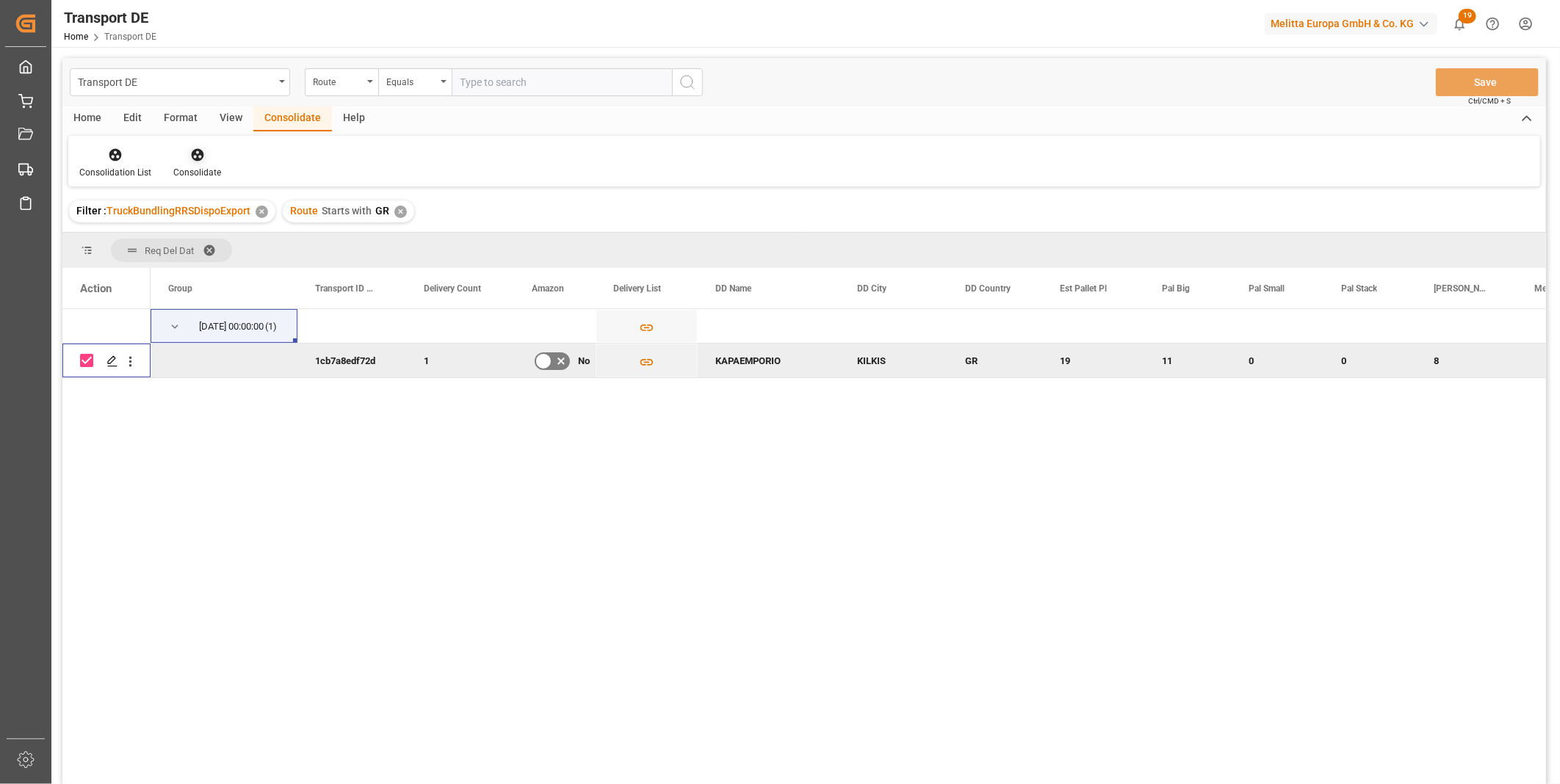
click at [196, 159] on icon at bounding box center [197, 154] width 12 height 12
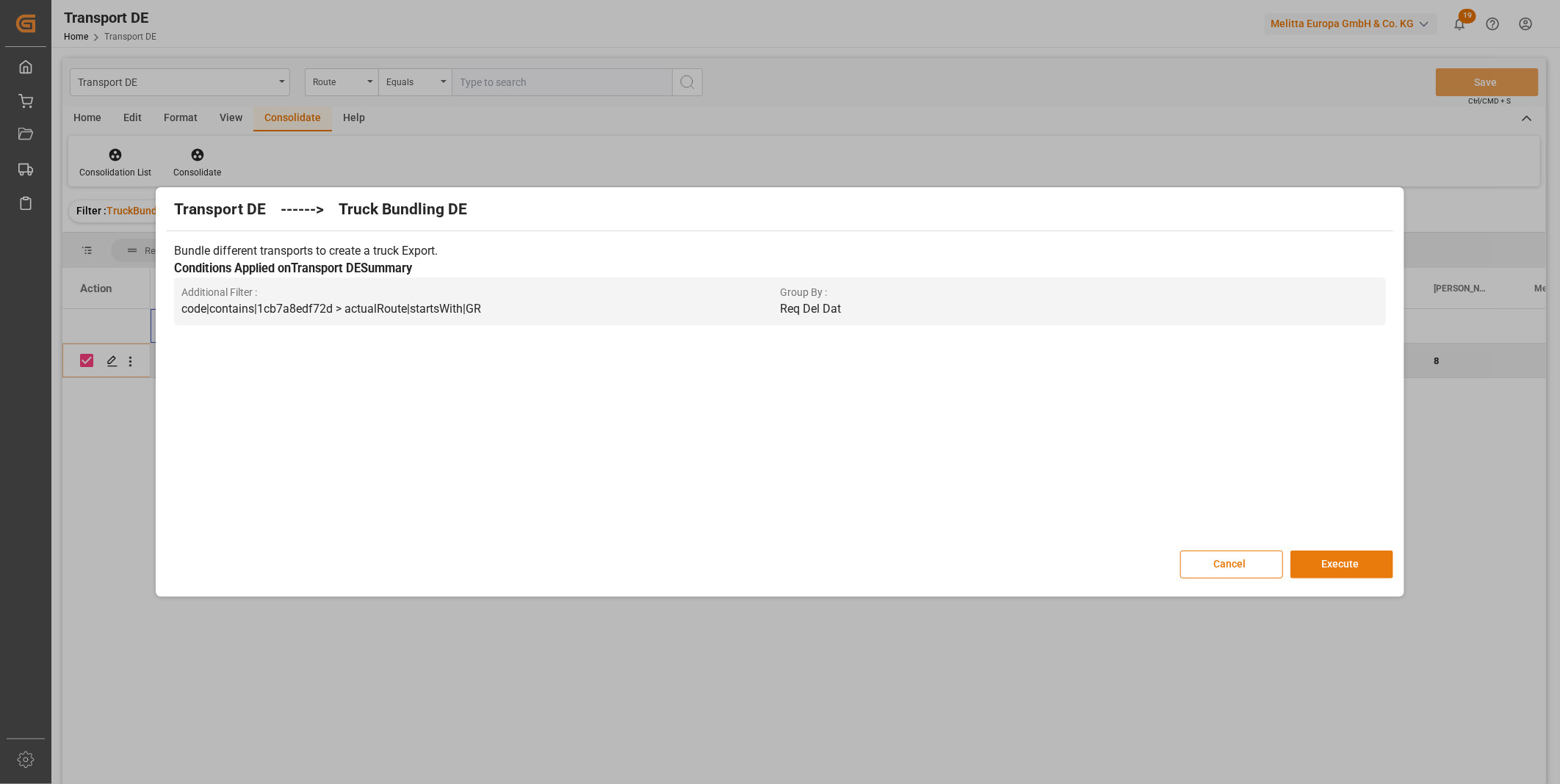
click at [1382, 566] on button "Execute" at bounding box center [1342, 565] width 103 height 28
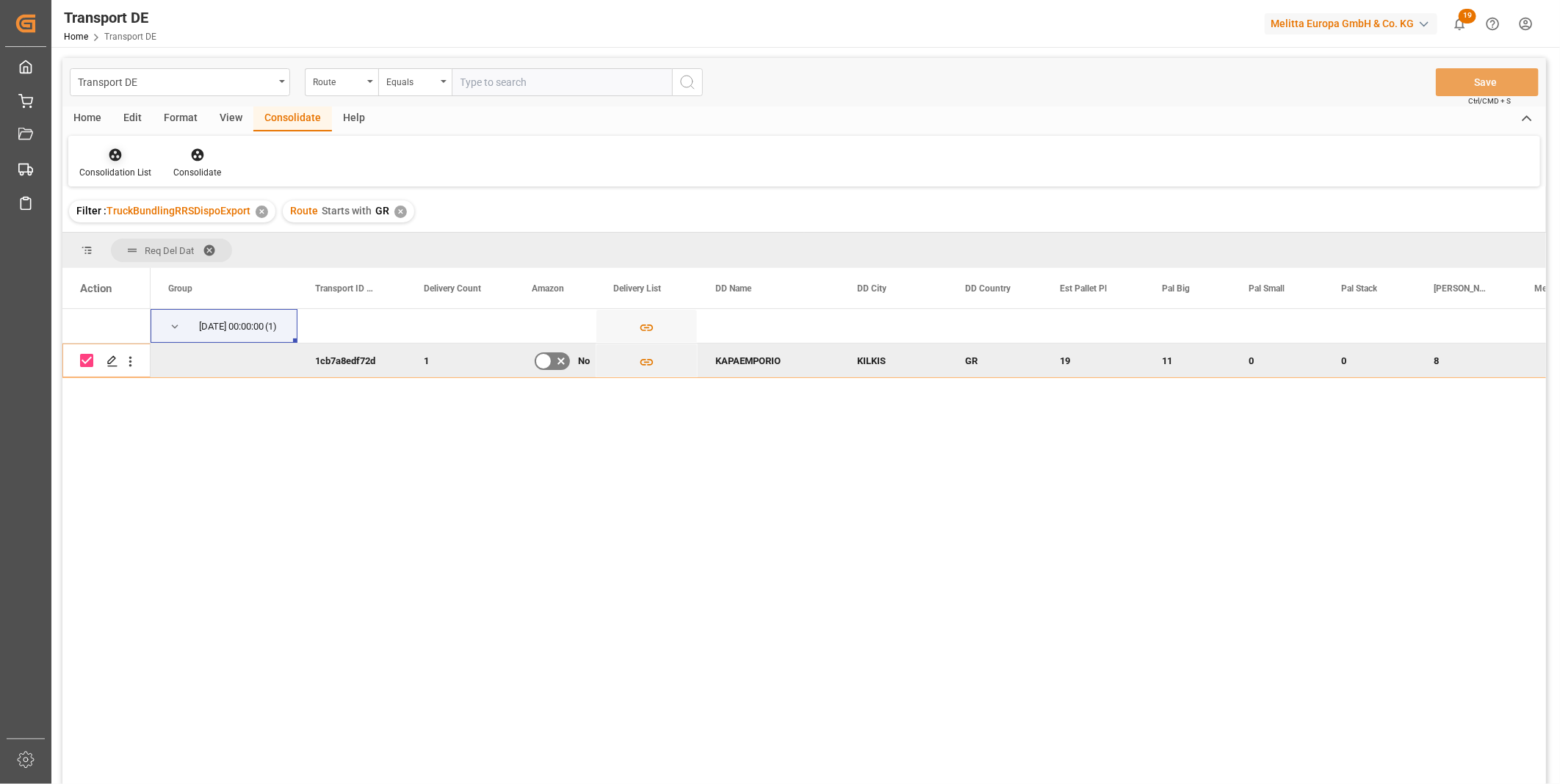
click at [92, 160] on div at bounding box center [115, 154] width 72 height 15
click at [195, 269] on div "Transport DE Route Equals Save Ctrl/CMD + S Home Edit Format View Consolidate H…" at bounding box center [804, 440] width 1484 height 765
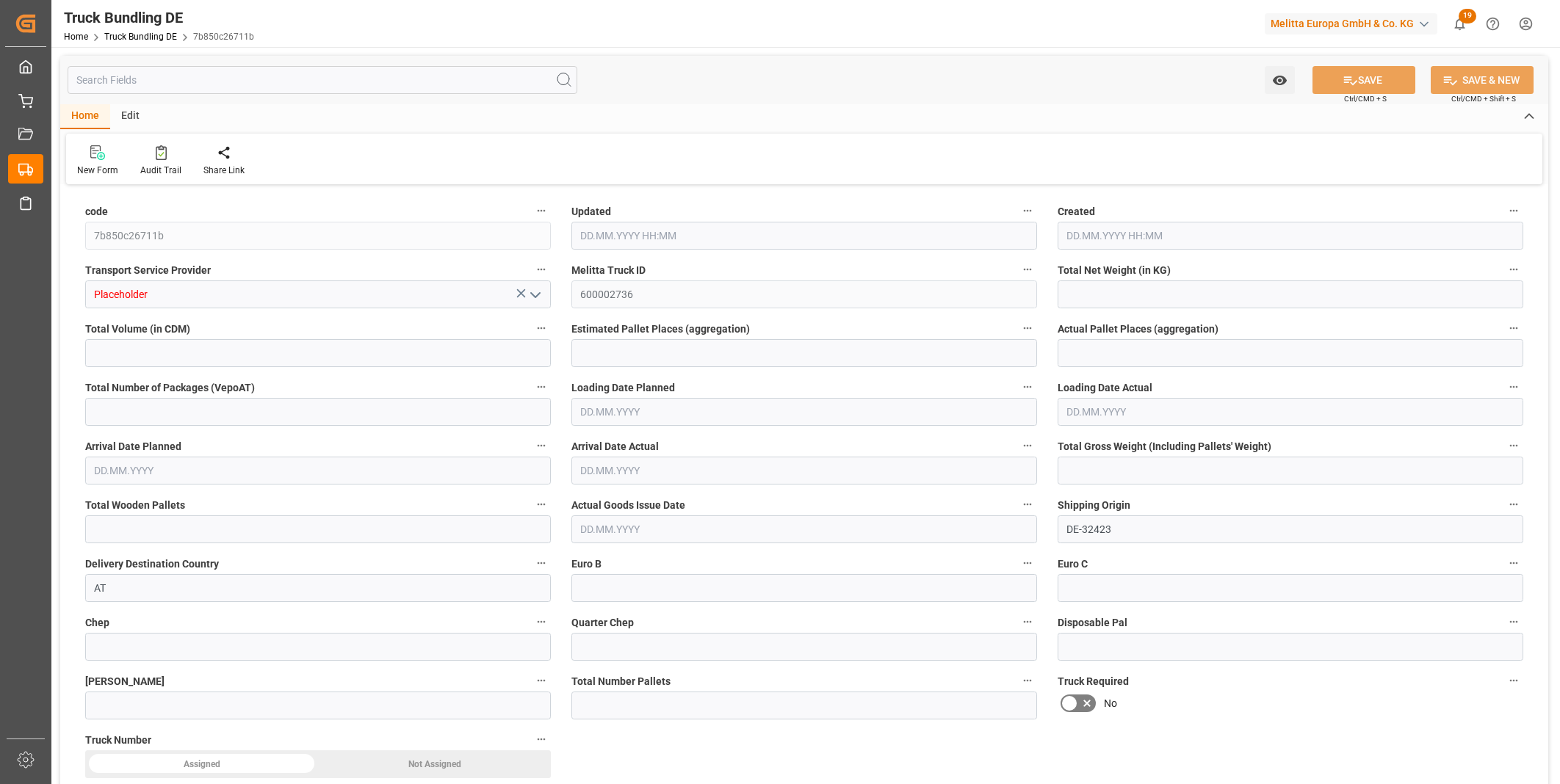
type input "5553.099"
type input "41833.176"
type input "33"
type input "0"
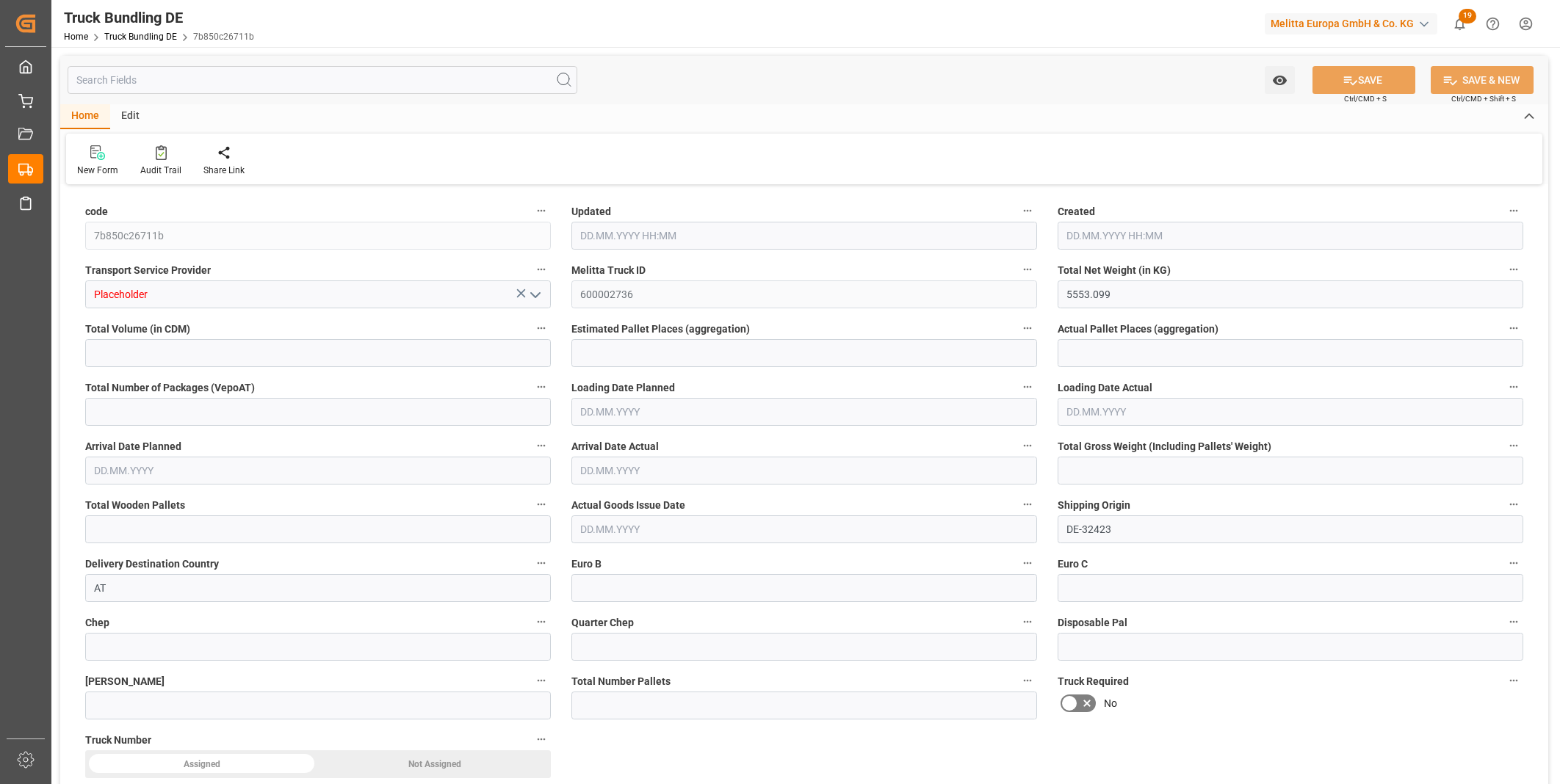
type input "7183"
type input "33"
type input "0"
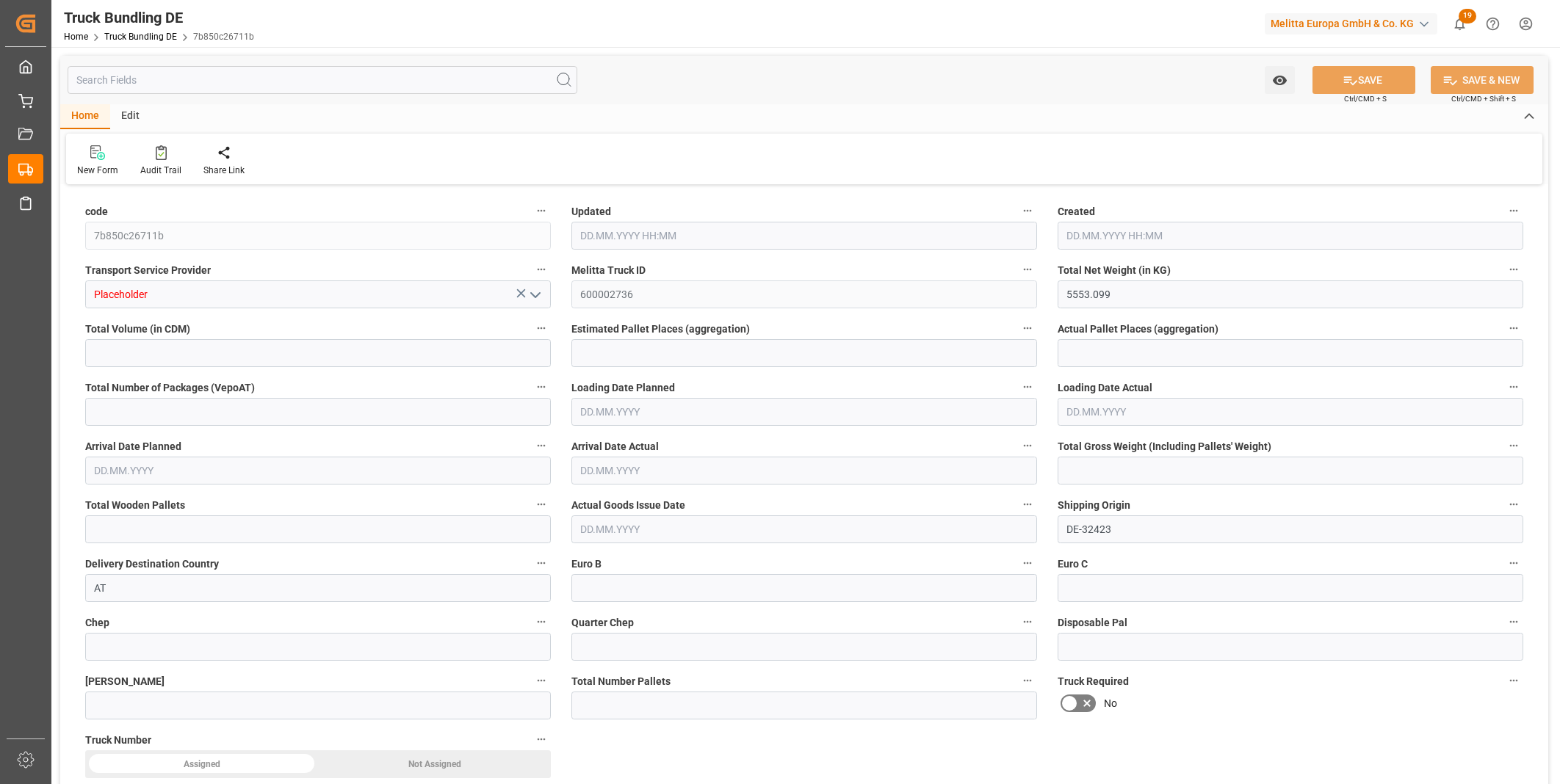
type input "0"
type input "[DATE] 10:34"
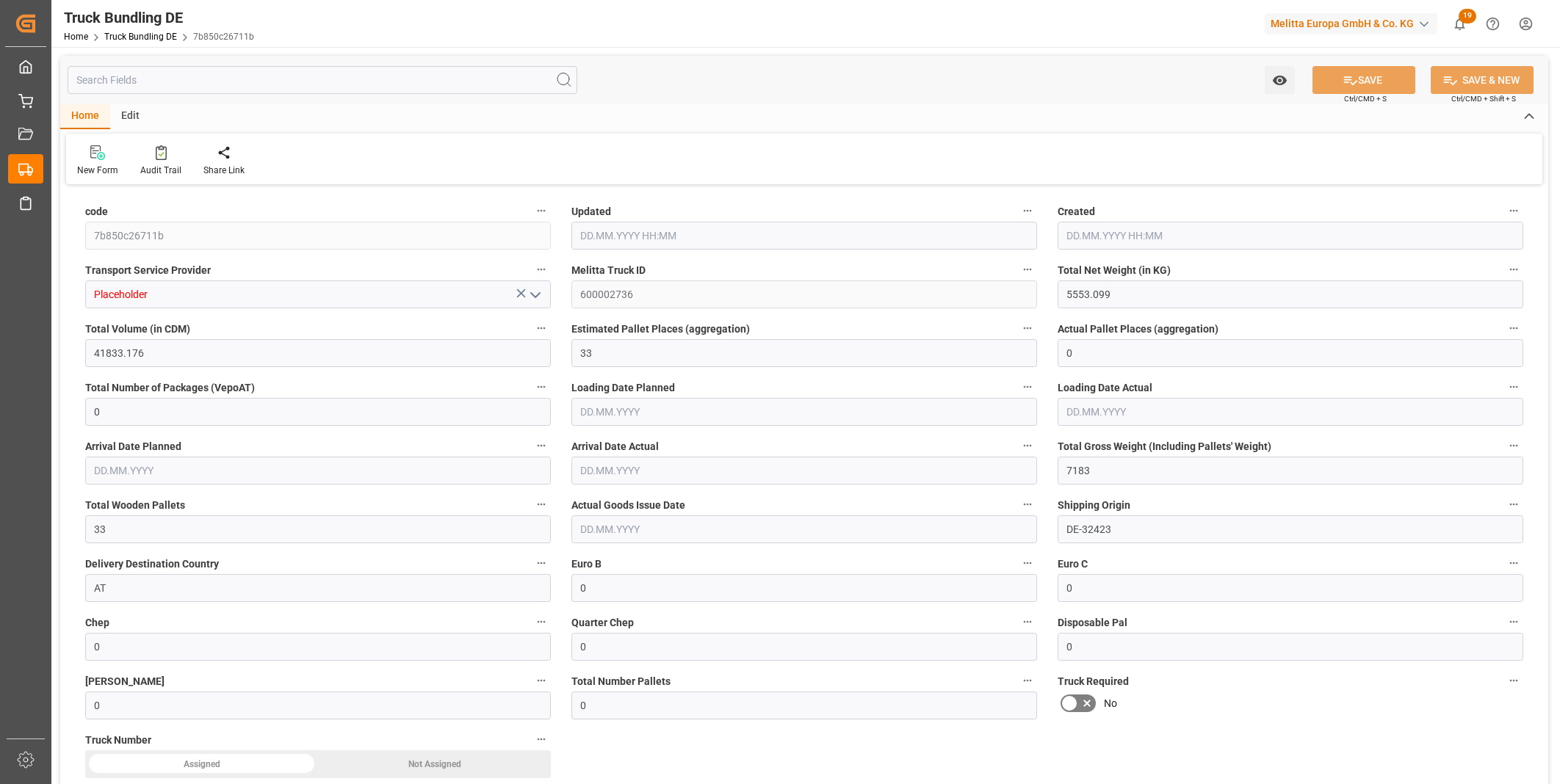
type input "18.09.2025 10:34"
type input "19.09.2025"
type input "23.09.2025"
type input "18.09.2025"
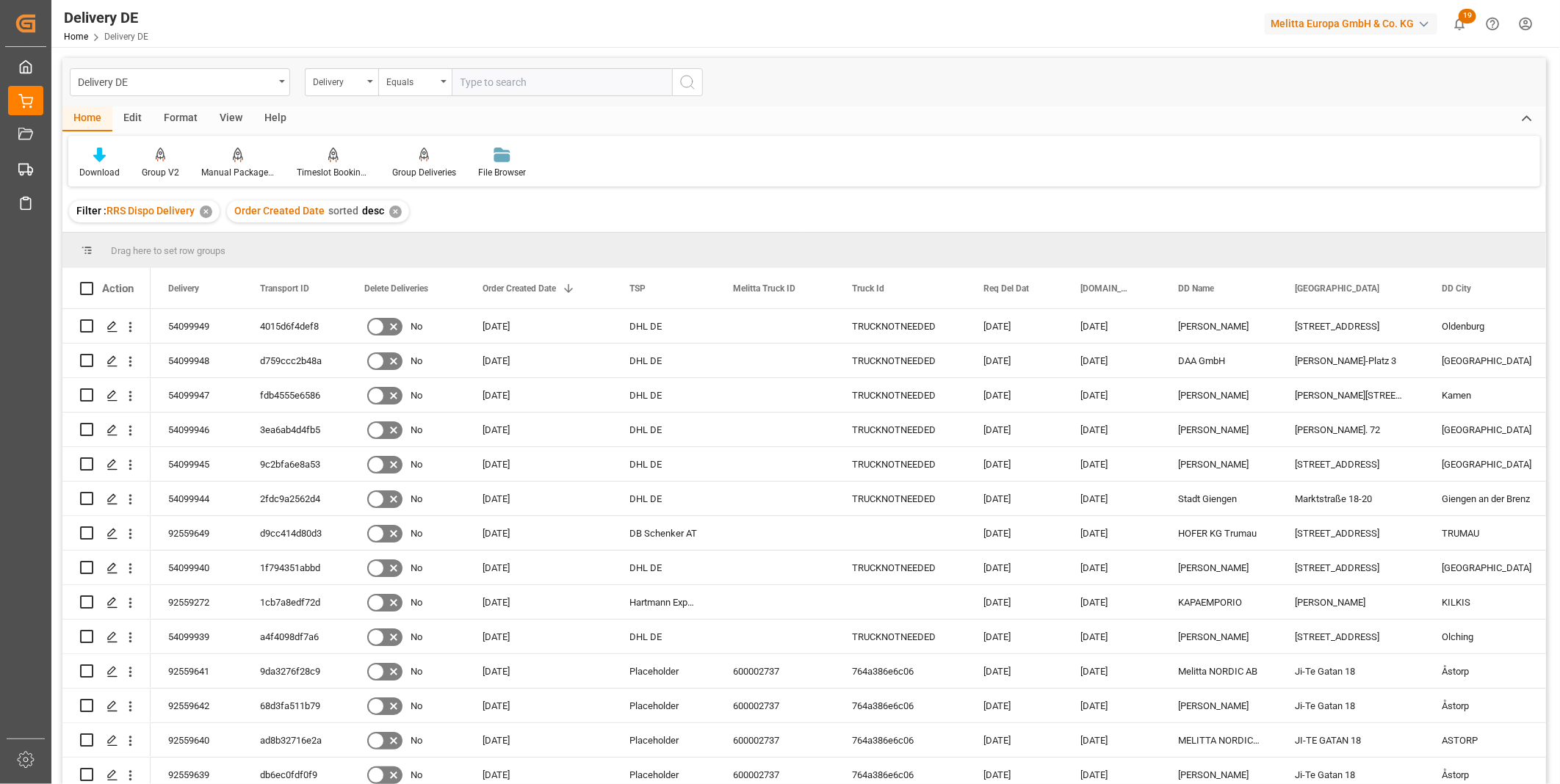
click at [497, 86] on input "text" at bounding box center [562, 83] width 220 height 28
paste input "92559649"
type input "92559649"
click at [684, 81] on icon "search button" at bounding box center [687, 82] width 18 height 18
